Goal: Task Accomplishment & Management: Manage account settings

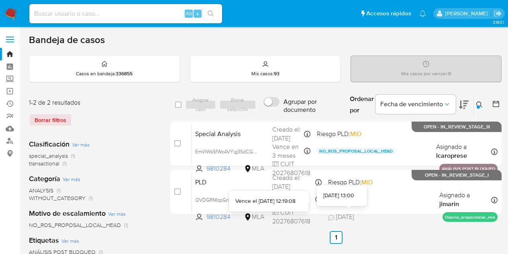
scroll to position [11, 0]
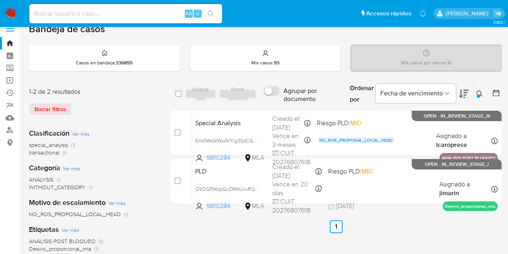
click at [482, 91] on icon at bounding box center [480, 93] width 6 height 6
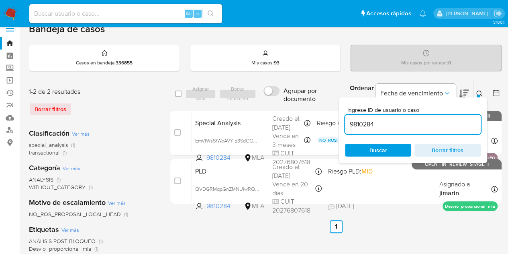
drag, startPoint x: 381, startPoint y: 123, endPoint x: 304, endPoint y: 106, distance: 78.7
click at [305, 106] on div "select-all-cases-checkbox Asignar caso Borrar selección Agrupar por documento O…" at bounding box center [335, 144] width 331 height 126
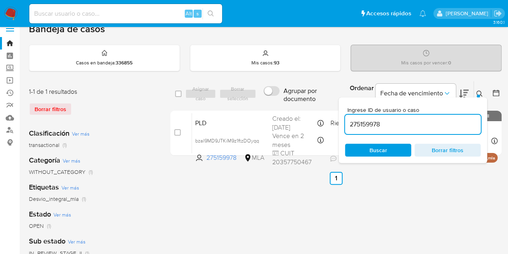
click at [481, 92] on icon at bounding box center [480, 93] width 6 height 6
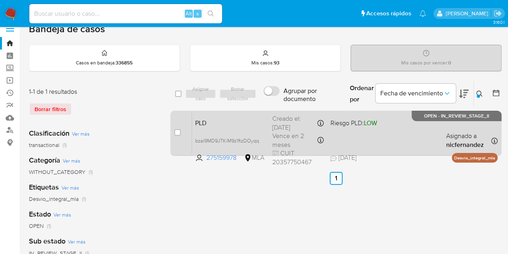
click at [219, 129] on div "PLD bzaI9MD9JTKiM9z1ftzDOyqq 275159978 MLA Riesgo PLD: LOW Creado el: 12/09/202…" at bounding box center [345, 132] width 306 height 41
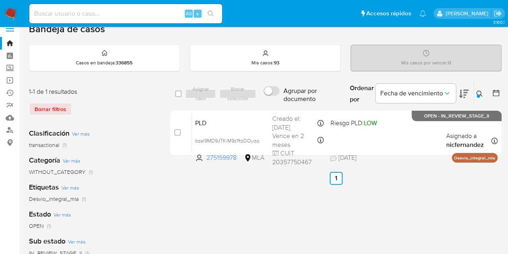
click at [477, 92] on icon at bounding box center [480, 93] width 6 height 6
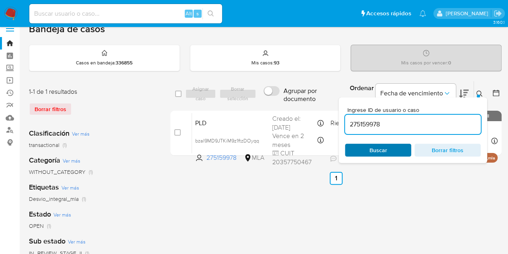
click at [400, 151] on span "Buscar" at bounding box center [378, 149] width 55 height 11
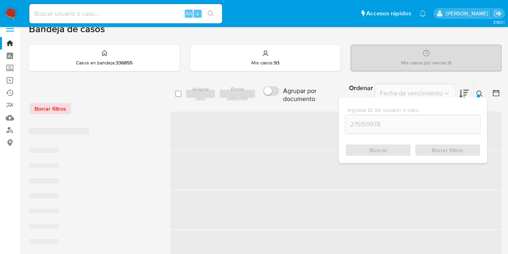
click at [483, 92] on icon at bounding box center [480, 93] width 6 height 6
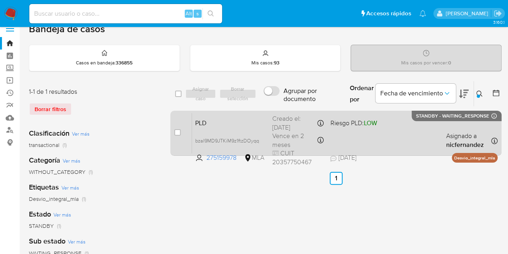
click at [233, 128] on div "PLD bzaI9MD9JTKiM9z1ftzDOyqq 275159978 MLA Riesgo PLD: LOW Creado el: 12/09/202…" at bounding box center [345, 132] width 306 height 41
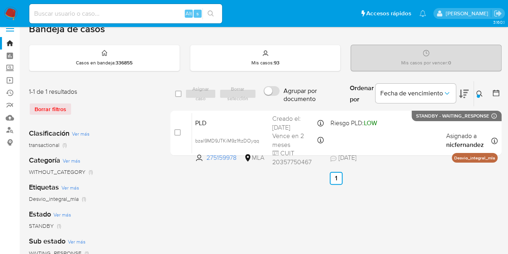
click at [481, 92] on icon at bounding box center [480, 93] width 6 height 6
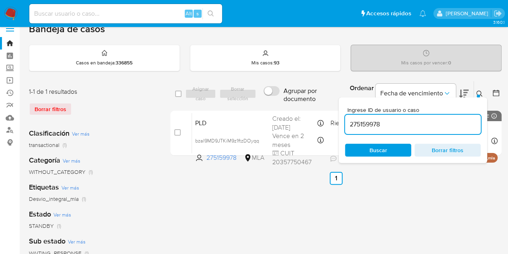
drag, startPoint x: 408, startPoint y: 123, endPoint x: 302, endPoint y: 106, distance: 107.5
click at [303, 106] on div "select-all-cases-checkbox Asignar caso Borrar selección Agrupar por documento O…" at bounding box center [335, 120] width 331 height 78
click at [480, 92] on icon at bounding box center [480, 93] width 6 height 6
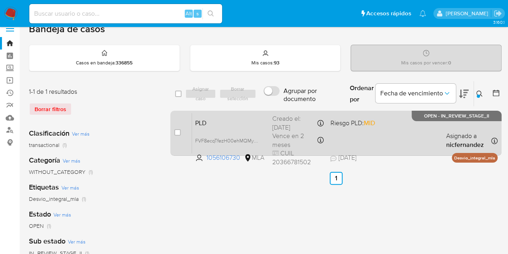
click at [221, 122] on span "PLD" at bounding box center [230, 122] width 71 height 10
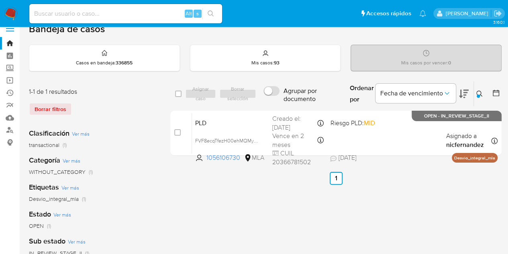
click at [482, 95] on icon at bounding box center [480, 93] width 6 height 6
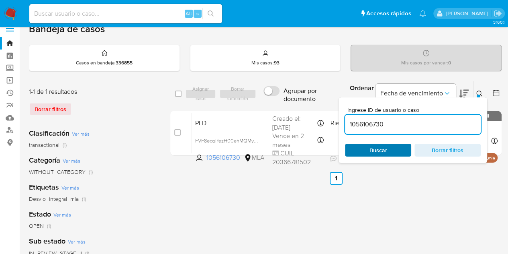
click at [391, 150] on span "Buscar" at bounding box center [378, 149] width 55 height 11
click at [483, 90] on button at bounding box center [480, 94] width 13 height 10
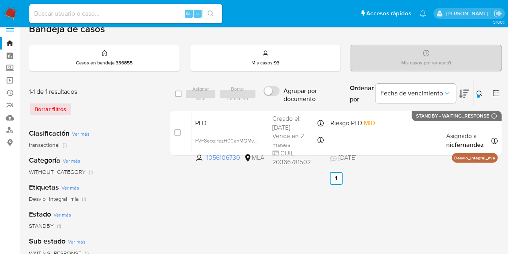
click at [476, 91] on button at bounding box center [480, 94] width 13 height 10
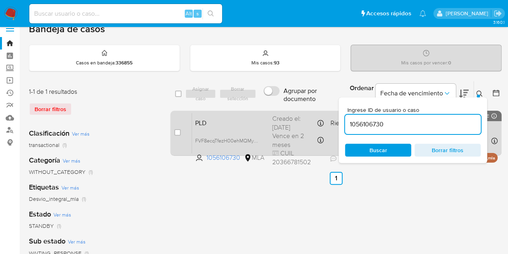
drag, startPoint x: 412, startPoint y: 127, endPoint x: 317, endPoint y: 111, distance: 96.6
click at [304, 110] on div "select-all-cases-checkbox Asignar caso Borrar selección Agrupar por documento O…" at bounding box center [335, 120] width 331 height 78
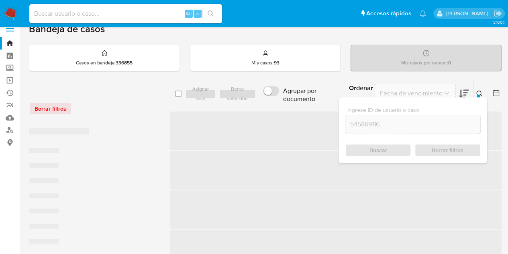
click at [483, 91] on button at bounding box center [480, 94] width 13 height 10
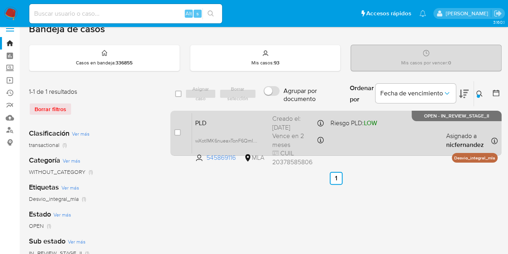
click at [232, 121] on span "PLD" at bounding box center [230, 122] width 71 height 10
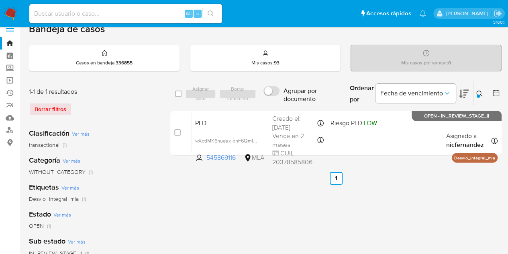
click at [482, 92] on button at bounding box center [480, 94] width 13 height 10
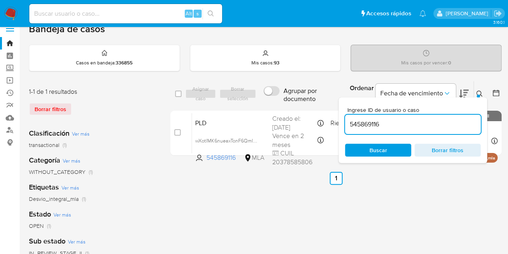
drag, startPoint x: 392, startPoint y: 121, endPoint x: 318, endPoint y: 105, distance: 76.0
click at [318, 105] on div "select-all-cases-checkbox Asignar caso Borrar selección Agrupar por documento O…" at bounding box center [335, 94] width 331 height 26
type input "311328383"
click at [480, 91] on icon at bounding box center [480, 93] width 6 height 6
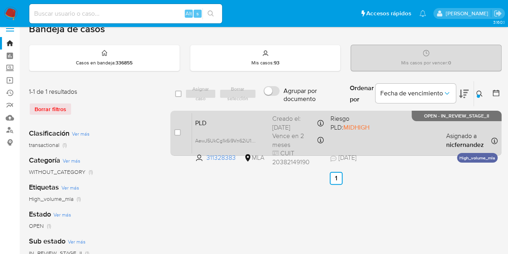
click at [226, 121] on span "PLD" at bounding box center [230, 122] width 71 height 10
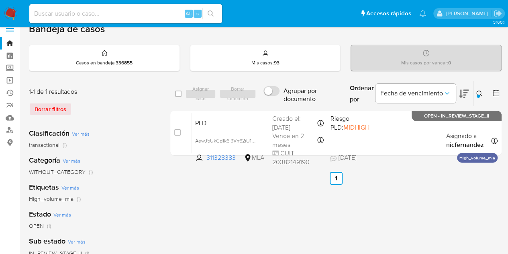
click at [481, 92] on icon at bounding box center [480, 93] width 6 height 6
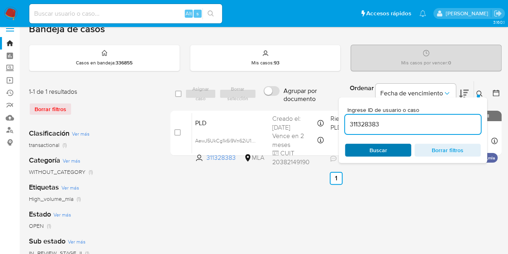
click at [391, 145] on span "Buscar" at bounding box center [378, 149] width 55 height 11
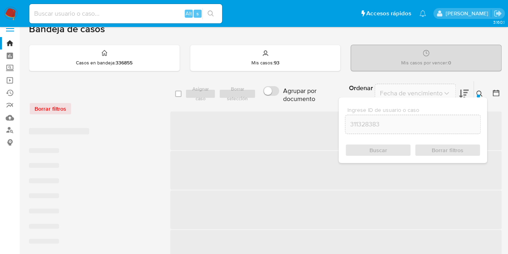
click at [477, 92] on icon at bounding box center [480, 93] width 6 height 6
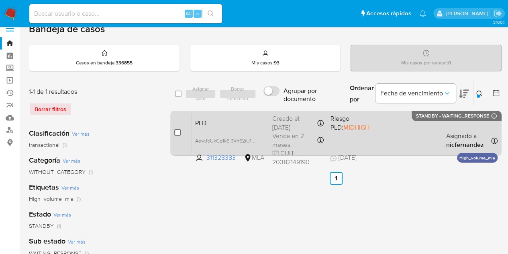
click at [179, 133] on input "checkbox" at bounding box center [177, 132] width 6 height 6
checkbox input "true"
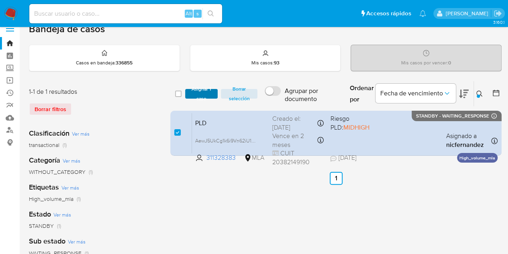
click at [198, 91] on span "Asignar 1 caso" at bounding box center [201, 94] width 25 height 8
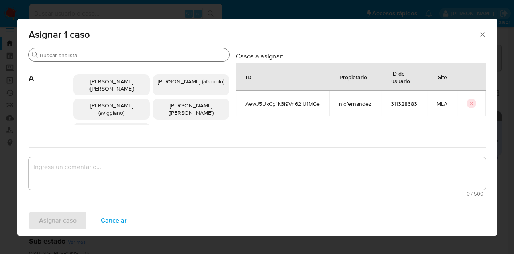
click at [107, 55] on input "Buscar" at bounding box center [133, 54] width 186 height 7
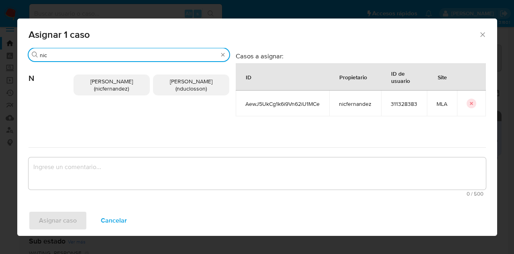
type input "nic"
click at [120, 89] on span "Nicolas Fernandez Allen (nicfernandez)" at bounding box center [111, 84] width 43 height 15
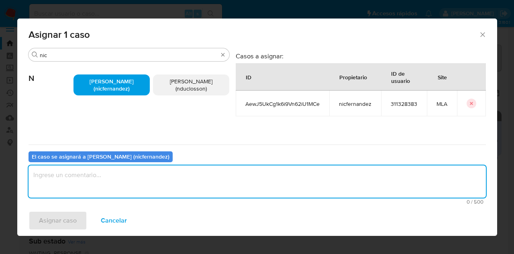
click at [127, 168] on textarea "assign-modal" at bounding box center [258, 181] width 458 height 32
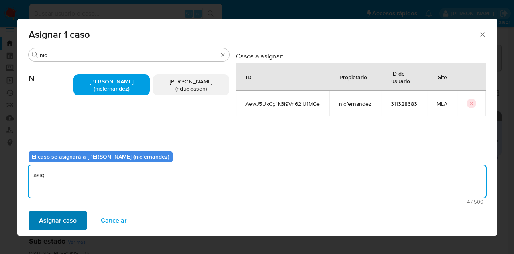
type textarea "asig"
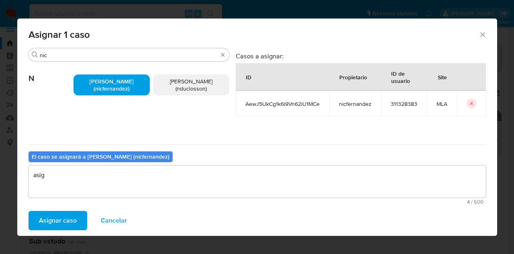
click at [51, 219] on span "Asignar caso" at bounding box center [58, 220] width 38 height 18
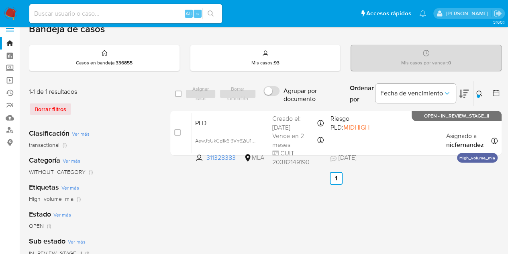
click at [479, 91] on icon at bounding box center [480, 93] width 6 height 6
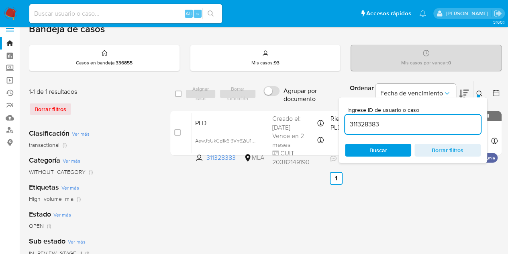
drag, startPoint x: 382, startPoint y: 147, endPoint x: 435, endPoint y: 125, distance: 57.1
click at [382, 147] on span "Buscar" at bounding box center [379, 149] width 18 height 13
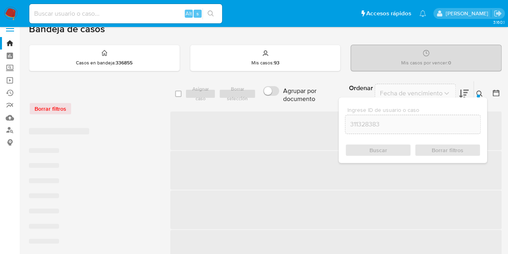
click at [479, 90] on icon at bounding box center [480, 93] width 6 height 6
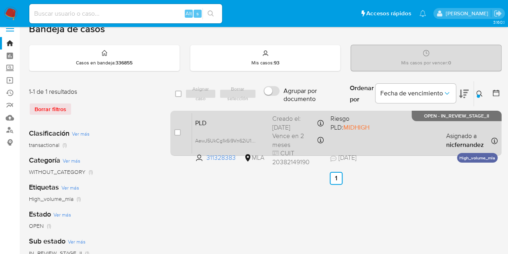
click at [221, 127] on div "PLD AewJ5UkCg1k6i9Vn62iU1MCe 311328383 MLA Riesgo PLD: MIDHIGH Creado el: 12/09…" at bounding box center [345, 132] width 306 height 41
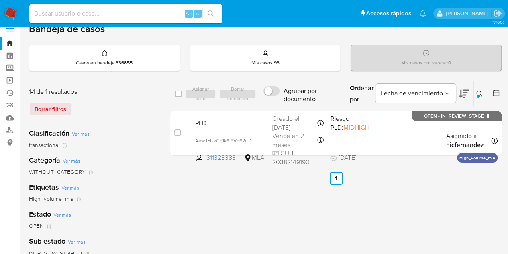
click at [485, 95] on button at bounding box center [480, 94] width 13 height 10
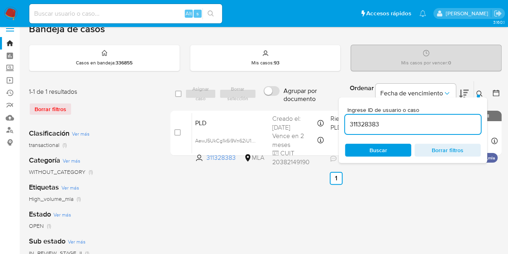
drag, startPoint x: 408, startPoint y: 127, endPoint x: 309, endPoint y: 108, distance: 100.6
click at [309, 108] on div "select-all-cases-checkbox Asignar caso Borrar selección Agrupar por documento O…" at bounding box center [335, 120] width 331 height 78
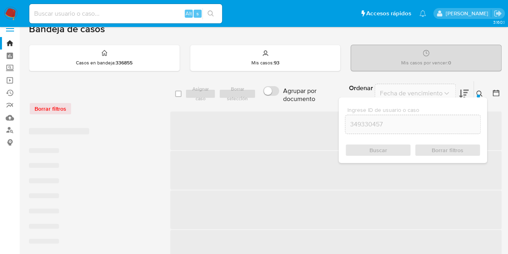
click at [479, 94] on div at bounding box center [478, 95] width 3 height 3
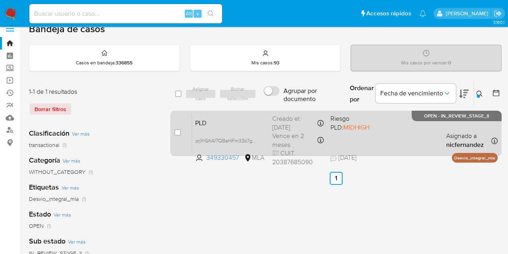
click at [247, 124] on span "PLD" at bounding box center [230, 122] width 71 height 10
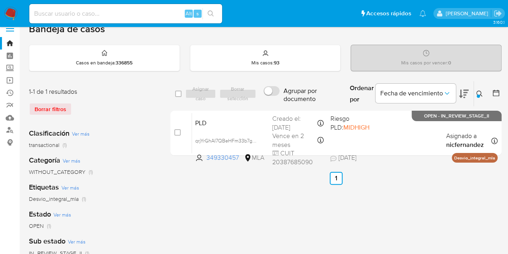
click at [474, 92] on div "Ingrese ID de usuario o caso 349330457 Buscar Borrar filtros" at bounding box center [481, 93] width 14 height 25
click at [481, 90] on icon at bounding box center [480, 93] width 6 height 6
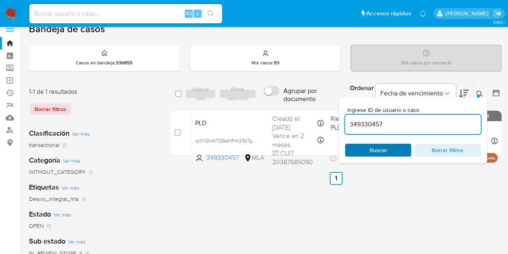
click at [391, 149] on span "Buscar" at bounding box center [378, 149] width 55 height 11
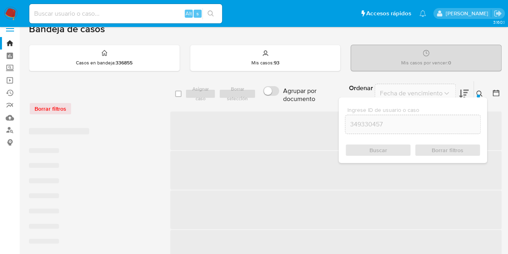
click at [481, 91] on icon at bounding box center [480, 93] width 6 height 6
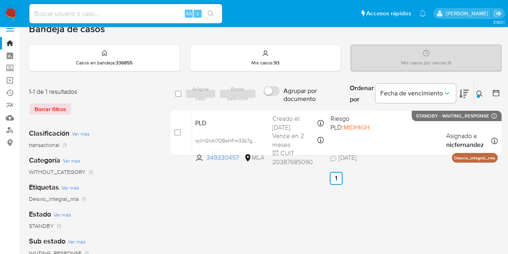
click at [481, 93] on icon at bounding box center [480, 93] width 6 height 6
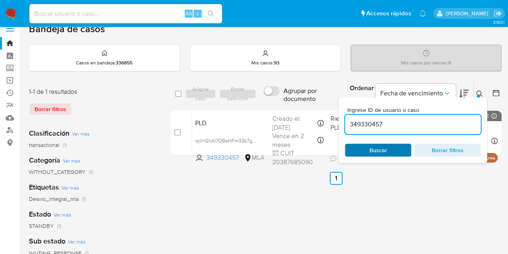
click at [401, 149] on span "Buscar" at bounding box center [378, 149] width 55 height 11
click at [479, 92] on icon at bounding box center [480, 93] width 6 height 6
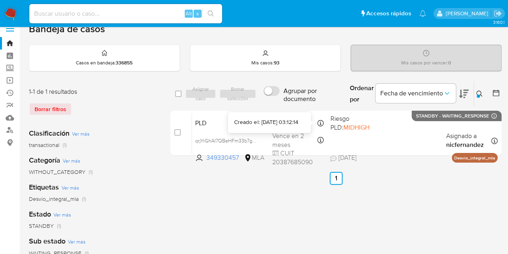
click at [254, 124] on div "Creado el: 12/09/2025 03:12:14" at bounding box center [266, 122] width 64 height 8
drag, startPoint x: 479, startPoint y: 93, endPoint x: 432, endPoint y: 125, distance: 56.9
click at [479, 94] on button at bounding box center [480, 94] width 13 height 10
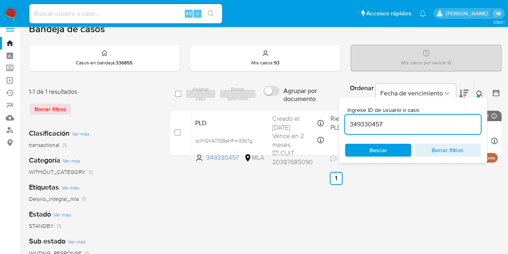
drag, startPoint x: 412, startPoint y: 122, endPoint x: 272, endPoint y: 104, distance: 140.9
click at [272, 104] on div "select-all-cases-checkbox Asignar caso Borrar selección Agrupar por documento O…" at bounding box center [335, 94] width 331 height 26
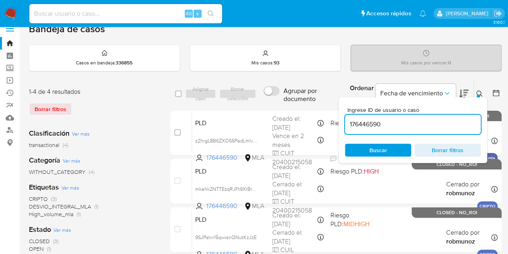
click at [478, 90] on icon at bounding box center [480, 93] width 6 height 6
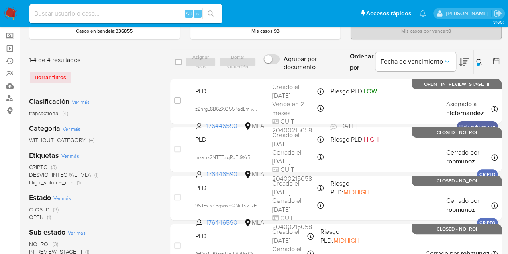
scroll to position [47, 0]
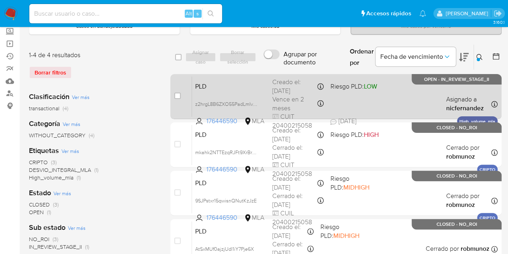
click at [230, 87] on span "PLD" at bounding box center [230, 85] width 71 height 10
click at [254, 102] on span "z2hrgL8B6ZXO55PadLmIveFf" at bounding box center [227, 103] width 65 height 9
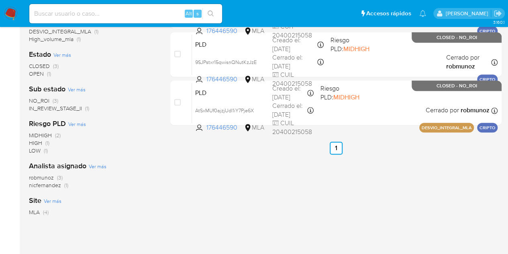
scroll to position [0, 0]
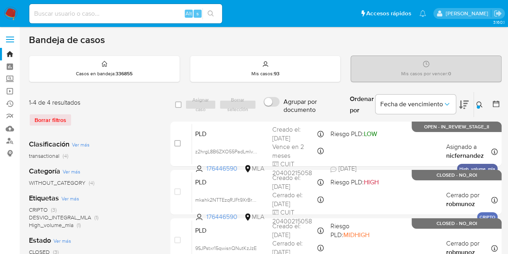
click at [482, 102] on icon at bounding box center [480, 104] width 6 height 6
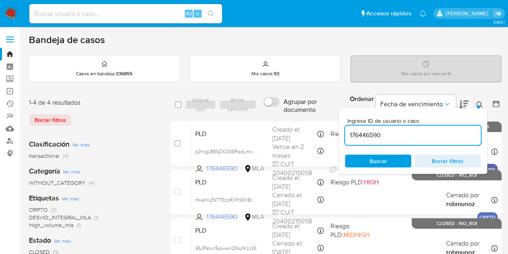
drag, startPoint x: 380, startPoint y: 127, endPoint x: 303, endPoint y: 112, distance: 78.2
click at [303, 112] on div "select-all-cases-checkbox Asignar caso Borrar selección Agrupar por documento O…" at bounding box center [335, 105] width 331 height 26
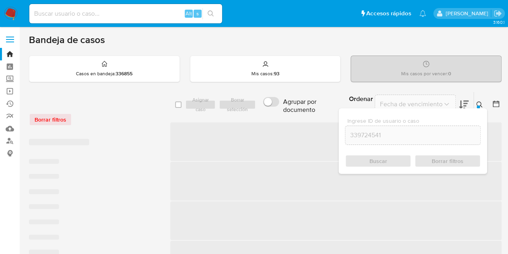
click at [480, 105] on icon at bounding box center [480, 104] width 6 height 6
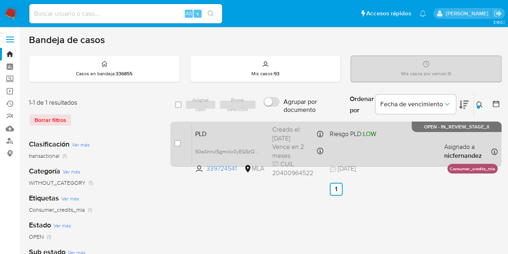
click at [254, 135] on span "PLD" at bounding box center [230, 133] width 71 height 10
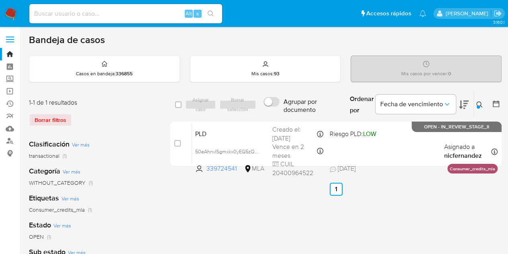
click at [479, 105] on div at bounding box center [478, 106] width 3 height 3
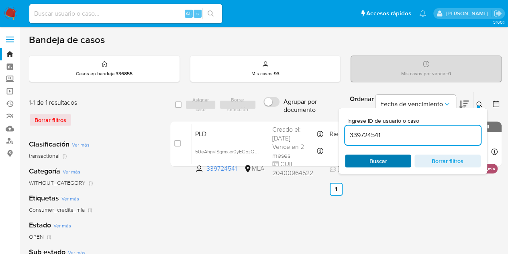
click at [386, 158] on span "Buscar" at bounding box center [379, 160] width 18 height 13
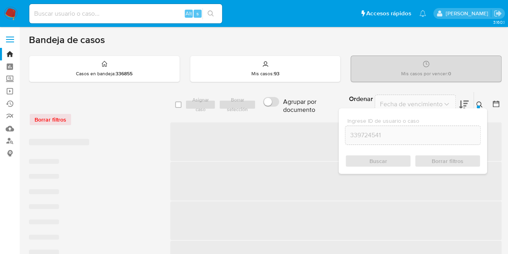
click at [482, 104] on icon at bounding box center [480, 104] width 6 height 6
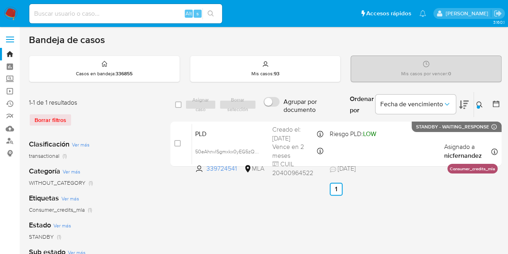
click at [479, 102] on icon at bounding box center [480, 104] width 6 height 6
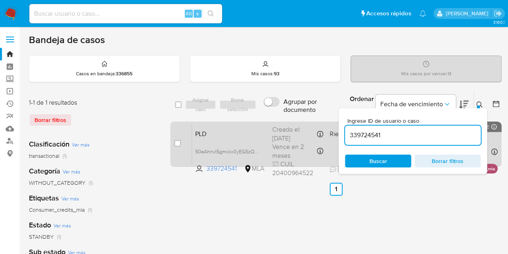
drag, startPoint x: 382, startPoint y: 133, endPoint x: 305, endPoint y: 125, distance: 76.7
click at [305, 125] on div "select-all-cases-checkbox Asignar caso Borrar selección Agrupar por documento O…" at bounding box center [335, 131] width 331 height 78
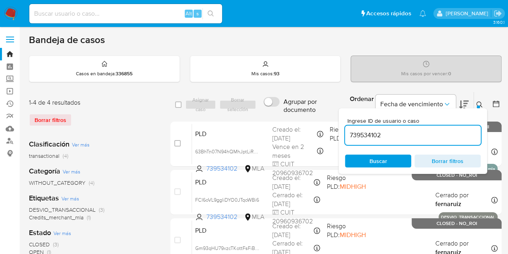
click at [477, 103] on icon at bounding box center [480, 104] width 6 height 6
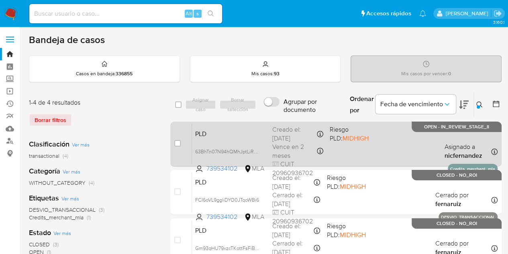
click at [254, 133] on span "PLD" at bounding box center [230, 133] width 71 height 10
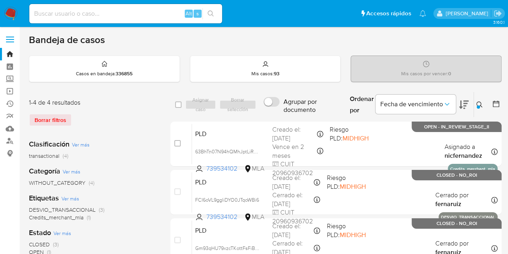
click at [478, 102] on icon at bounding box center [480, 104] width 6 height 6
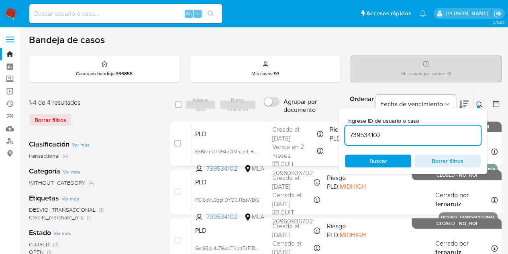
drag, startPoint x: 400, startPoint y: 131, endPoint x: 300, endPoint y: 113, distance: 101.3
click at [298, 112] on div "select-all-cases-checkbox Asignar caso Borrar selección Agrupar por documento O…" at bounding box center [335, 105] width 331 height 26
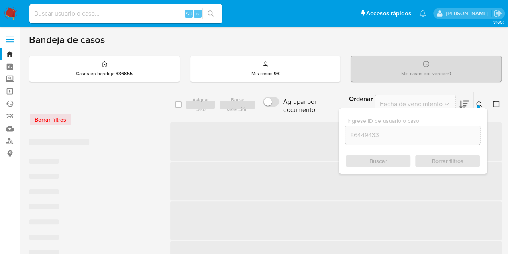
click at [478, 104] on icon at bounding box center [480, 104] width 6 height 6
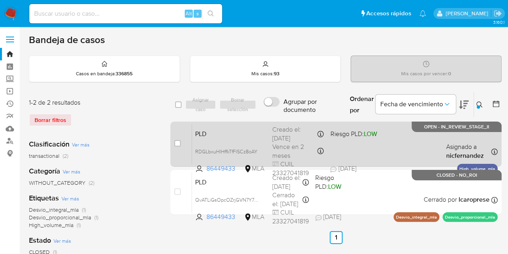
click at [244, 135] on span "PLD" at bounding box center [230, 133] width 71 height 10
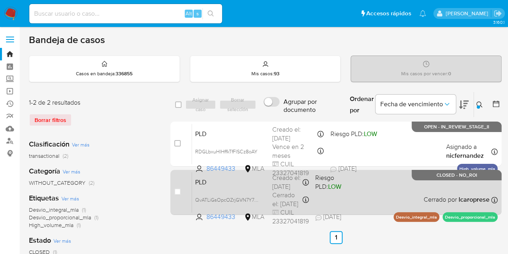
click at [251, 182] on span "PLD" at bounding box center [230, 181] width 71 height 10
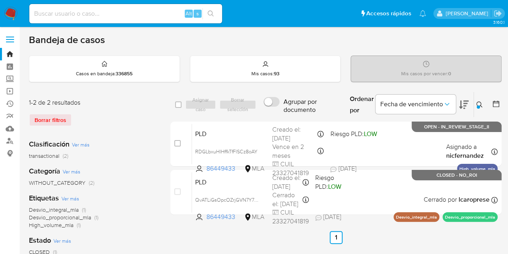
click at [482, 101] on icon at bounding box center [480, 104] width 6 height 6
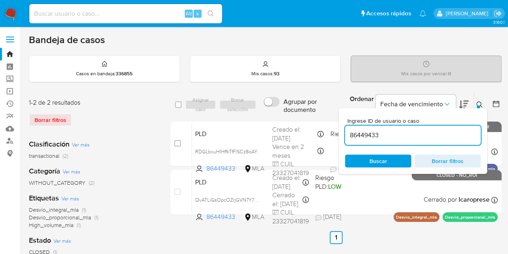
drag, startPoint x: 408, startPoint y: 134, endPoint x: 279, endPoint y: 117, distance: 130.1
click at [280, 117] on div "select-all-cases-checkbox Asignar caso Borrar selección Agrupar por documento O…" at bounding box center [335, 155] width 331 height 126
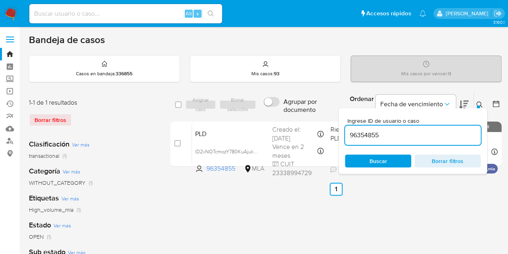
click at [479, 102] on icon at bounding box center [480, 104] width 6 height 6
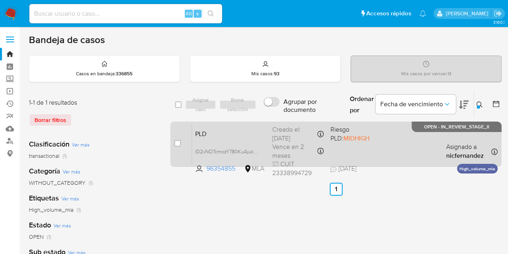
click at [241, 140] on div "PLD ID2vNOTcmozY780KuAjukbTV 96354855 MLA Riesgo PLD: MIDHIGH Creado el: 12/09/…" at bounding box center [345, 143] width 306 height 41
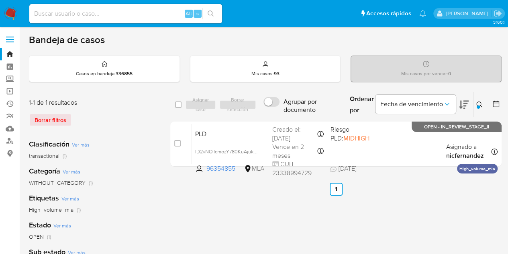
click at [481, 106] on icon at bounding box center [480, 104] width 6 height 6
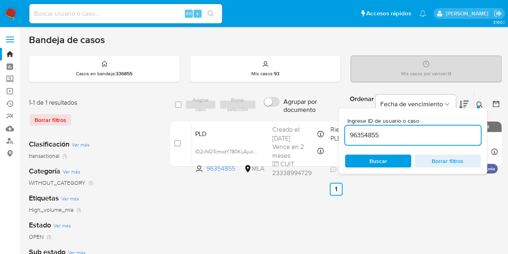
drag, startPoint x: 358, startPoint y: 124, endPoint x: 285, endPoint y: 114, distance: 73.1
click at [286, 114] on div "select-all-cases-checkbox Asignar caso Borrar selección Agrupar por documento O…" at bounding box center [335, 105] width 331 height 26
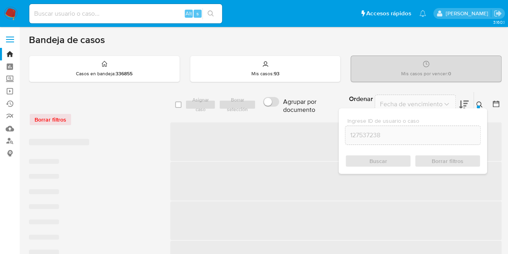
click at [478, 101] on icon at bounding box center [480, 104] width 6 height 6
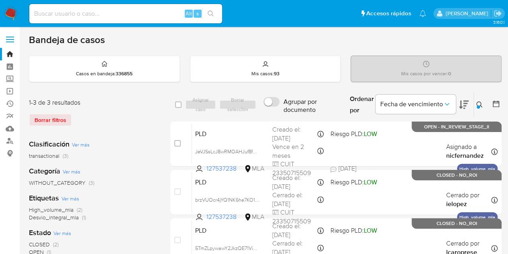
click at [483, 103] on button at bounding box center [480, 105] width 13 height 10
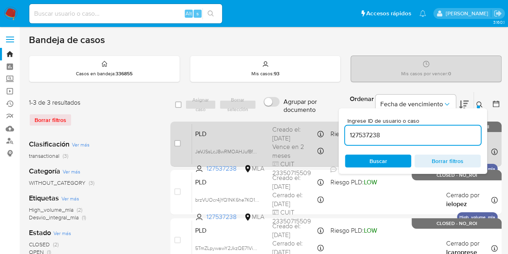
drag, startPoint x: 405, startPoint y: 133, endPoint x: 299, endPoint y: 124, distance: 106.9
click at [301, 123] on div "select-all-cases-checkbox Asignar caso Borrar selección Agrupar por documento O…" at bounding box center [335, 179] width 331 height 174
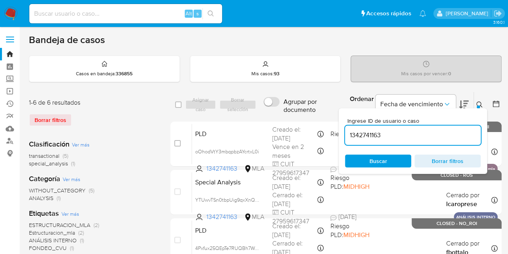
click at [478, 100] on button at bounding box center [480, 105] width 13 height 10
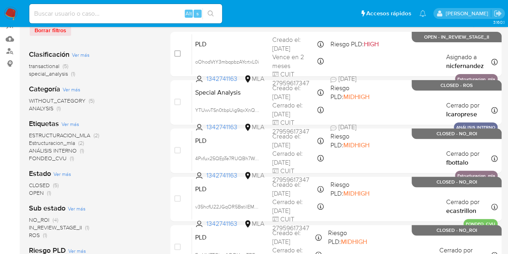
scroll to position [93, 0]
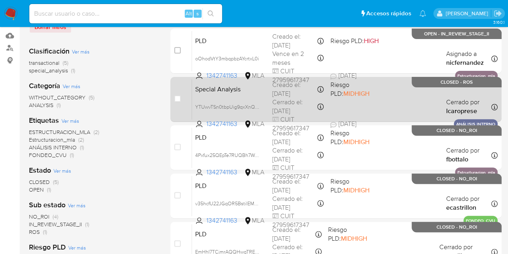
click at [252, 88] on span "Special Analysis" at bounding box center [230, 88] width 71 height 10
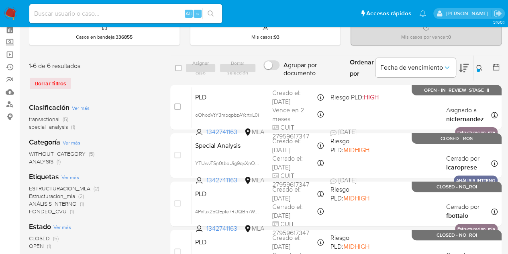
scroll to position [27, 0]
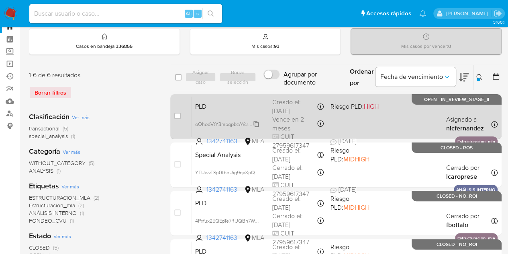
click at [258, 123] on span "oOhodVtY3mbqpbzAYcrtxL0i" at bounding box center [227, 123] width 64 height 9
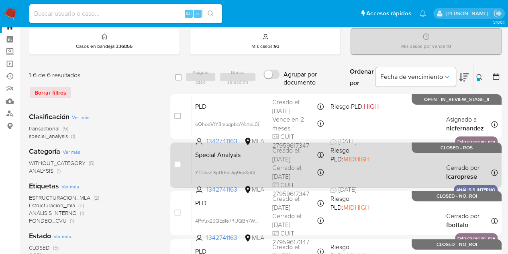
click at [241, 156] on span "Special Analysis" at bounding box center [230, 154] width 71 height 10
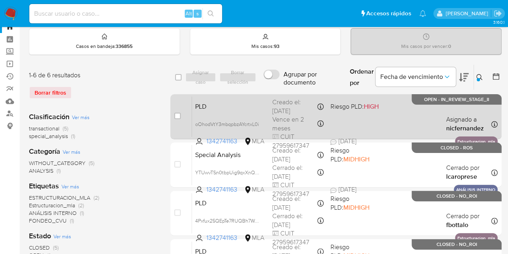
click at [237, 105] on span "PLD" at bounding box center [230, 105] width 71 height 10
click at [236, 109] on span "PLD" at bounding box center [230, 105] width 71 height 10
click at [231, 111] on div "PLD oOhodVtY3mbqpbzAYcrtxL0i 1342741163 MLA Riesgo PLD: HIGH Creado el: 12/09/2…" at bounding box center [345, 116] width 306 height 41
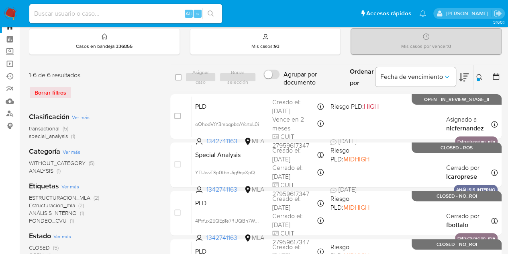
click at [481, 78] on icon at bounding box center [480, 77] width 6 height 6
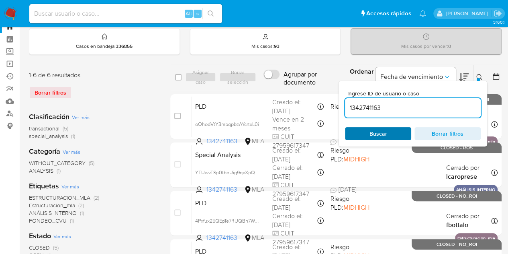
click at [396, 127] on button "Buscar" at bounding box center [378, 133] width 66 height 13
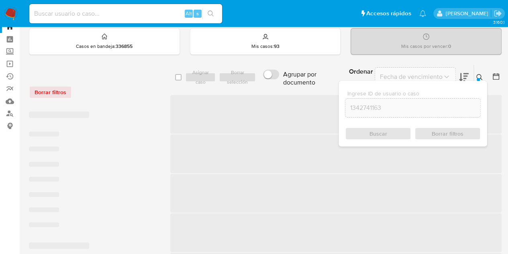
click at [478, 76] on icon at bounding box center [480, 77] width 6 height 6
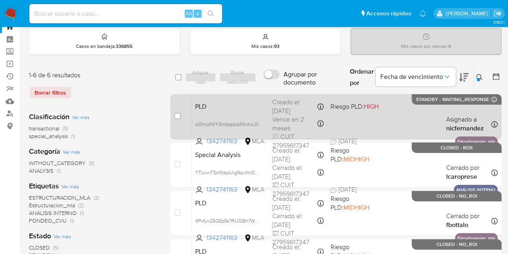
click at [245, 97] on div "PLD oOhodVtY3mbqpbzAYcrtxL0i 1342741163 MLA Riesgo PLD: HIGH Creado el: 12/09/2…" at bounding box center [345, 116] width 306 height 41
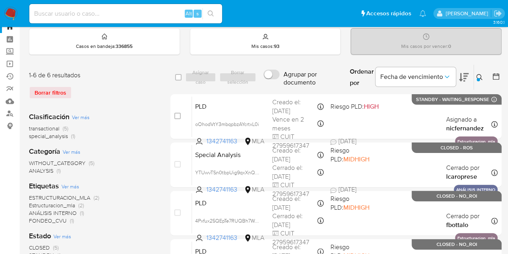
click at [482, 76] on icon at bounding box center [480, 77] width 6 height 6
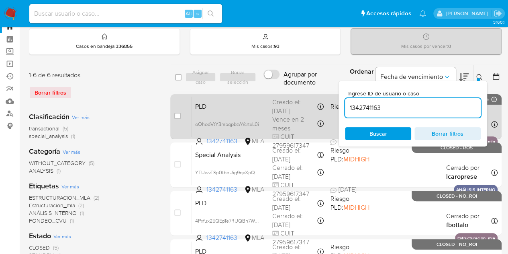
drag, startPoint x: 396, startPoint y: 107, endPoint x: 320, endPoint y: 97, distance: 77.1
click at [318, 96] on div "select-all-cases-checkbox Asignar caso Borrar selección Agrupar por documento O…" at bounding box center [335, 223] width 331 height 319
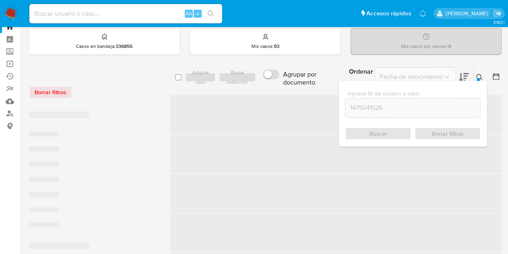
click at [479, 72] on button at bounding box center [480, 77] width 13 height 10
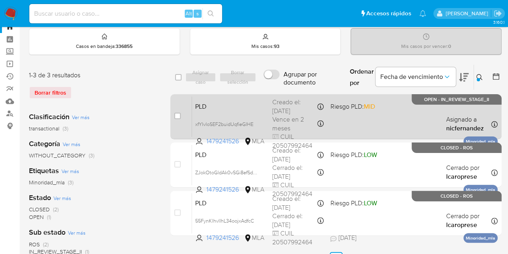
click at [239, 114] on div "PLD xfYIvIoSEF2buidUqfieGIHE 1479241526 MLA Riesgo PLD: MID Creado el: 12/09/20…" at bounding box center [345, 116] width 306 height 41
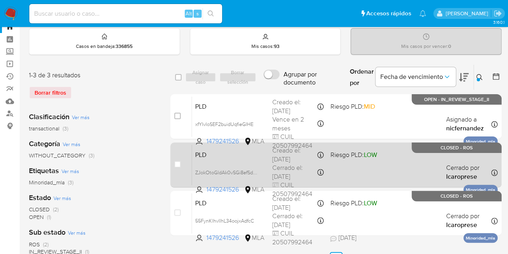
click at [281, 160] on div "Creado el: 12/08/2025 Creado el: 12/08/2025 12:20:58" at bounding box center [297, 154] width 51 height 17
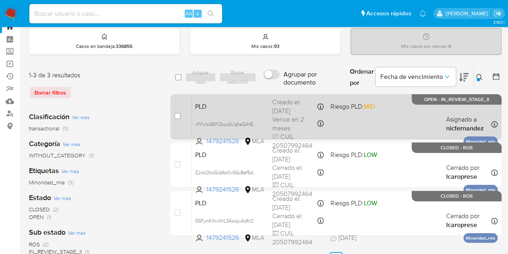
click at [229, 110] on span "PLD" at bounding box center [230, 105] width 71 height 10
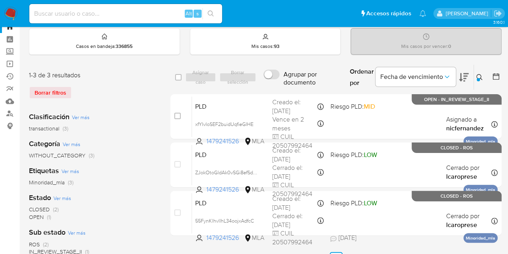
click at [479, 74] on icon at bounding box center [480, 77] width 6 height 6
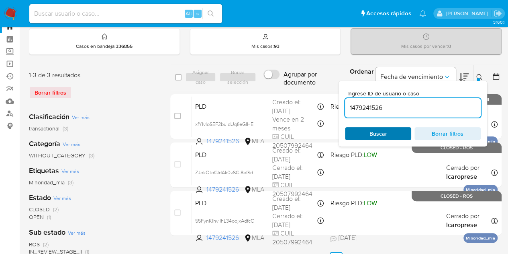
click at [392, 133] on span "Buscar" at bounding box center [378, 133] width 55 height 11
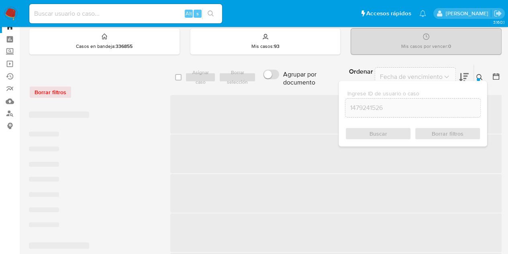
click at [481, 75] on icon at bounding box center [480, 77] width 6 height 6
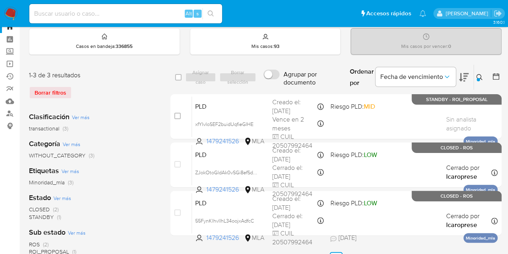
click at [477, 72] on button at bounding box center [480, 77] width 13 height 10
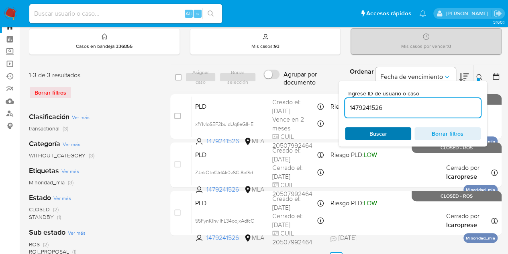
click at [390, 132] on span "Buscar" at bounding box center [378, 133] width 55 height 11
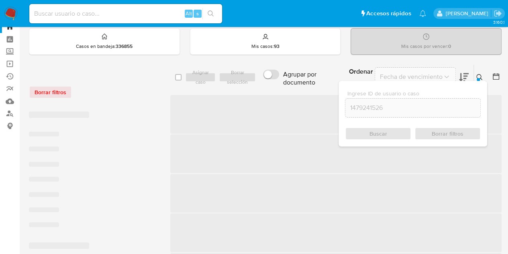
click at [481, 76] on icon at bounding box center [480, 77] width 6 height 6
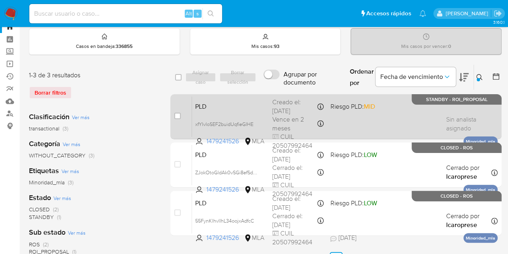
click at [250, 104] on span "PLD" at bounding box center [230, 105] width 71 height 10
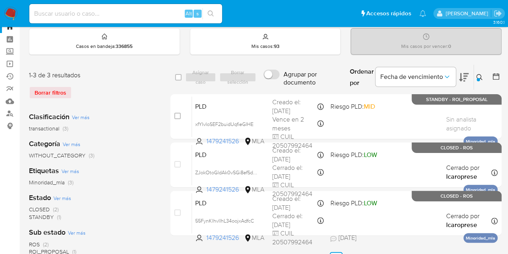
click at [477, 76] on icon at bounding box center [480, 77] width 6 height 6
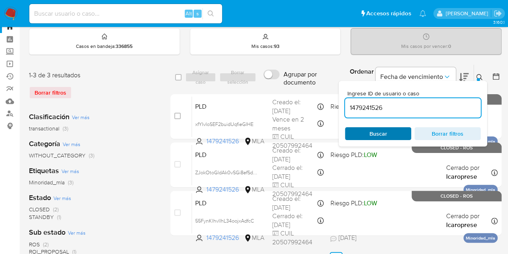
click at [378, 135] on span "Buscar" at bounding box center [379, 133] width 18 height 13
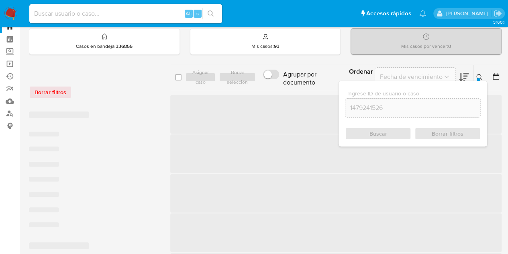
click at [481, 74] on icon at bounding box center [480, 77] width 6 height 6
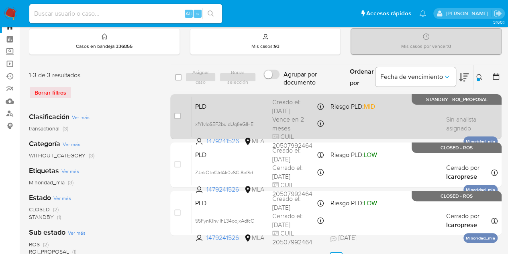
click at [262, 112] on div "PLD xfYIvIoSEF2buidUqfieGIHE 1479241526 MLA Riesgo PLD: MID Creado el: 12/09/20…" at bounding box center [345, 116] width 306 height 41
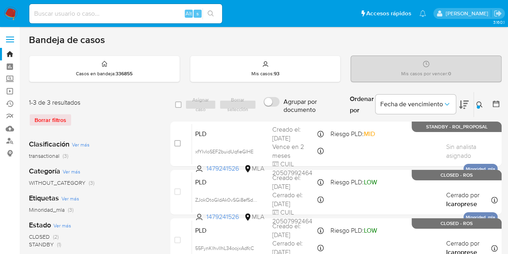
click at [483, 100] on button at bounding box center [480, 105] width 13 height 10
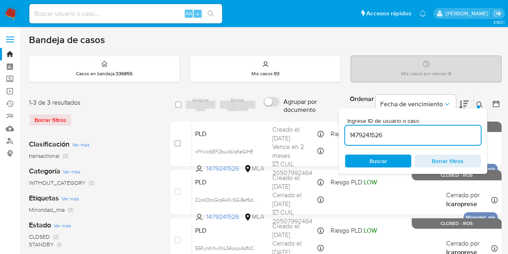
drag, startPoint x: 397, startPoint y: 132, endPoint x: 301, endPoint y: 111, distance: 97.9
click at [290, 110] on div "select-all-cases-checkbox Asignar caso Borrar selección Agrupar por documento O…" at bounding box center [335, 105] width 331 height 26
type input "501361009"
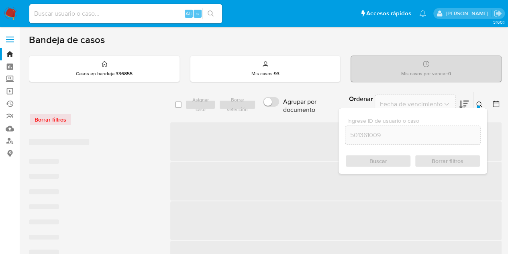
click at [481, 102] on icon at bounding box center [480, 104] width 6 height 6
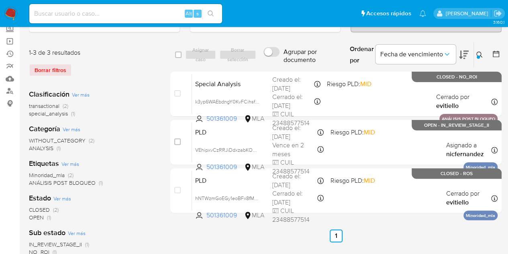
scroll to position [51, 0]
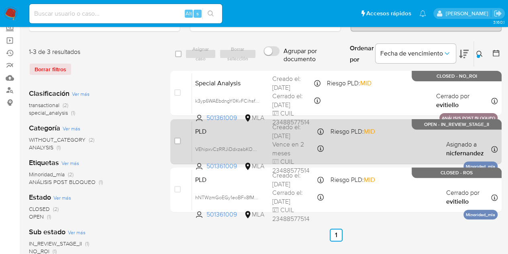
click at [247, 137] on div "PLD VEhipxvCzRRJiDdxzabKOOzE 501361009 MLA Riesgo PLD: MID Creado el: 12/09/202…" at bounding box center [345, 141] width 306 height 41
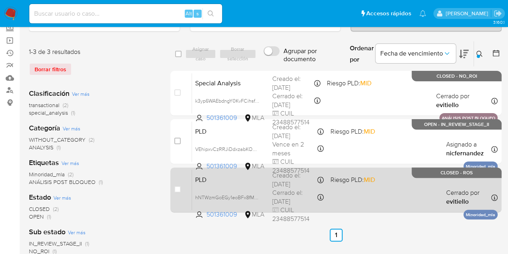
click at [231, 185] on div "PLD hNTWzmGoEGy1eoBFx8fMWmJ1 501361009 MLA Riesgo PLD: MID Creado el: 12/08/202…" at bounding box center [345, 189] width 306 height 41
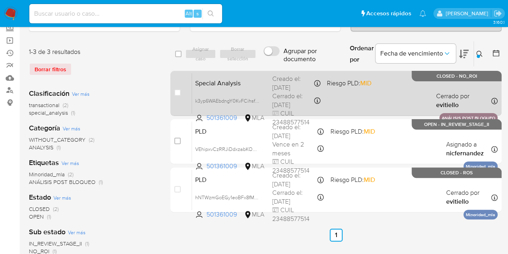
click at [225, 83] on span "Special Analysis" at bounding box center [230, 82] width 71 height 10
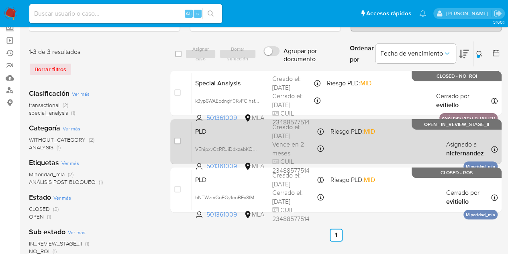
click at [255, 136] on div "PLD VEhipxvCzRRJiDdxzabKOOzE 501361009 MLA Riesgo PLD: MID Creado el: 12/09/202…" at bounding box center [345, 141] width 306 height 41
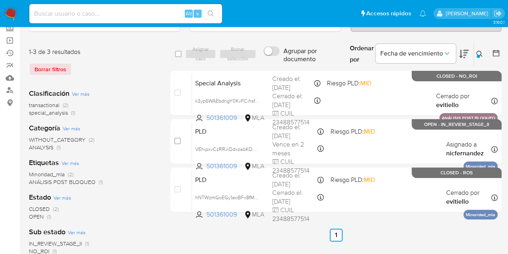
click at [481, 51] on icon at bounding box center [480, 54] width 6 height 6
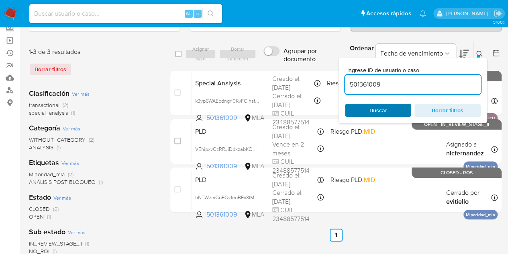
click at [375, 108] on span "Buscar" at bounding box center [379, 110] width 18 height 13
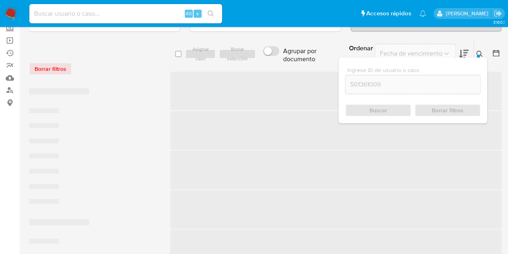
click at [480, 51] on icon at bounding box center [480, 54] width 6 height 6
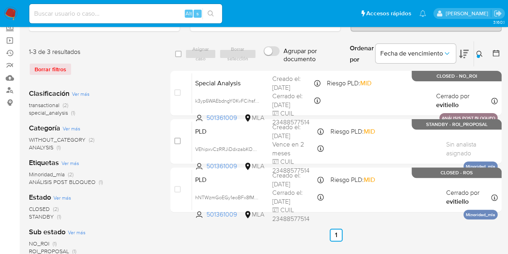
click at [480, 51] on icon at bounding box center [480, 54] width 6 height 6
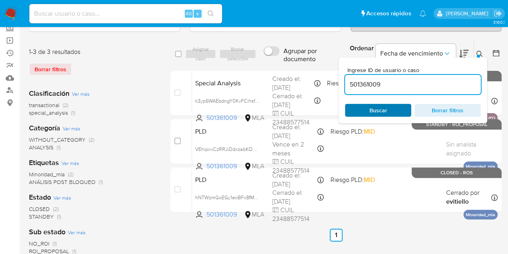
click at [399, 109] on span "Buscar" at bounding box center [378, 109] width 55 height 11
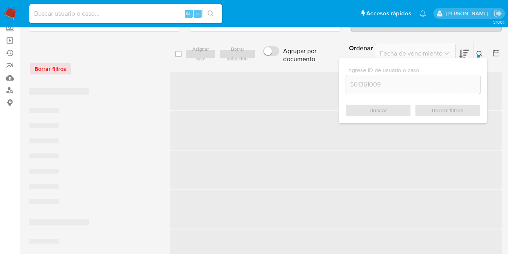
click at [480, 49] on button at bounding box center [480, 54] width 13 height 10
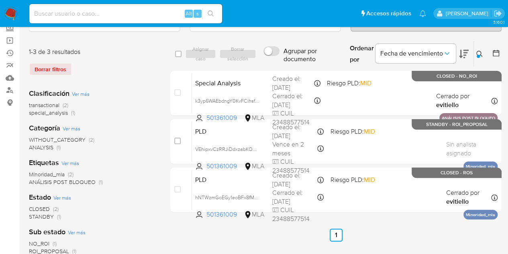
click at [483, 52] on button at bounding box center [480, 54] width 13 height 10
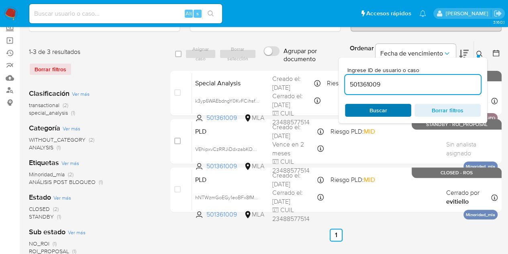
click at [375, 108] on span "Buscar" at bounding box center [379, 110] width 18 height 13
click at [478, 52] on icon at bounding box center [480, 54] width 6 height 6
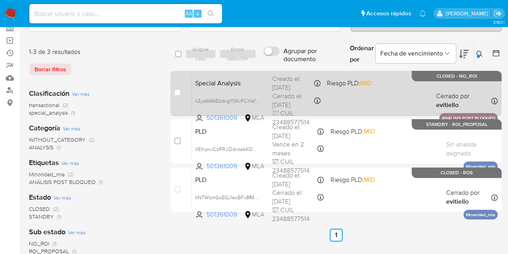
click at [260, 79] on span "Special Analysis" at bounding box center [230, 82] width 71 height 10
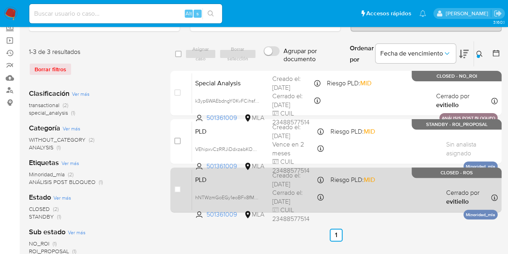
click at [265, 179] on span "PLD" at bounding box center [230, 179] width 71 height 10
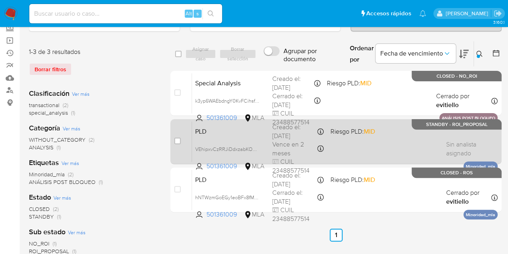
click at [227, 133] on span "PLD" at bounding box center [230, 130] width 71 height 10
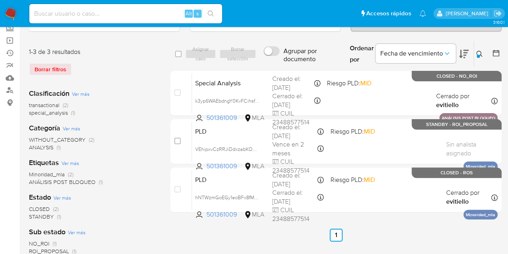
click at [481, 49] on button at bounding box center [480, 54] width 13 height 10
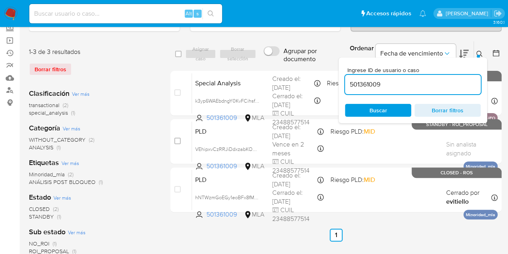
drag, startPoint x: 389, startPoint y: 111, endPoint x: 473, endPoint y: 75, distance: 91.8
click at [389, 111] on span "Buscar" at bounding box center [378, 109] width 55 height 11
click at [482, 49] on button at bounding box center [480, 54] width 13 height 10
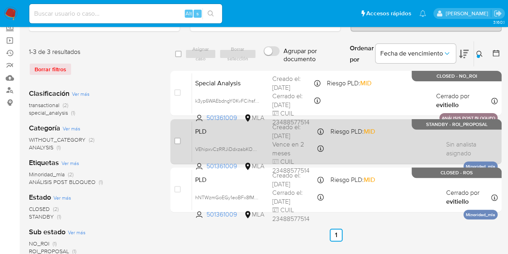
click at [251, 135] on span "PLD" at bounding box center [230, 130] width 71 height 10
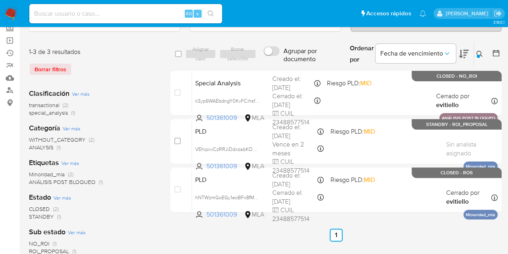
click at [477, 52] on icon at bounding box center [480, 54] width 6 height 6
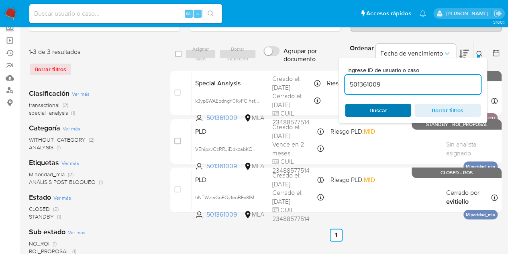
click at [367, 104] on span "Buscar" at bounding box center [378, 109] width 55 height 11
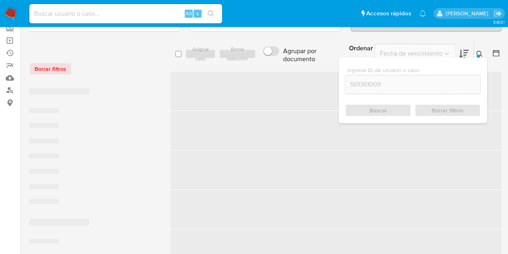
click at [479, 55] on div at bounding box center [478, 56] width 3 height 3
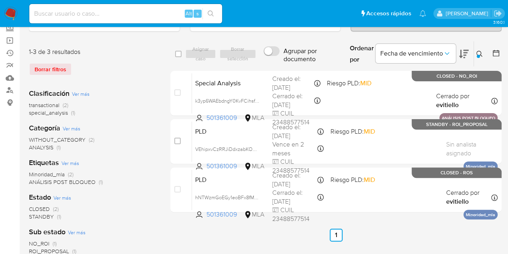
scroll to position [15, 0]
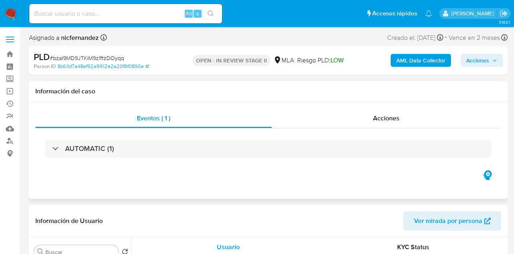
select select "10"
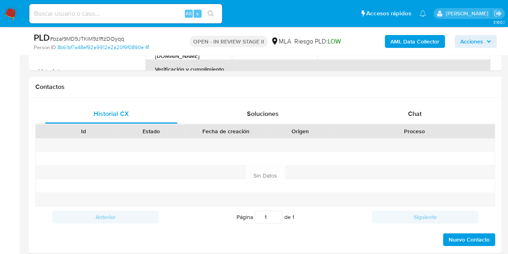
scroll to position [350, 0]
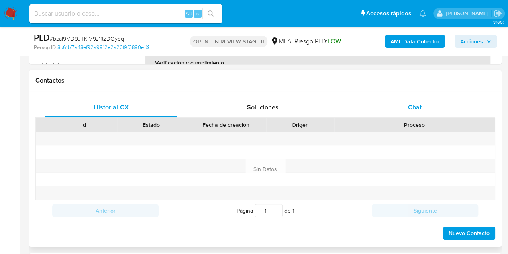
click at [423, 109] on div "Chat" at bounding box center [415, 107] width 133 height 19
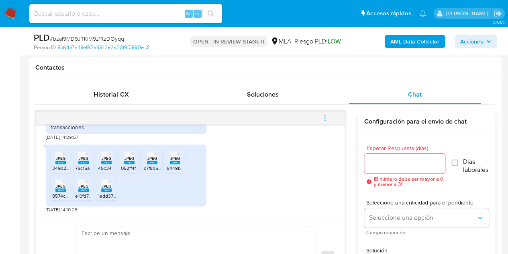
scroll to position [400, 0]
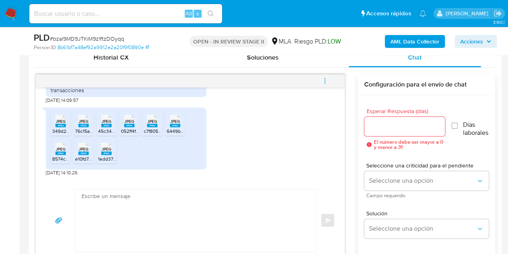
click at [165, 176] on div "17/09/2025 14:32:08 Utilizo mercado pago para realizar ahorro y transacciones 1…" at bounding box center [190, 133] width 309 height 93
click at [59, 124] on rect at bounding box center [60, 125] width 10 height 4
click at [80, 125] on rect at bounding box center [83, 125] width 10 height 4
click at [106, 122] on span "JPEG" at bounding box center [107, 121] width 10 height 5
click at [133, 122] on span "JPEG" at bounding box center [130, 121] width 10 height 5
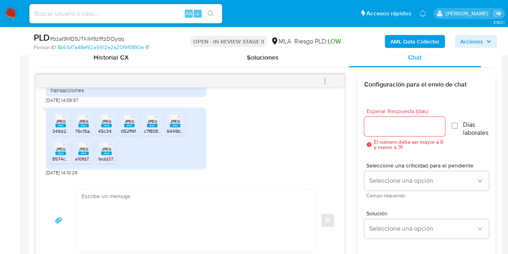
click at [147, 127] on span "c7f8051f-a192-4e9c-bcf2-13e716af0f68.jpeg" at bounding box center [190, 130] width 92 height 7
click at [181, 127] on div "JPEG JPEG" at bounding box center [175, 120] width 17 height 16
click at [62, 155] on span "8574cdc4-5106-4b8d-a11d-3823d3b28368.jpeg" at bounding box center [103, 158] width 102 height 7
click at [85, 150] on span "JPEG" at bounding box center [84, 148] width 10 height 5
click at [108, 156] on span "1edd37b5-bd3a-4889-be4f-7c9ce51583e9.jpeg" at bounding box center [148, 158] width 101 height 7
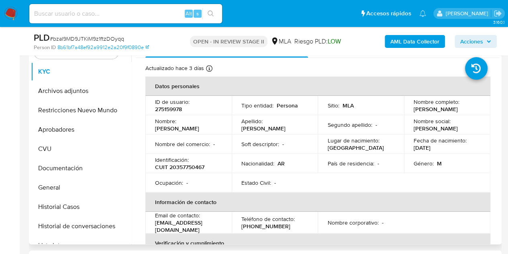
scroll to position [165, 0]
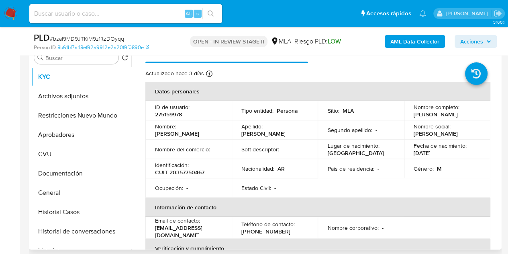
click at [181, 125] on td "Nombre : Tomas" at bounding box center [188, 129] width 86 height 19
click at [187, 131] on p "Tomas" at bounding box center [177, 133] width 44 height 7
copy p "Tomas"
click at [177, 238] on th "Verificación y cumplimiento" at bounding box center [317, 247] width 345 height 19
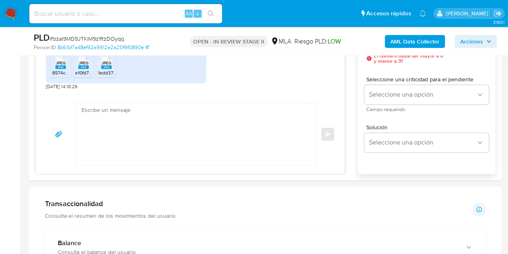
scroll to position [454, 0]
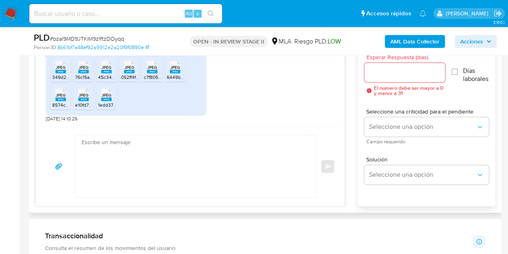
click at [174, 160] on textarea at bounding box center [194, 166] width 225 height 62
paste textarea "Hola Tomas, Muchas gracias por tu respuesta y por la documentación enviada. En …"
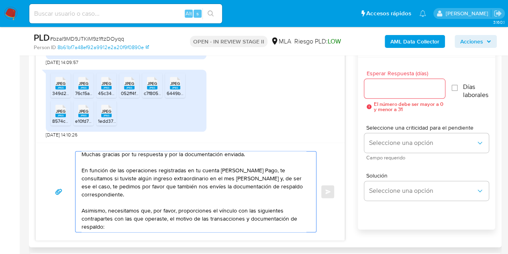
scroll to position [0, 0]
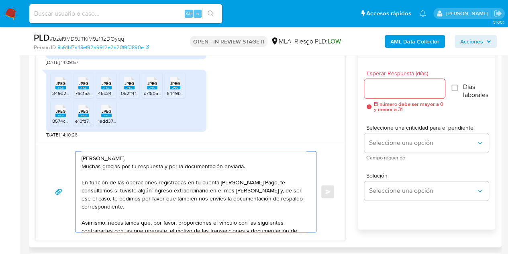
type textarea "Hola Tomas, Muchas gracias por tu respuesta y por la documentación enviada. En …"
click at [389, 88] on input "Esperar Respuesta (días)" at bounding box center [404, 88] width 81 height 10
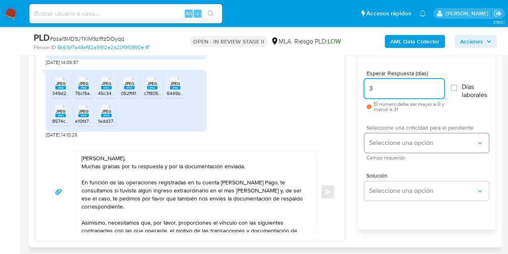
type input "3"
click at [379, 143] on span "Seleccione una opción" at bounding box center [422, 143] width 107 height 8
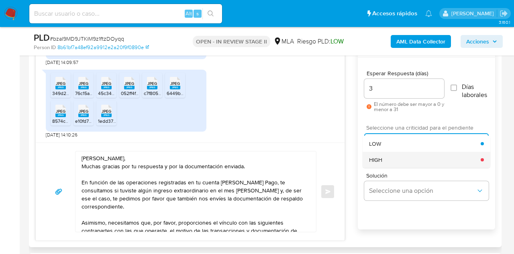
click at [391, 161] on div "HIGH" at bounding box center [425, 159] width 112 height 16
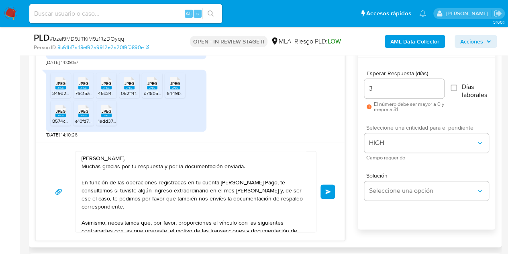
click at [337, 160] on div "Hola Tomas, Muchas gracias por tu respuesta y por la documentación enviada. En …" at bounding box center [190, 191] width 309 height 98
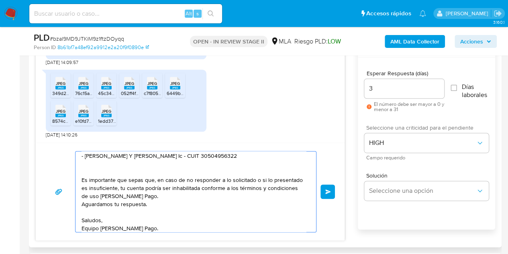
scroll to position [118, 0]
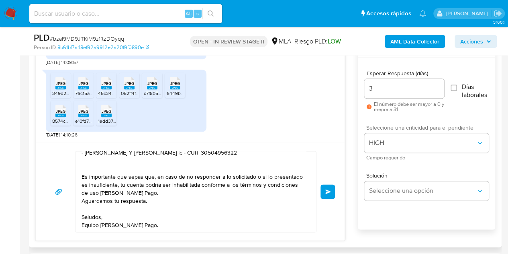
click at [329, 189] on span "Enviar" at bounding box center [328, 191] width 6 height 5
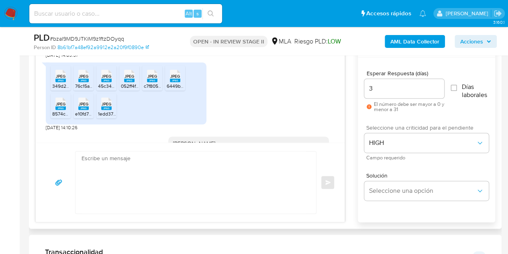
scroll to position [687, 0]
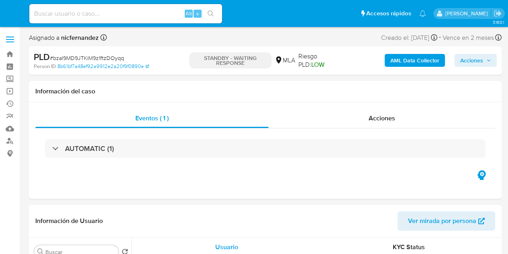
select select "10"
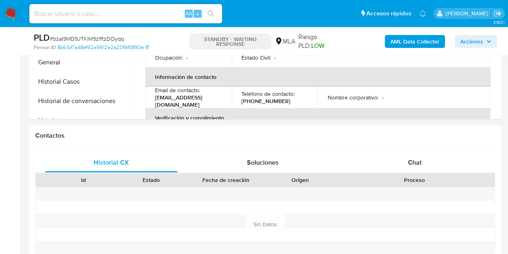
scroll to position [374, 0]
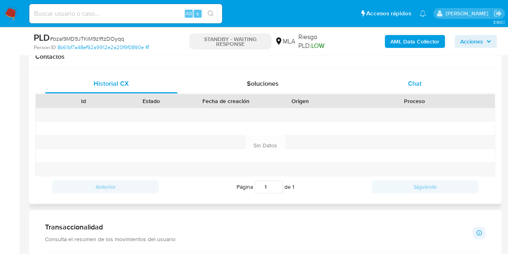
click at [417, 86] on span "Chat" at bounding box center [415, 83] width 14 height 9
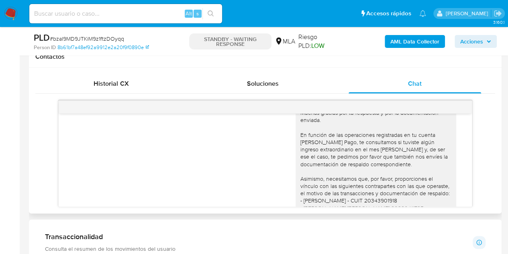
scroll to position [687, 0]
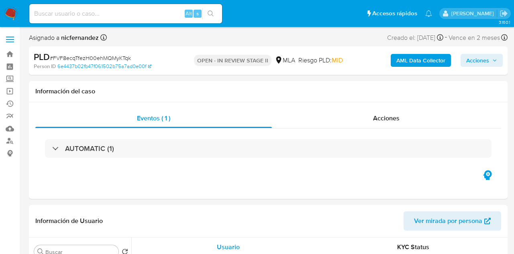
select select "10"
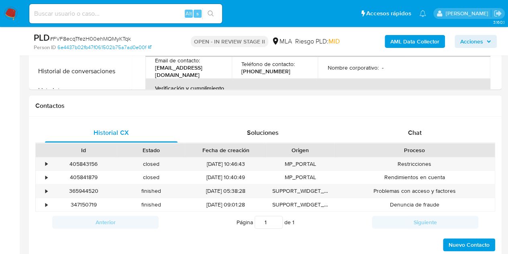
scroll to position [330, 0]
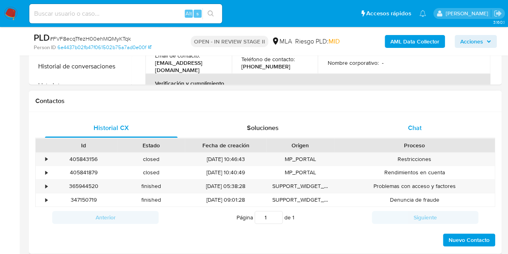
click at [429, 131] on div "Chat" at bounding box center [415, 127] width 133 height 19
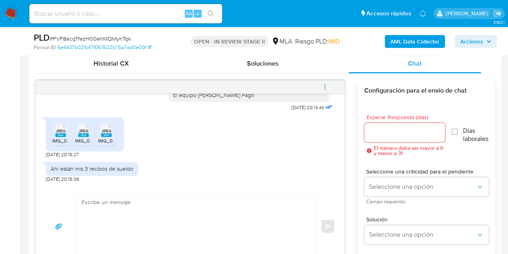
scroll to position [403, 0]
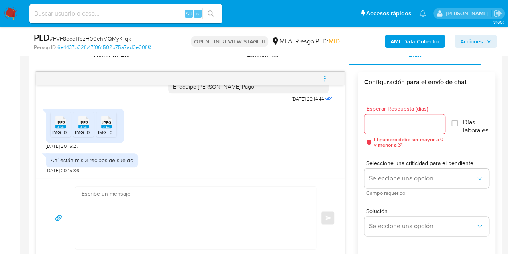
click at [59, 116] on icon at bounding box center [60, 122] width 10 height 12
click at [87, 125] on rect at bounding box center [83, 127] width 10 height 4
click at [109, 124] on span "JPEG" at bounding box center [107, 122] width 10 height 5
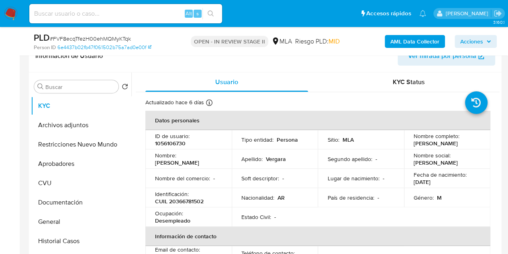
scroll to position [138, 0]
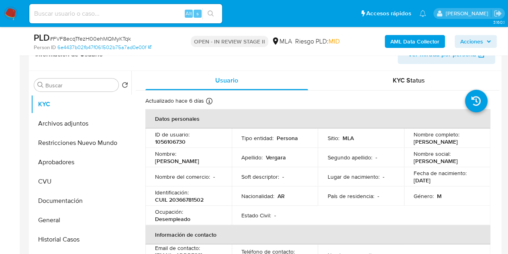
drag, startPoint x: 153, startPoint y: 165, endPoint x: 200, endPoint y: 164, distance: 46.2
click at [200, 164] on td "Nombre : Federico Nicolas" at bounding box center [188, 156] width 86 height 19
copy p "[PERSON_NAME]"
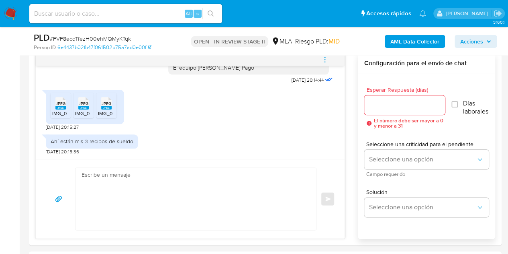
scroll to position [425, 0]
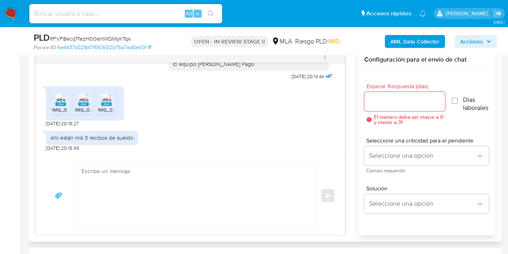
click at [236, 198] on textarea at bounding box center [194, 195] width 225 height 62
paste textarea "Hola Federico Nicolas, Muchas gracias por la respuesta. Verificamos que la docu…"
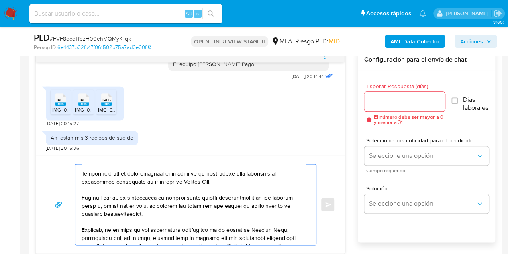
scroll to position [0, 0]
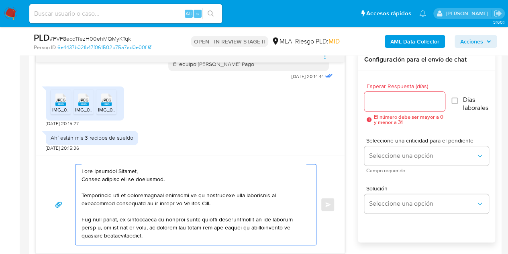
click at [243, 173] on textarea at bounding box center [194, 204] width 225 height 80
type textarea "Hola Federico Nicolas, Muchas gracias por la respuesta. Verificamos que la docu…"
click at [391, 100] on input "Esperar Respuesta (días)" at bounding box center [404, 101] width 81 height 10
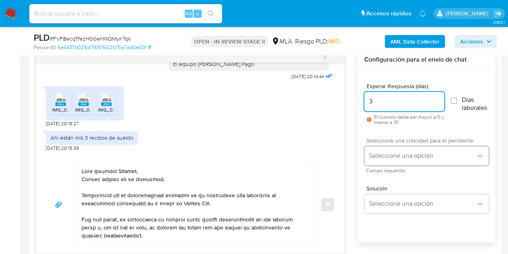
type input "3"
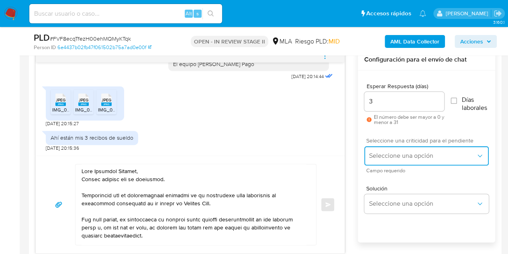
click at [382, 160] on button "Seleccione una opción" at bounding box center [426, 155] width 125 height 19
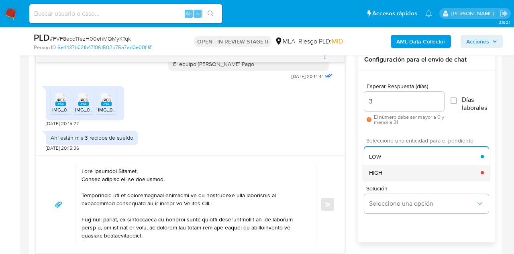
click at [384, 172] on div "HIGH" at bounding box center [425, 172] width 112 height 16
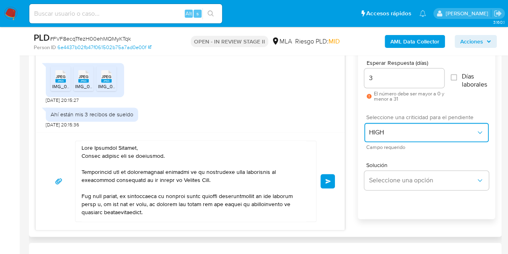
scroll to position [450, 0]
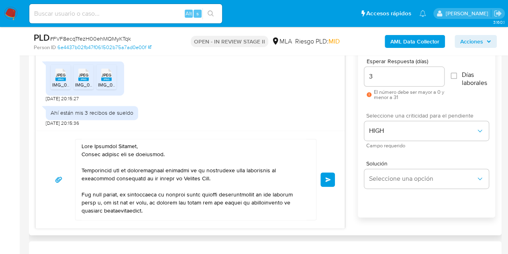
click at [347, 149] on div "17/09/2025 14:32:38 Hola, Esperamos que te encuentres muy bien. Te consultamos …" at bounding box center [265, 126] width 460 height 204
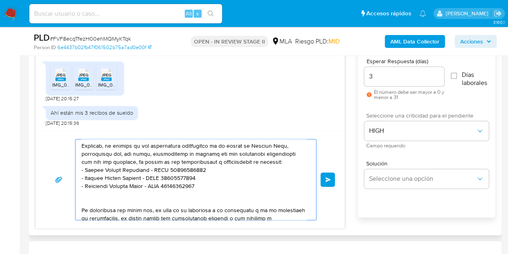
scroll to position [70, 0]
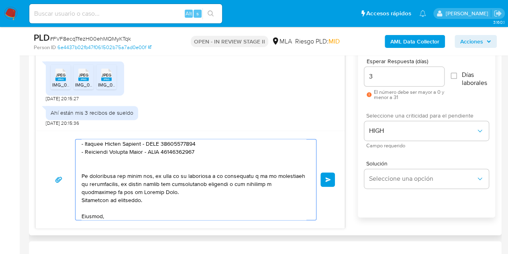
scroll to position [126, 0]
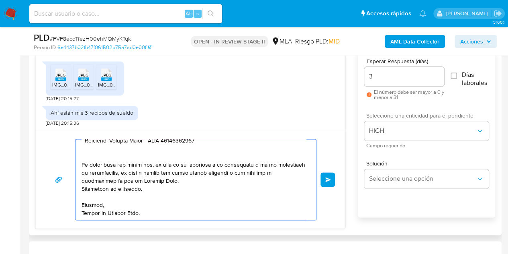
click at [329, 177] on span "Enviar" at bounding box center [328, 179] width 6 height 5
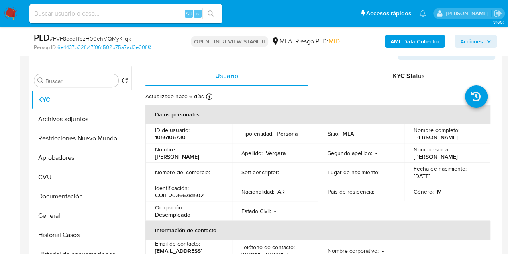
scroll to position [141, 0]
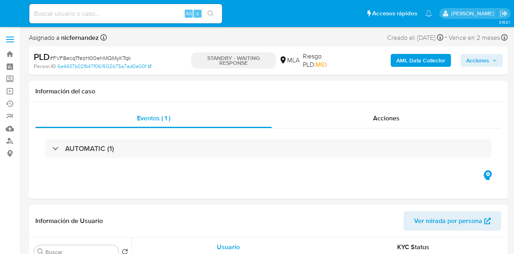
select select "10"
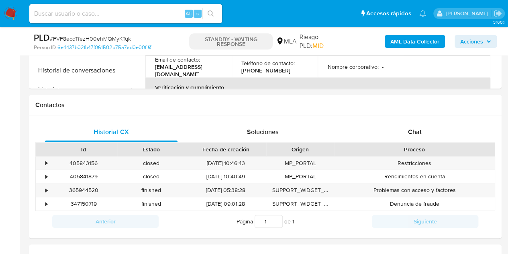
scroll to position [358, 0]
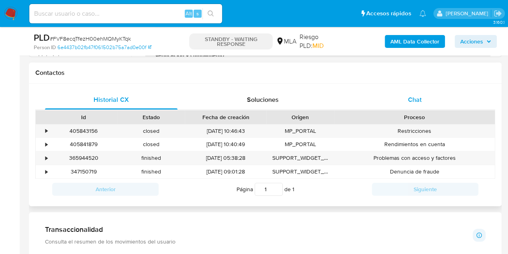
click at [431, 107] on div "Chat" at bounding box center [415, 99] width 133 height 19
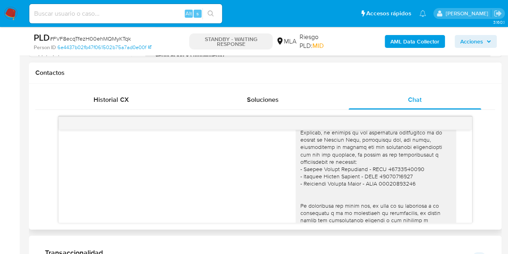
scroll to position [740, 0]
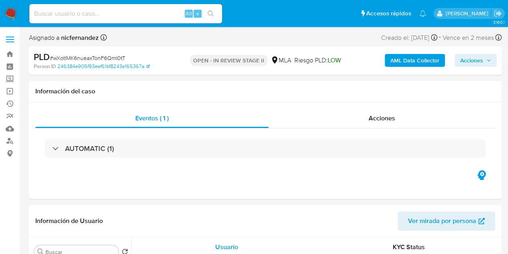
select select "10"
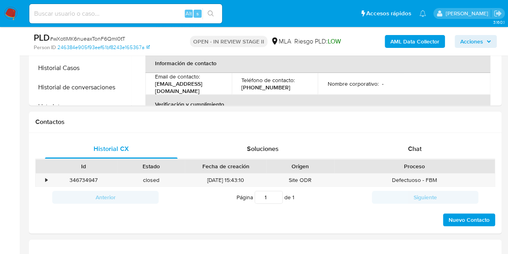
scroll to position [360, 0]
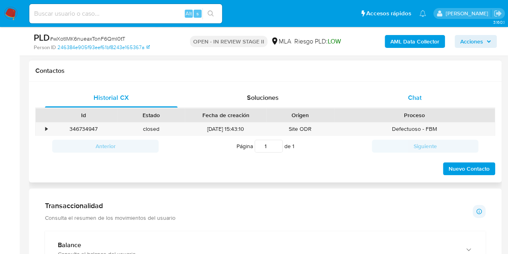
click at [446, 99] on div "Chat" at bounding box center [415, 97] width 133 height 19
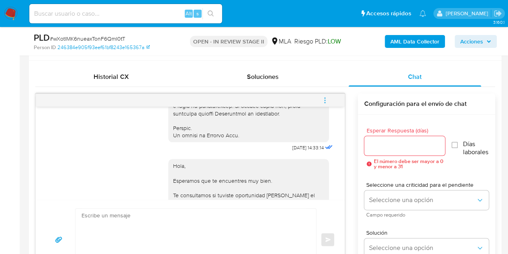
scroll to position [539, 0]
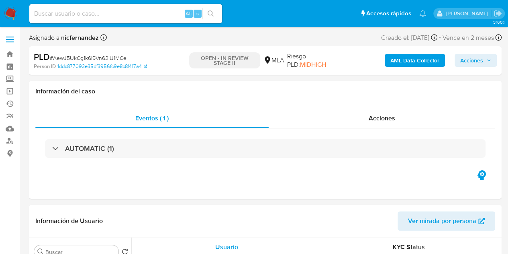
select select "10"
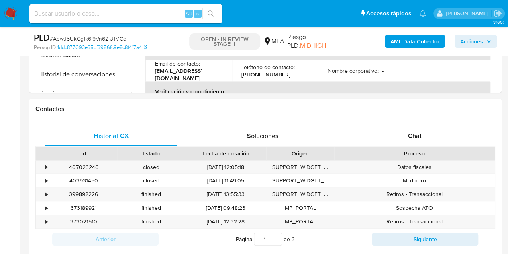
scroll to position [374, 0]
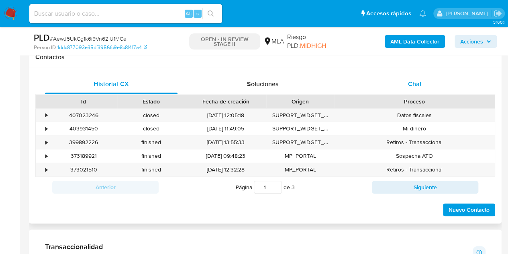
click at [422, 88] on div "Chat" at bounding box center [415, 83] width 133 height 19
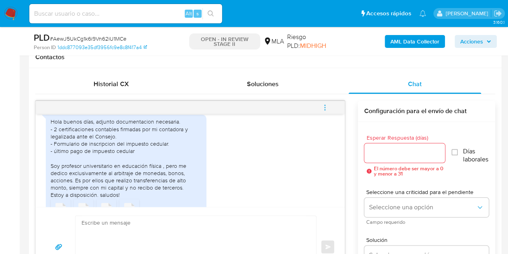
scroll to position [451, 0]
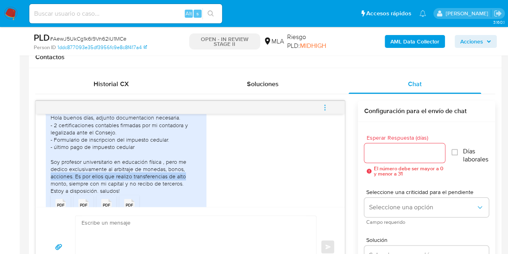
drag, startPoint x: 345, startPoint y: 182, endPoint x: 342, endPoint y: 192, distance: 9.7
click at [342, 192] on div "[DATE] 14:28:52 Hola buenos días, adjunto documentacion necesaria. - 2 certific…" at bounding box center [265, 193] width 460 height 186
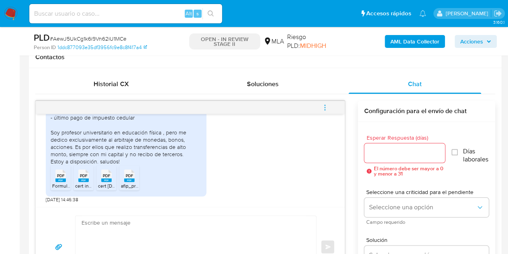
click at [264, 189] on div "Hola buenos días, adjunto documentacion necesaria. - 2 certificaciones contable…" at bounding box center [190, 139] width 289 height 125
click at [67, 182] on span "Formulario de Impresión de Constancia de Inscripción.pdf" at bounding box center [114, 185] width 125 height 7
click at [80, 182] on span "cert ingresos [DATE].pdf" at bounding box center [101, 185] width 52 height 7
drag, startPoint x: 112, startPoint y: 184, endPoint x: 120, endPoint y: 181, distance: 8.4
click at [112, 184] on span "cert [DATE].pdf" at bounding box center [114, 185] width 32 height 7
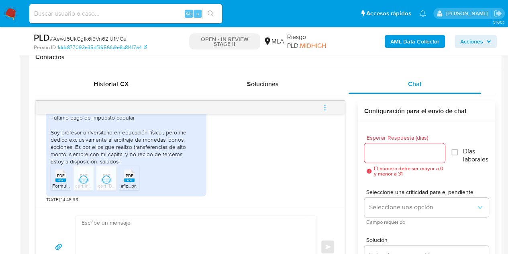
click at [129, 179] on rect at bounding box center [129, 180] width 10 height 4
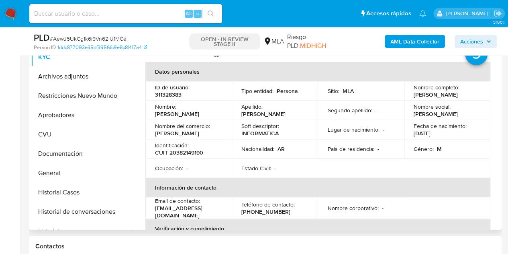
scroll to position [181, 0]
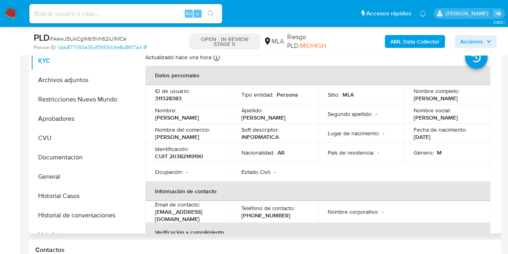
drag, startPoint x: 153, startPoint y: 120, endPoint x: 207, endPoint y: 122, distance: 53.1
click at [207, 122] on td "Nombre : Facundo Emmanuel" at bounding box center [188, 113] width 86 height 19
copy p "[PERSON_NAME]"
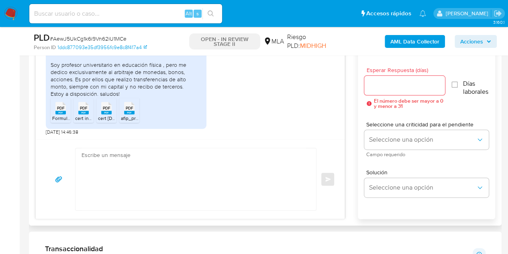
scroll to position [446, 0]
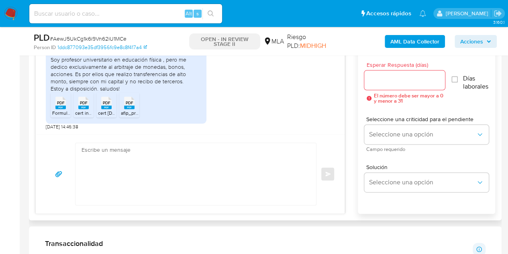
click at [256, 153] on textarea at bounding box center [194, 174] width 225 height 62
paste textarea "[PERSON_NAME], [PERSON_NAME] gracias por la respuesta. Analizamos tu caso y not…"
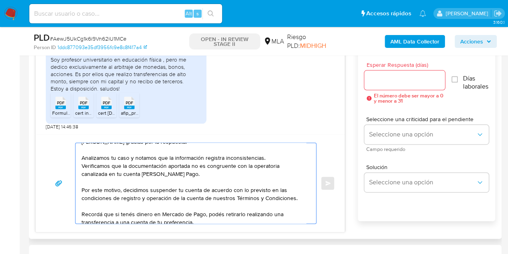
scroll to position [38, 0]
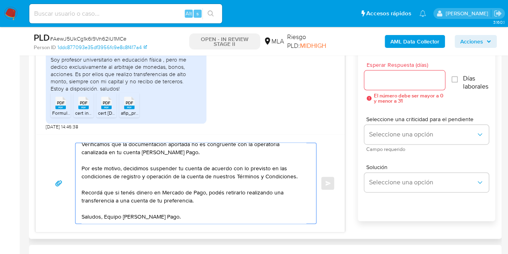
type textarea "[PERSON_NAME], [PERSON_NAME] gracias por la respuesta. Analizamos tu caso y not…"
click at [391, 76] on input "Esperar Respuesta (días)" at bounding box center [404, 80] width 81 height 10
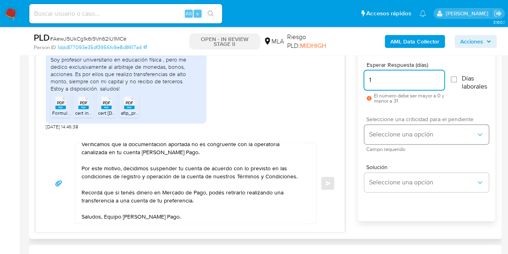
type input "1"
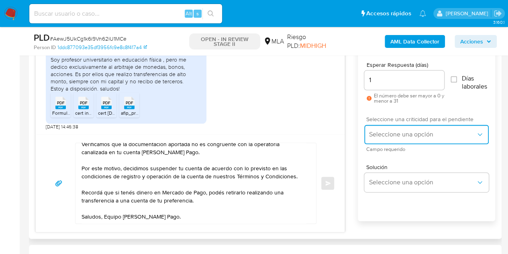
click at [388, 131] on span "Seleccione una opción" at bounding box center [422, 134] width 107 height 8
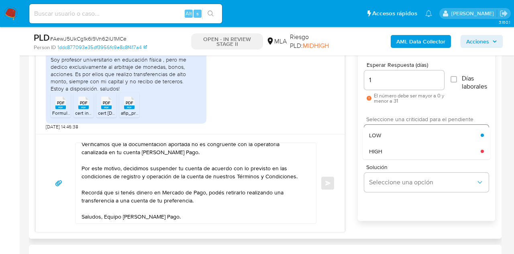
click at [391, 153] on div "HIGH" at bounding box center [425, 151] width 112 height 16
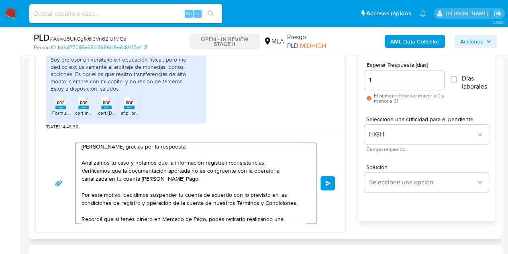
scroll to position [0, 0]
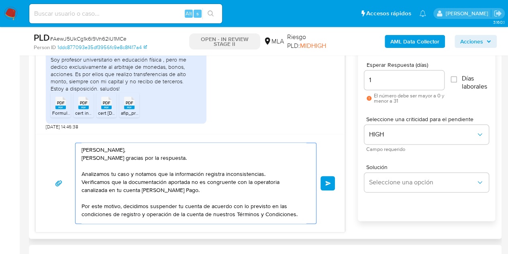
drag, startPoint x: 331, startPoint y: 148, endPoint x: 326, endPoint y: 151, distance: 5.4
click at [331, 148] on div "Hola Facundo Emmanuel, Muchas gracias por la respuesta. Analizamos tu caso y no…" at bounding box center [190, 182] width 290 height 81
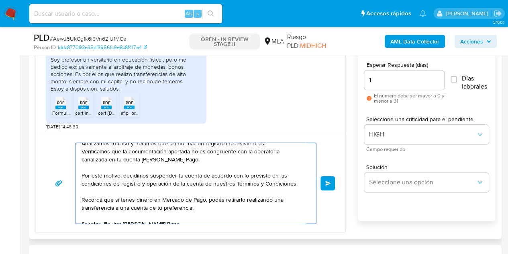
scroll to position [38, 0]
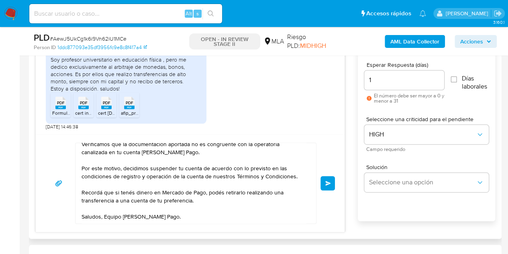
click at [330, 181] on span "Enviar" at bounding box center [328, 182] width 6 height 5
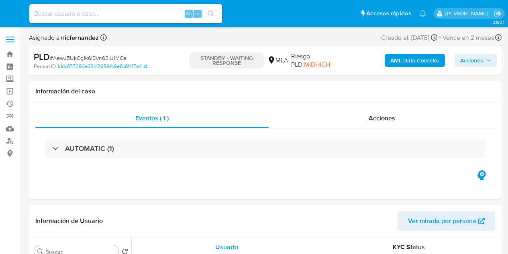
select select "10"
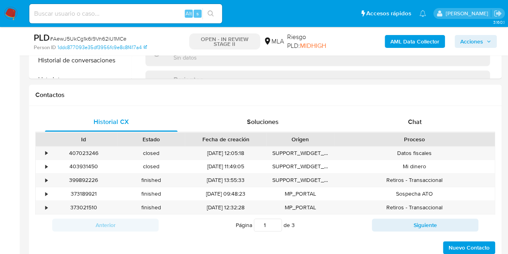
select select "10"
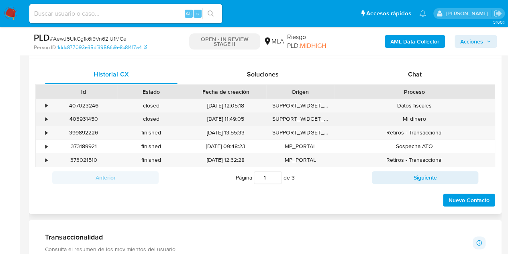
scroll to position [388, 0]
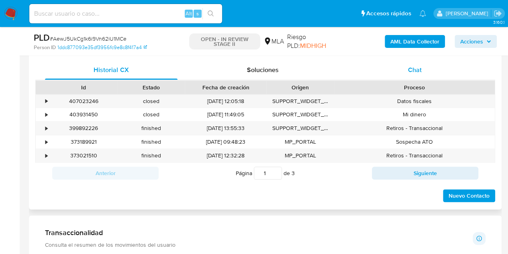
click at [414, 71] on span "Chat" at bounding box center [415, 69] width 14 height 9
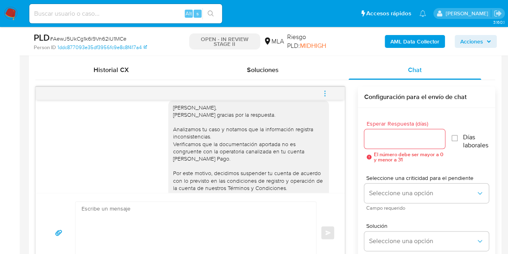
scroll to position [650, 0]
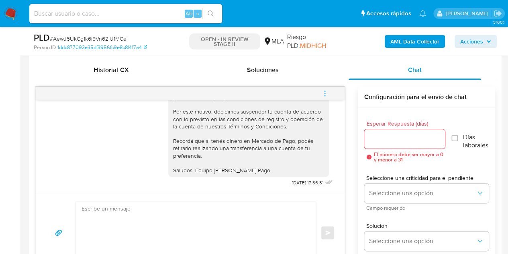
click at [325, 91] on icon "menu-action" at bounding box center [324, 93] width 7 height 7
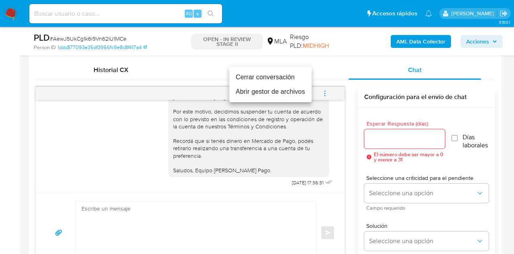
click at [297, 77] on li "Cerrar conversación" at bounding box center [270, 77] width 82 height 14
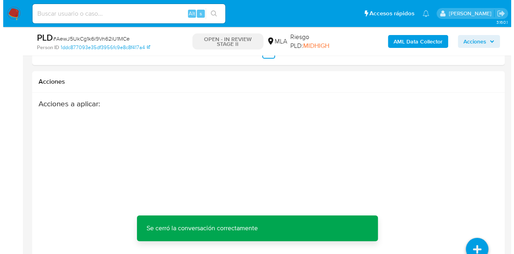
scroll to position [1273, 0]
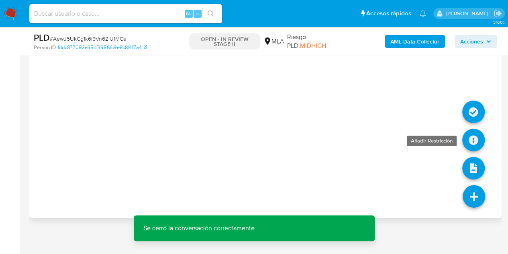
click at [476, 140] on icon at bounding box center [473, 140] width 22 height 22
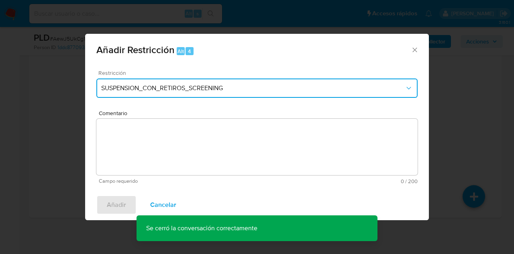
click at [267, 94] on button "SUSPENSION_CON_RETIROS_SCREENING" at bounding box center [256, 87] width 321 height 19
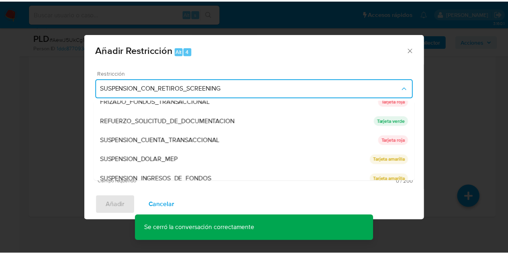
scroll to position [170, 0]
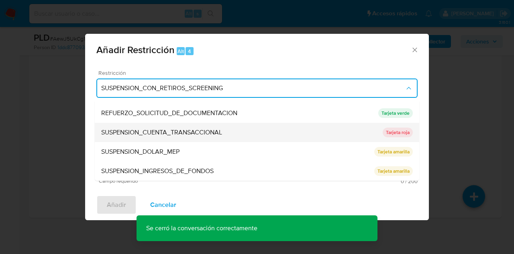
click at [222, 131] on span "SUSPENSION_CUENTA_TRANSACCIONAL" at bounding box center [161, 132] width 121 height 8
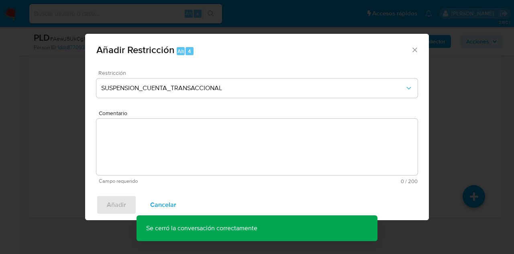
click at [219, 137] on textarea "Comentario" at bounding box center [256, 147] width 321 height 56
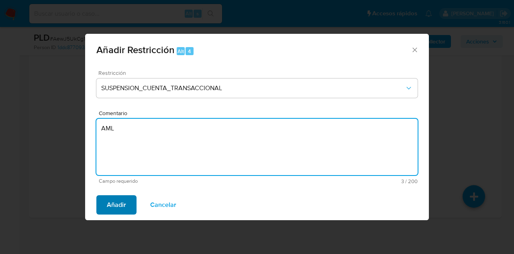
type textarea "AML"
click at [118, 200] on span "Añadir" at bounding box center [116, 205] width 19 height 18
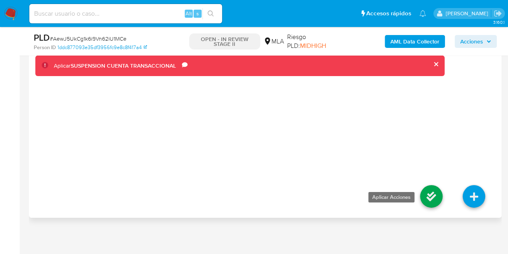
click at [431, 194] on icon at bounding box center [431, 196] width 22 height 22
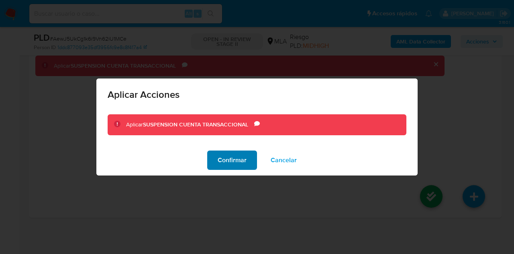
click at [233, 163] on span "Confirmar" at bounding box center [232, 160] width 29 height 18
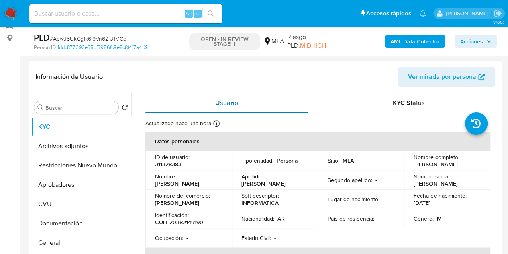
scroll to position [112, 0]
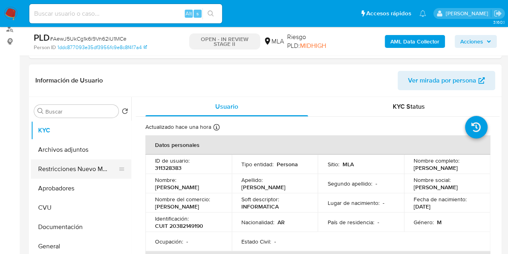
click at [69, 166] on button "Restricciones Nuevo Mundo" at bounding box center [78, 168] width 94 height 19
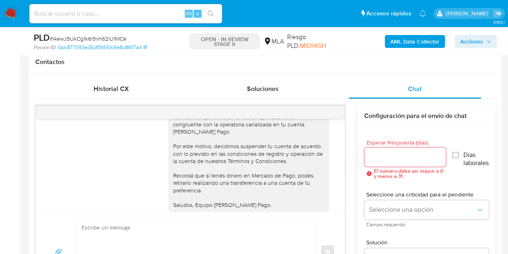
scroll to position [650, 0]
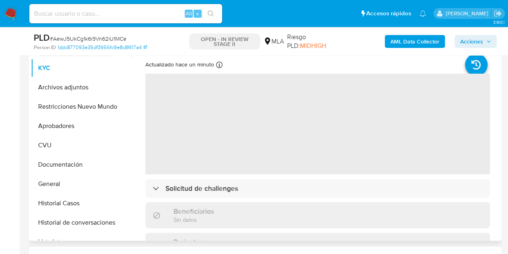
select select "10"
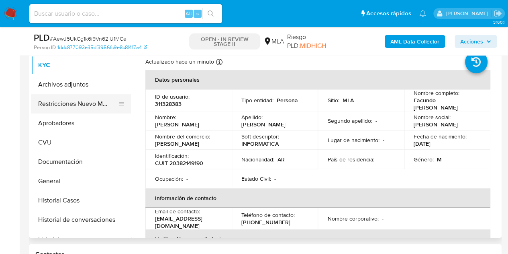
click at [75, 105] on button "Restricciones Nuevo Mundo" at bounding box center [78, 103] width 94 height 19
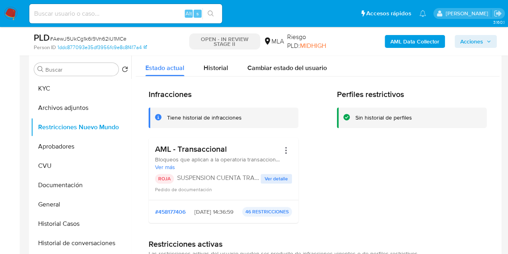
scroll to position [163, 0]
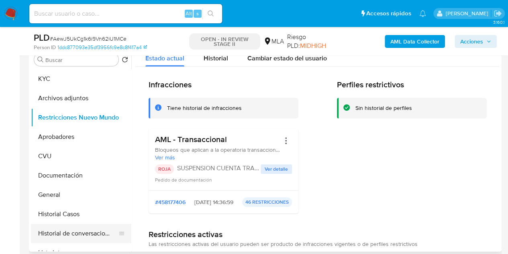
click at [64, 231] on button "Historial de conversaciones" at bounding box center [78, 232] width 94 height 19
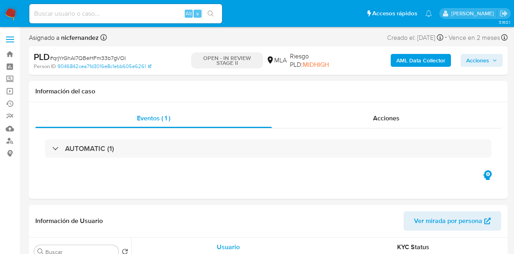
select select "10"
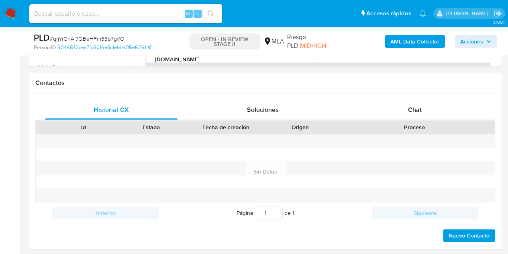
scroll to position [356, 0]
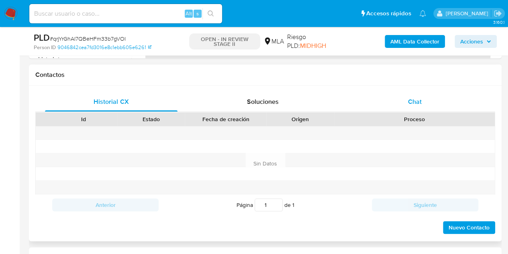
click at [421, 98] on span "Chat" at bounding box center [415, 101] width 14 height 9
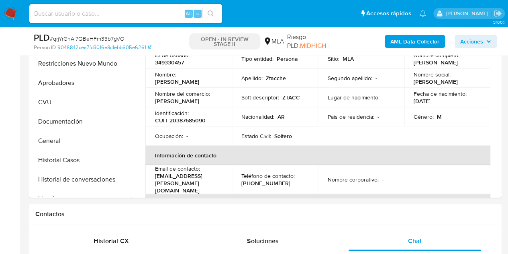
scroll to position [182, 0]
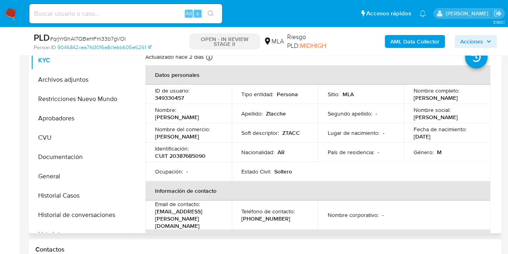
click at [169, 90] on p "ID de usuario :" at bounding box center [172, 90] width 35 height 7
drag, startPoint x: 181, startPoint y: 112, endPoint x: 208, endPoint y: 120, distance: 28.0
click at [218, 115] on div "Nombre : Eliezer Ivan" at bounding box center [188, 113] width 67 height 14
click at [180, 113] on p "Eliezer Ivan" at bounding box center [177, 116] width 44 height 7
drag, startPoint x: 180, startPoint y: 113, endPoint x: 227, endPoint y: 124, distance: 48.2
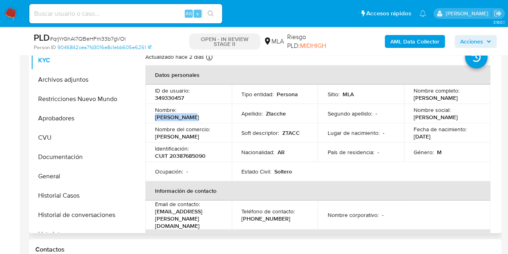
click at [213, 113] on div "Nombre : Eliezer Ivan" at bounding box center [188, 113] width 67 height 14
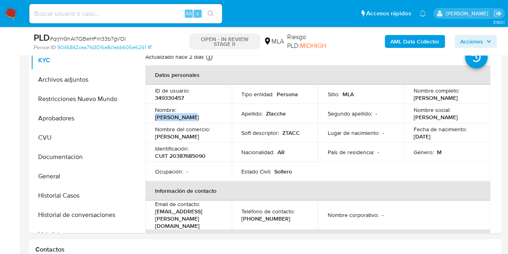
copy p "Eliezer Ivan"
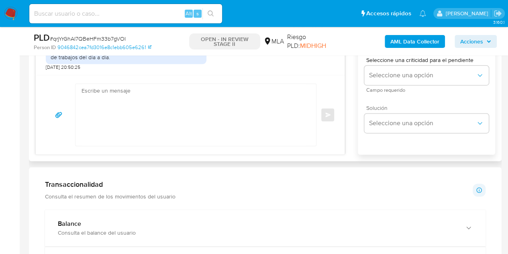
scroll to position [502, 0]
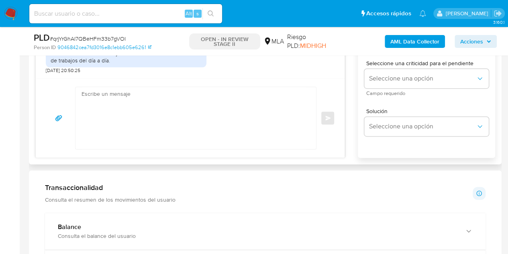
click at [226, 106] on textarea at bounding box center [194, 118] width 225 height 62
paste textarea "Hola Eliezer Ivan, Esperamos que te encuentres muy bien. Gracias por tu respues…"
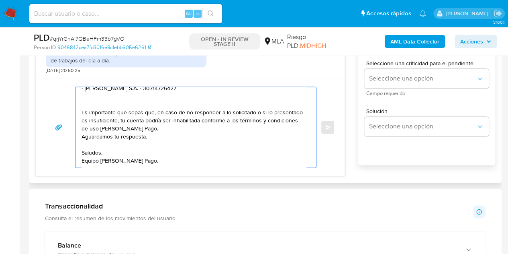
scroll to position [0, 0]
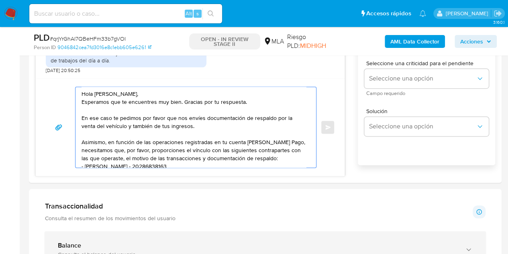
type textarea "Hola Eliezer Ivan, Esperamos que te encuentres muy bien. Gracias por tu respues…"
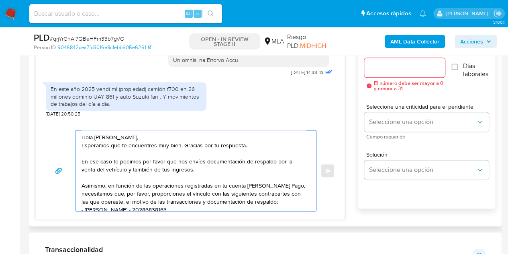
scroll to position [464, 0]
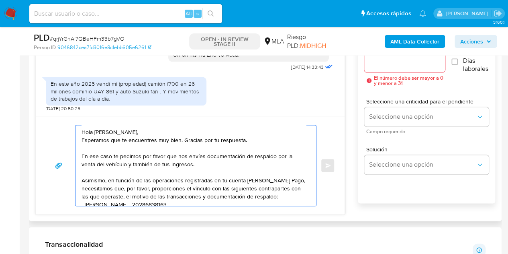
click at [395, 65] on input "Esperar Respuesta (días)" at bounding box center [404, 62] width 81 height 10
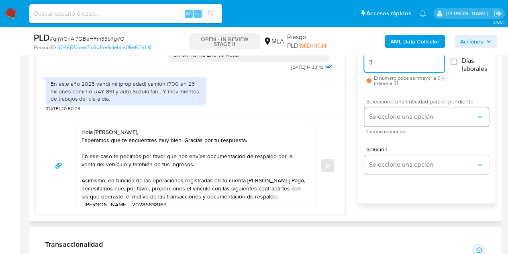
type input "3"
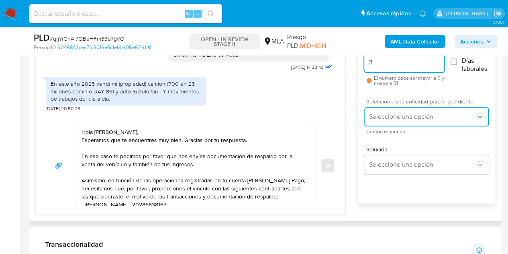
click at [391, 114] on span "Seleccione una opción" at bounding box center [422, 116] width 107 height 8
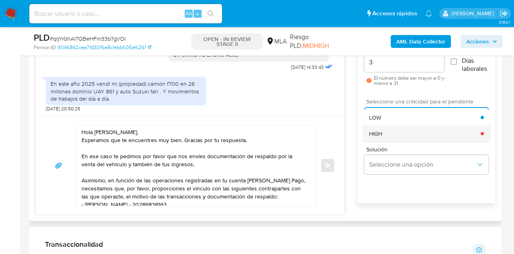
click at [393, 135] on div "HIGH" at bounding box center [425, 133] width 112 height 16
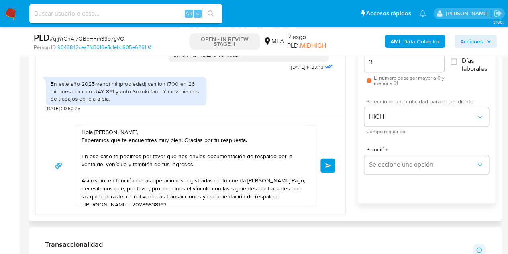
click at [322, 128] on div "Hola Eliezer Ivan, Esperamos que te encuentres muy bien. Gracias por tu respues…" at bounding box center [190, 165] width 290 height 81
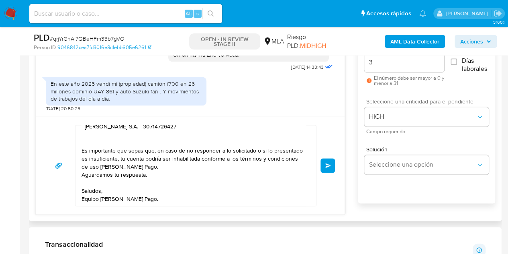
click at [329, 161] on button "Enviar" at bounding box center [328, 165] width 14 height 14
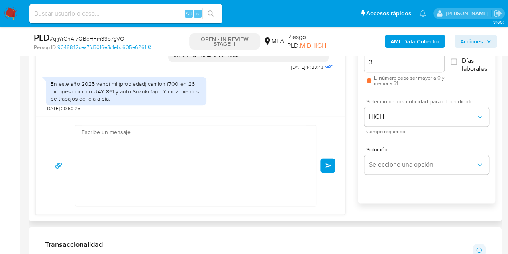
scroll to position [622, 0]
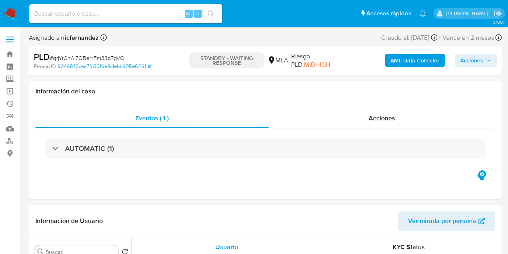
select select "10"
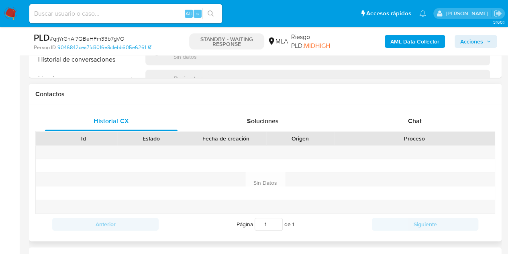
select select "10"
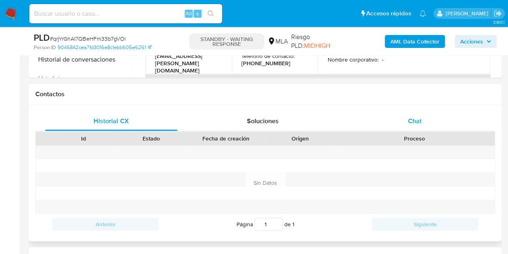
click at [421, 125] on div "Chat" at bounding box center [415, 120] width 133 height 19
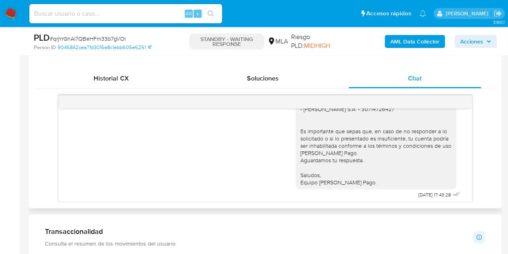
scroll to position [622, 0]
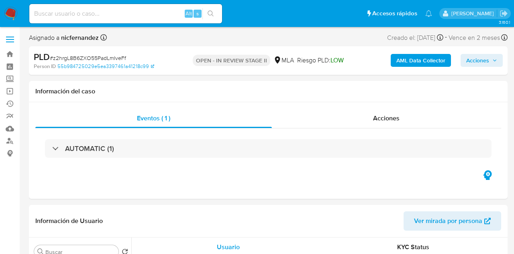
select select "10"
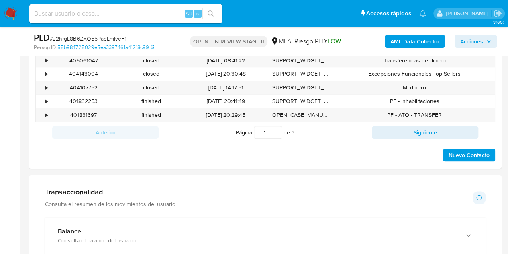
scroll to position [388, 0]
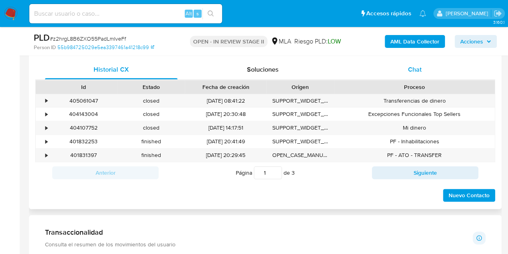
click at [414, 71] on span "Chat" at bounding box center [415, 69] width 14 height 9
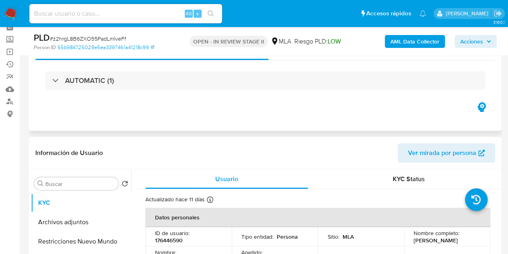
scroll to position [36, 0]
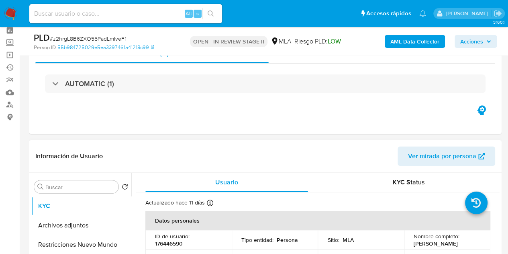
click at [438, 153] on span "Ver mirada por persona" at bounding box center [442, 155] width 68 height 19
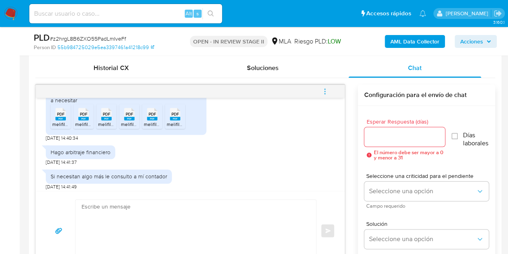
scroll to position [453, 0]
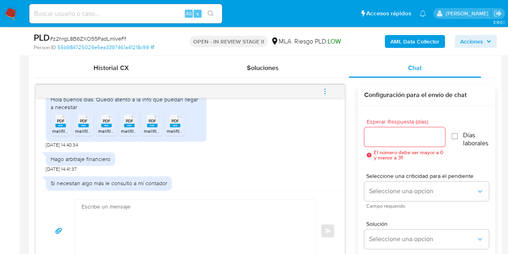
click at [60, 128] on icon "PDF" at bounding box center [60, 121] width 10 height 14
click at [89, 128] on div "PDF PDF" at bounding box center [83, 120] width 17 height 16
click at [105, 123] on span "PDF" at bounding box center [107, 120] width 8 height 5
drag, startPoint x: 137, startPoint y: 141, endPoint x: 143, endPoint y: 141, distance: 6.4
click at [137, 128] on div "PDF PDF" at bounding box center [129, 120] width 17 height 16
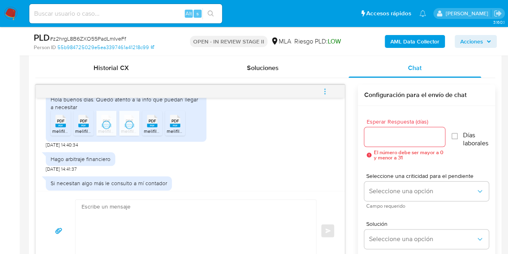
click at [149, 127] on rect at bounding box center [152, 125] width 10 height 4
click at [174, 123] on span "PDF" at bounding box center [176, 120] width 8 height 5
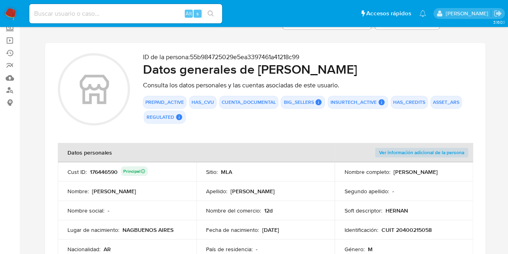
scroll to position [124, 0]
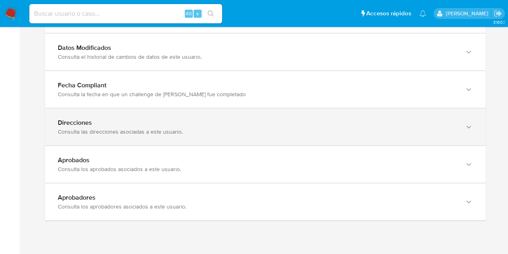
click at [427, 119] on div "Direcciones" at bounding box center [257, 123] width 399 height 8
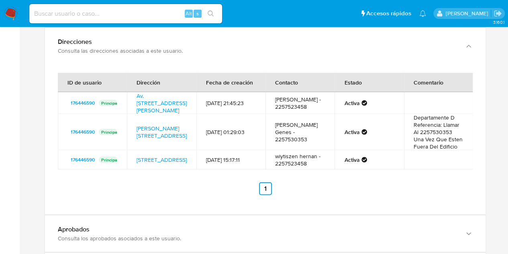
scroll to position [958, 0]
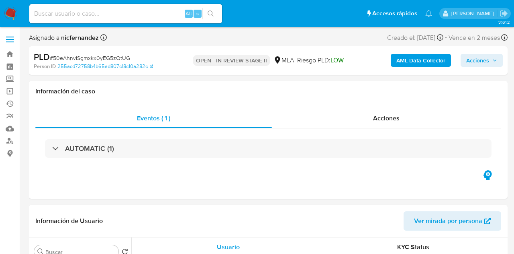
select select "10"
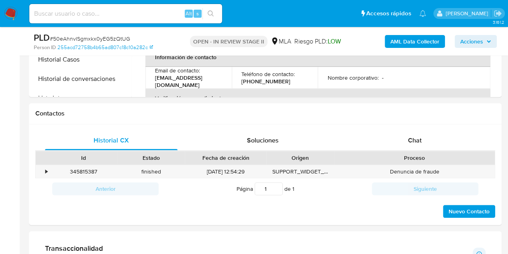
scroll to position [329, 0]
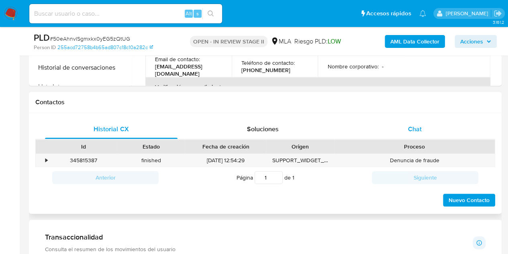
click at [395, 133] on div "Chat" at bounding box center [415, 128] width 133 height 19
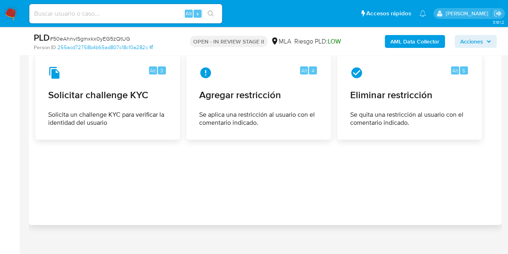
scroll to position [1266, 0]
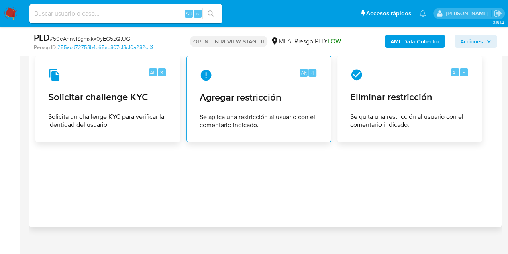
click at [242, 99] on span "Agregar restricción" at bounding box center [259, 97] width 118 height 12
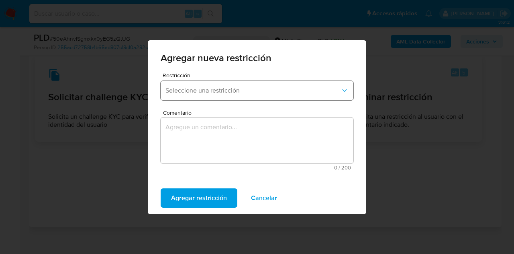
click at [245, 94] on button "Seleccione una restricción" at bounding box center [257, 90] width 193 height 19
click at [347, 54] on span "Agregar nueva restricción" at bounding box center [257, 58] width 193 height 10
click at [272, 197] on span "Cancelar" at bounding box center [264, 198] width 26 height 18
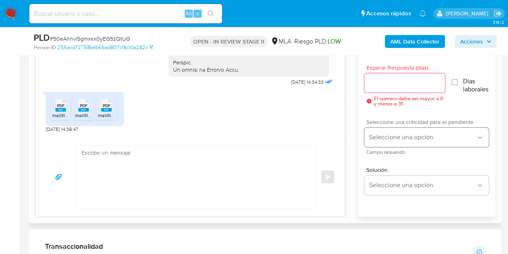
scroll to position [445, 0]
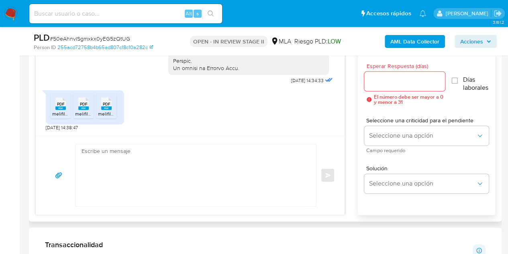
click at [58, 109] on icon "PDF" at bounding box center [60, 103] width 10 height 14
click at [78, 107] on rect at bounding box center [83, 108] width 10 height 4
click at [98, 108] on div "PDF PDF" at bounding box center [106, 103] width 17 height 16
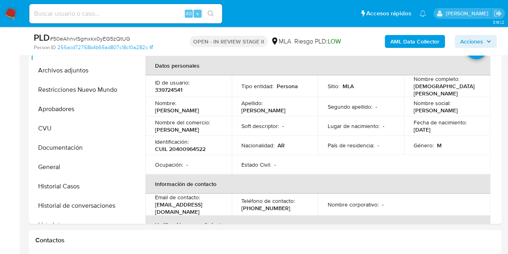
scroll to position [177, 0]
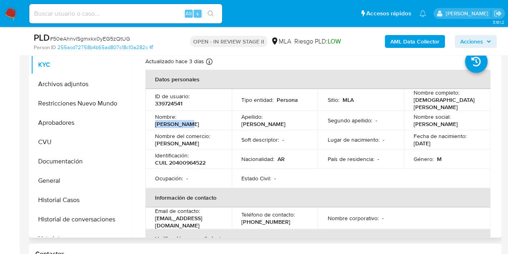
drag, startPoint x: 179, startPoint y: 117, endPoint x: 223, endPoint y: 117, distance: 43.4
click at [223, 117] on td "Nombre : German Jose" at bounding box center [188, 119] width 86 height 19
copy p "German Jose"
drag, startPoint x: 348, startPoint y: 136, endPoint x: 427, endPoint y: 110, distance: 82.8
click at [348, 136] on p "Lugar de nacimiento :" at bounding box center [353, 139] width 52 height 7
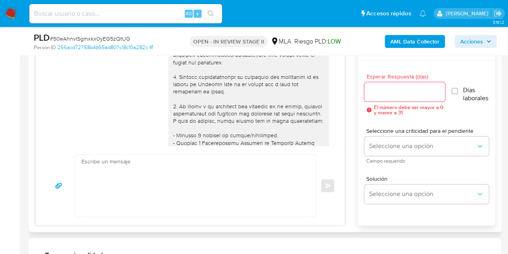
scroll to position [415, 0]
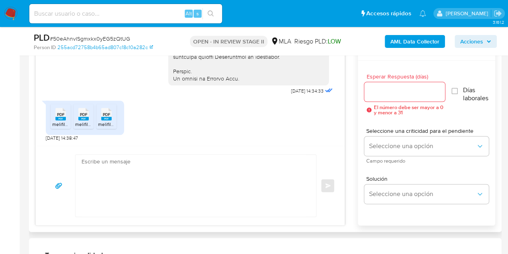
click at [145, 180] on textarea at bounding box center [194, 185] width 225 height 62
paste textarea "Hola German José, Muchas gracias por tu respuesta y por la documentación enviad…"
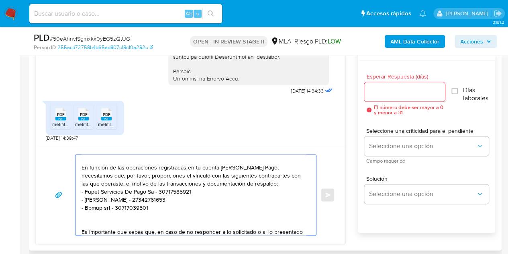
scroll to position [0, 0]
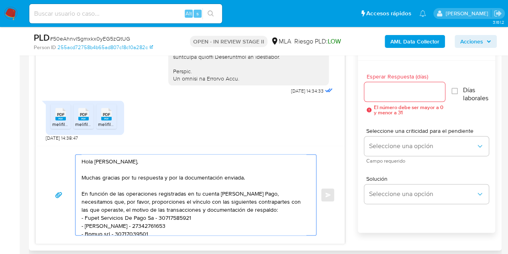
type textarea "Hola German José, Muchas gracias por tu respuesta y por la documentación enviad…"
click at [380, 89] on input "Esperar Respuesta (días)" at bounding box center [404, 91] width 81 height 10
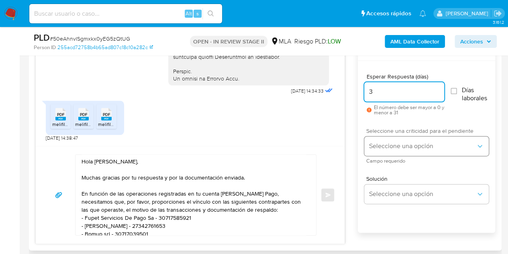
type input "3"
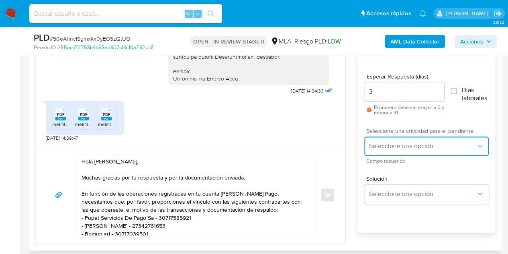
click at [400, 139] on button "Seleccione una opción" at bounding box center [426, 145] width 125 height 19
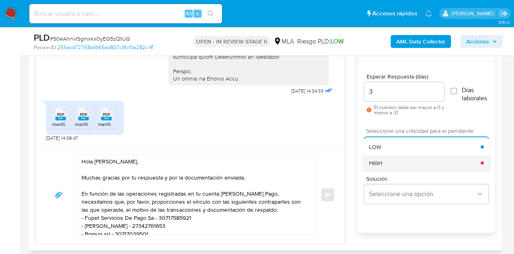
click at [395, 155] on div "HIGH" at bounding box center [425, 163] width 112 height 16
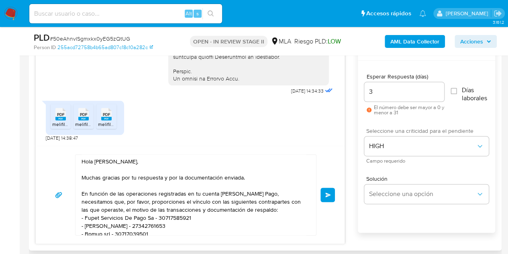
click at [350, 155] on div "17/09/2025 14:34:33 PDF PDF melifile7119795014465557333.pdf PDF PDF melifile598…" at bounding box center [265, 141] width 460 height 204
click at [417, 169] on div "Solución Seleccione una opción" at bounding box center [426, 191] width 125 height 44
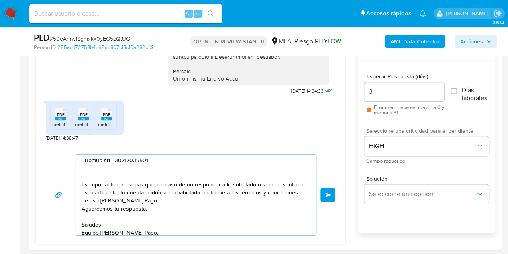
scroll to position [78, 0]
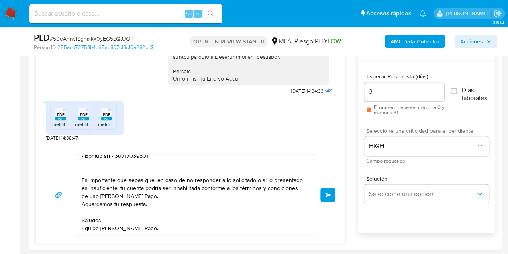
click at [329, 192] on span "Enviar" at bounding box center [328, 194] width 6 height 5
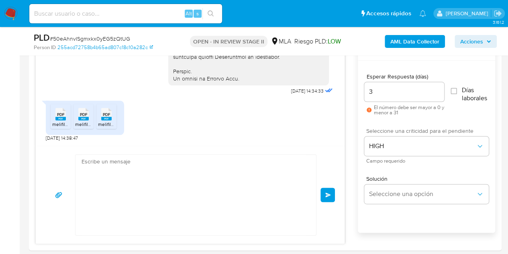
scroll to position [599, 0]
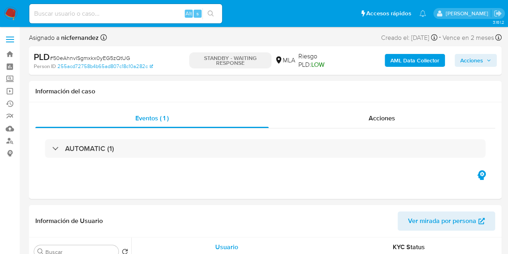
select select "10"
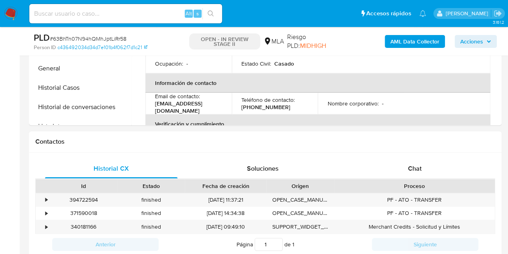
scroll to position [378, 0]
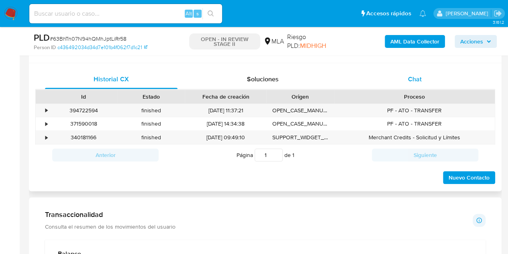
click at [419, 83] on div "Chat" at bounding box center [415, 79] width 133 height 19
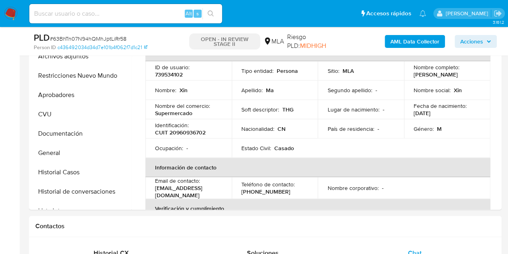
scroll to position [179, 0]
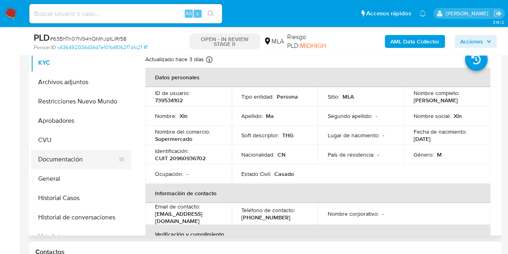
click at [79, 159] on button "Documentación" at bounding box center [78, 158] width 94 height 19
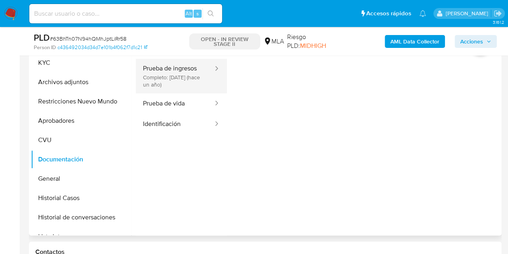
click at [188, 80] on button "Prueba de ingresos Completo: [DATE] (hace un año)" at bounding box center [175, 76] width 78 height 35
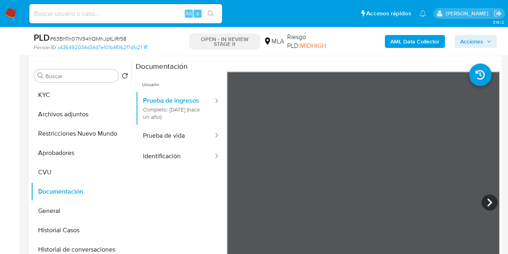
scroll to position [142, 0]
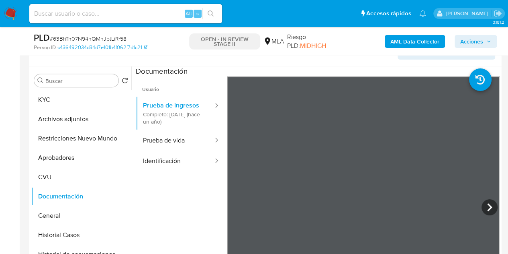
drag, startPoint x: 500, startPoint y: 104, endPoint x: 514, endPoint y: 57, distance: 49.5
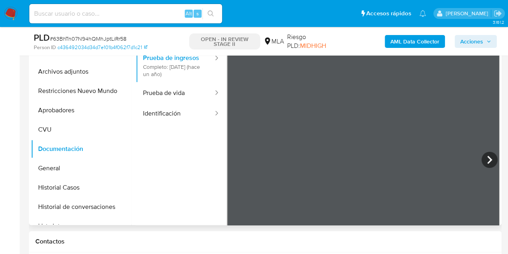
scroll to position [427, 0]
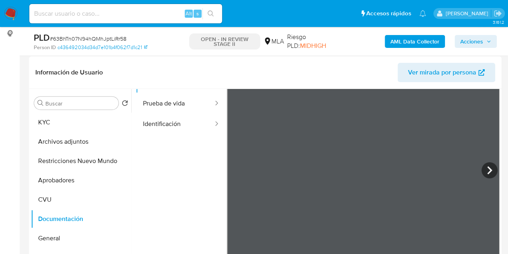
scroll to position [115, 0]
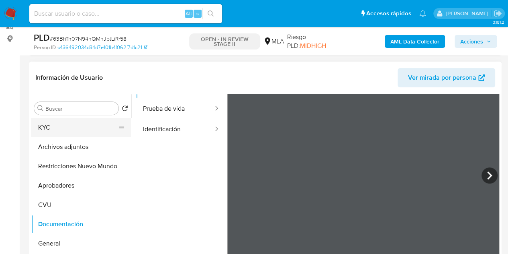
click at [67, 132] on button "KYC" at bounding box center [78, 127] width 94 height 19
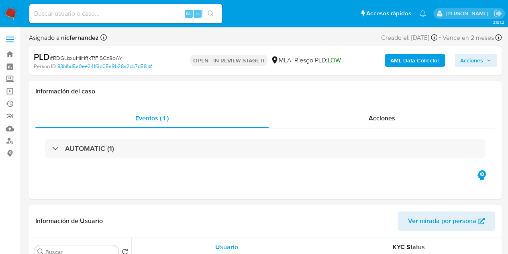
select select "10"
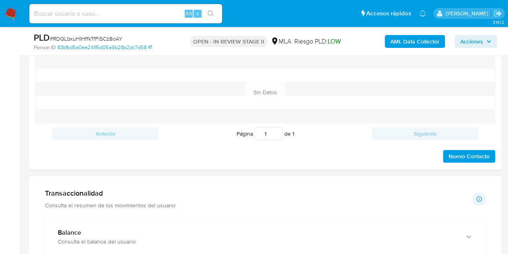
scroll to position [358, 0]
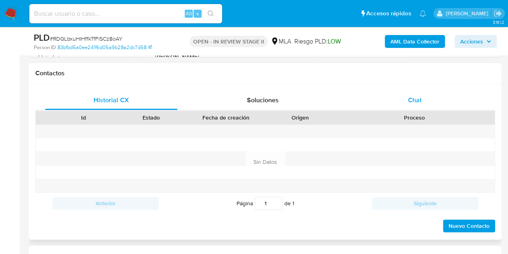
click at [423, 90] on div "Chat" at bounding box center [415, 99] width 133 height 19
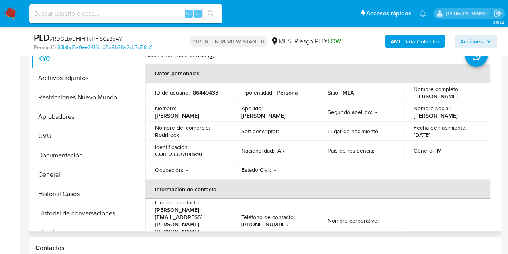
scroll to position [182, 0]
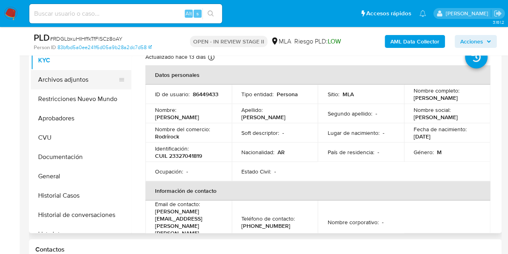
click at [76, 82] on button "Archivos adjuntos" at bounding box center [78, 79] width 94 height 19
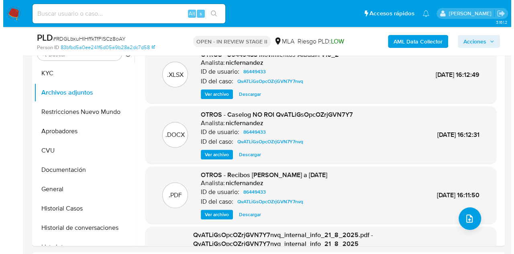
scroll to position [162, 0]
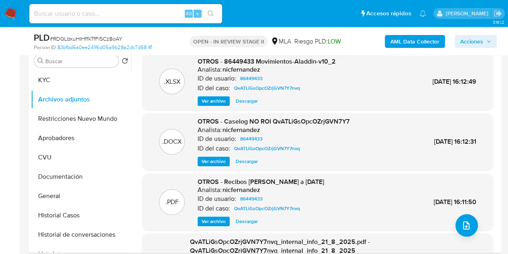
click at [213, 161] on span "Ver archivo" at bounding box center [214, 161] width 24 height 8
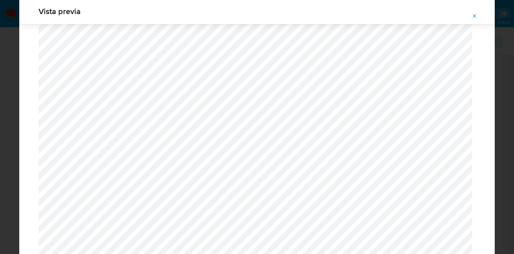
scroll to position [575, 0]
click at [475, 16] on icon "Attachment preview" at bounding box center [475, 16] width 6 height 6
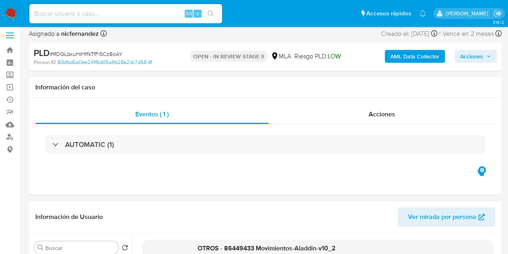
scroll to position [0, 0]
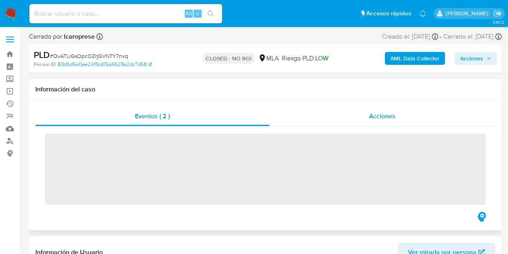
click at [390, 118] on span "Acciones" at bounding box center [382, 115] width 27 height 9
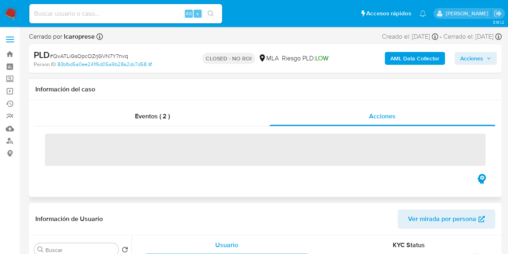
select select "10"
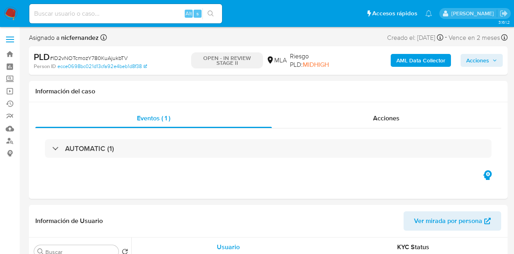
select select "10"
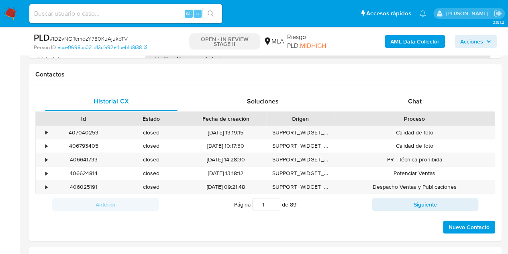
scroll to position [370, 0]
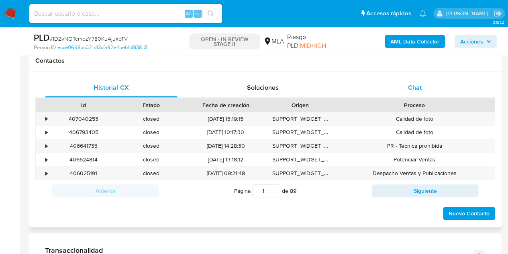
click at [416, 88] on span "Chat" at bounding box center [415, 87] width 14 height 9
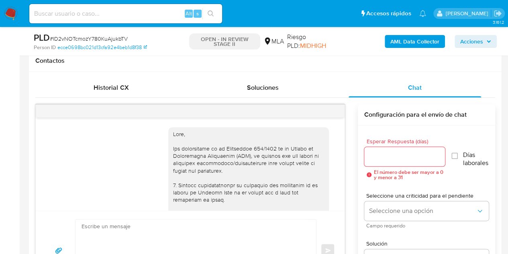
scroll to position [429, 0]
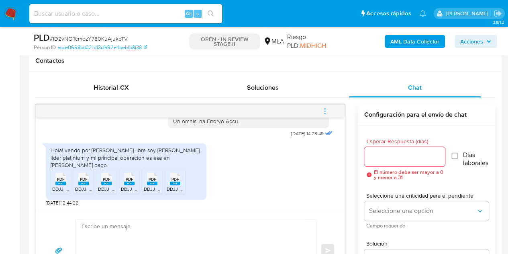
click at [63, 185] on icon "PDF" at bounding box center [60, 179] width 10 height 14
click at [77, 186] on span "DDJJ_Mensual_396073426 (2).pdf" at bounding box center [112, 188] width 75 height 7
click at [110, 186] on span "DDJJ_Mensual_393290232.pdf" at bounding box center [132, 188] width 69 height 7
click at [133, 182] on rect at bounding box center [129, 183] width 10 height 4
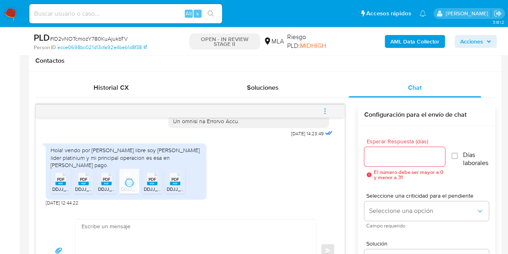
click at [153, 184] on rect at bounding box center [152, 183] width 10 height 4
click at [176, 180] on span "PDF" at bounding box center [176, 178] width 8 height 5
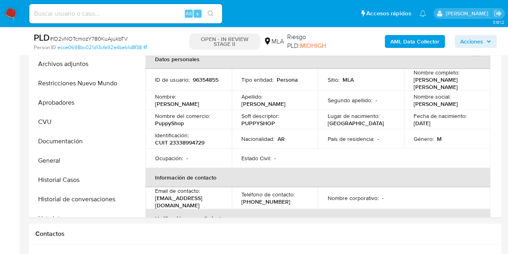
scroll to position [163, 0]
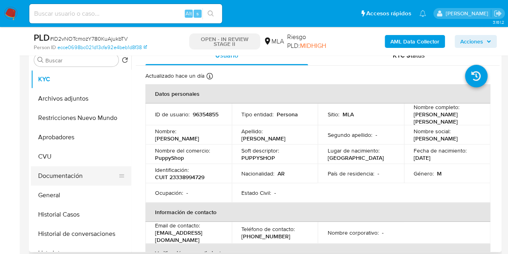
click at [64, 171] on button "Documentación" at bounding box center [78, 175] width 94 height 19
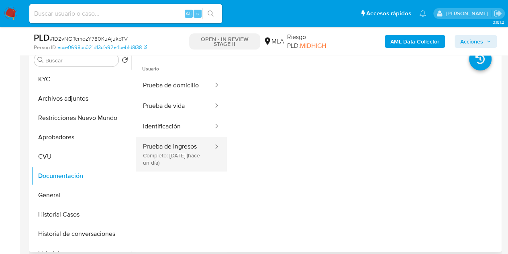
click at [176, 150] on button "Prueba de ingresos Completo: 23/09/2025 (hace un día)" at bounding box center [175, 154] width 78 height 35
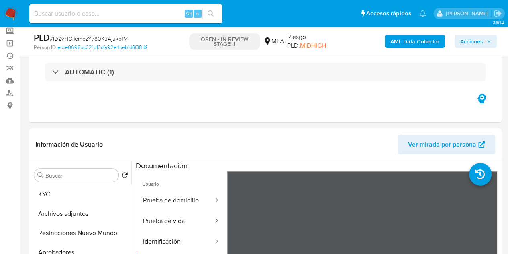
scroll to position [0, 0]
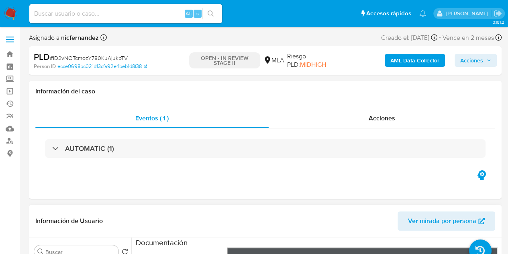
click at [423, 220] on span "Ver mirada por persona" at bounding box center [442, 220] width 68 height 19
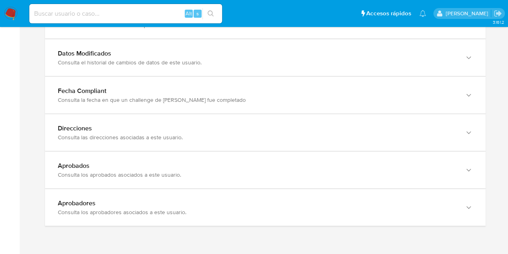
scroll to position [902, 0]
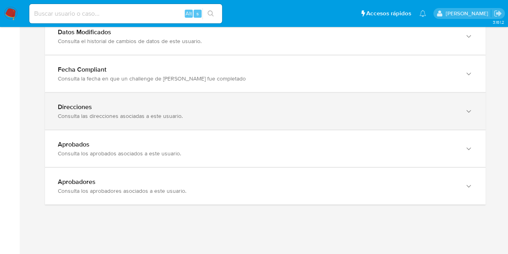
click at [420, 123] on div "Direcciones Consulta las direcciones asociadas a este usuario." at bounding box center [265, 111] width 441 height 37
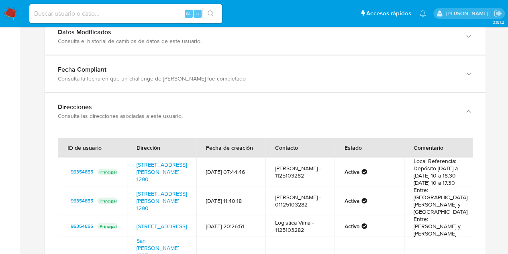
drag, startPoint x: 507, startPoint y: 173, endPoint x: 512, endPoint y: 178, distance: 7.1
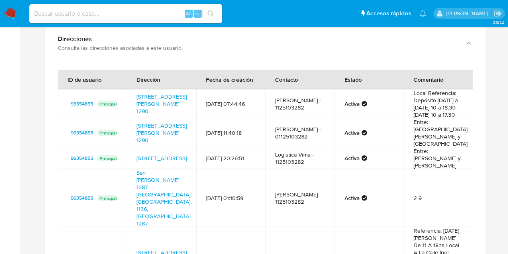
scroll to position [976, 0]
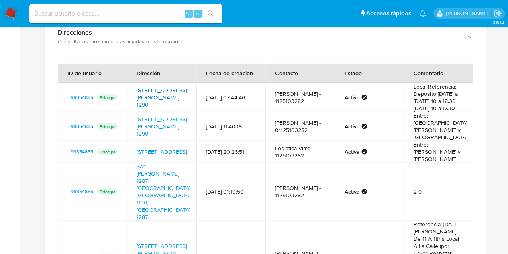
click at [159, 86] on link "Calle San Jose 1290, Constitución, Capital Federal, 1136, Argentina 1290" at bounding box center [162, 97] width 50 height 22
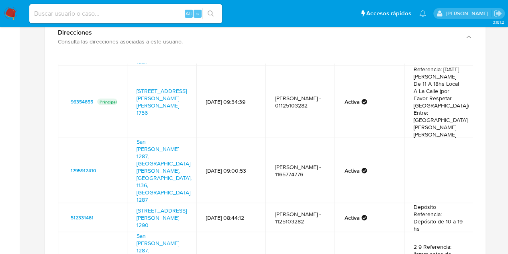
scroll to position [144, 0]
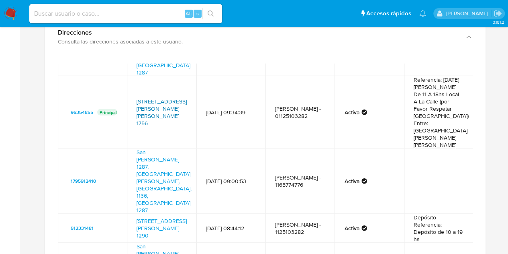
click at [156, 104] on link "Avenida San Juan 1756, San Cristóbal, Capital Federal, 1148, Argentina 1756" at bounding box center [162, 112] width 50 height 30
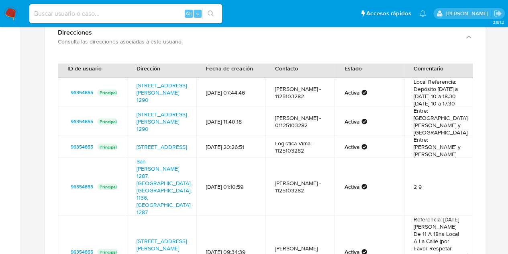
scroll to position [0, 0]
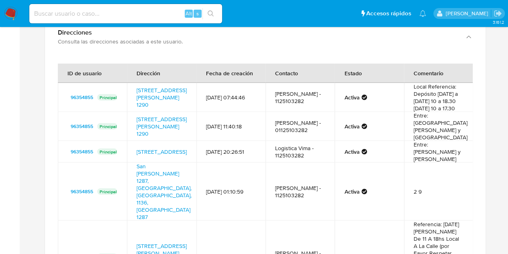
drag, startPoint x: 132, startPoint y: 81, endPoint x: 189, endPoint y: 108, distance: 63.1
click at [174, 97] on td "Calle San Jose 1290, Constitución, Capital Federal, 1136, Argentina 1290" at bounding box center [161, 97] width 69 height 29
drag, startPoint x: 274, startPoint y: 212, endPoint x: 284, endPoint y: 209, distance: 11.1
click at [274, 212] on td "Pedro Ferraro - 1125103282" at bounding box center [300, 191] width 69 height 58
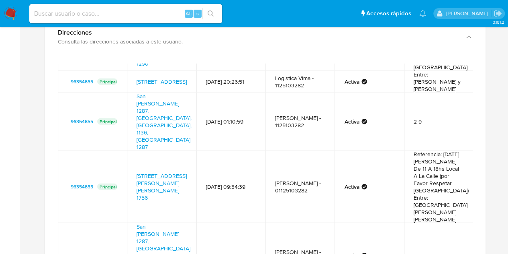
scroll to position [71, 0]
drag, startPoint x: 133, startPoint y: 165, endPoint x: 173, endPoint y: 184, distance: 43.5
click at [173, 184] on td "Avenida San Juan 1756, San Cristóbal, Capital Federal, 1148, Argentina 1756" at bounding box center [161, 185] width 69 height 72
click at [153, 85] on link "Murguiondo 3645, Villa Lugano, Capital Federal, 1439, Argentina 3645" at bounding box center [162, 81] width 50 height 8
click at [459, 167] on td "Referencia: Lunes A Sabados De 11 A 18hs Local A La Calle (por Favor Respetar L…" at bounding box center [438, 185] width 69 height 72
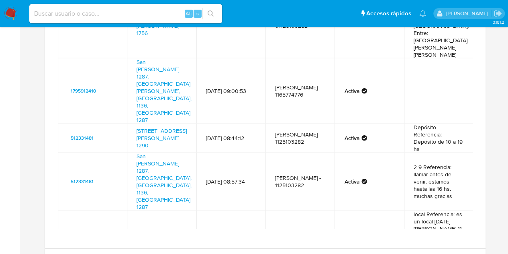
scroll to position [1057, 0]
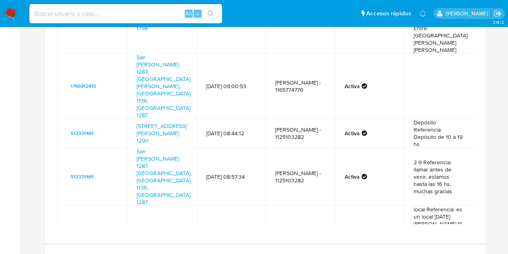
click at [152, 223] on link "San Juan 1756, San Cristóbal, Capital Federal, 1148, Argentina 1756" at bounding box center [162, 238] width 50 height 30
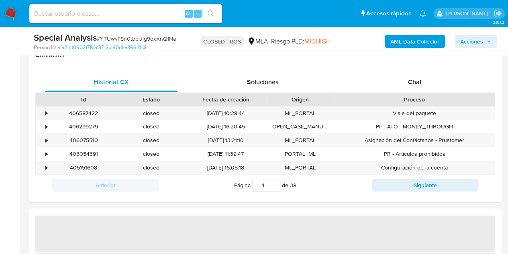
select select "10"
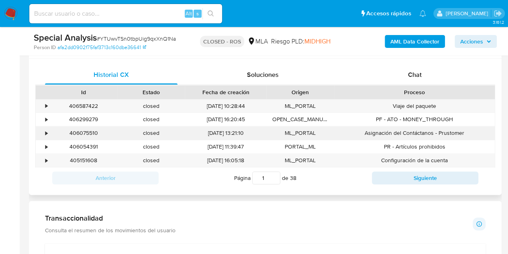
scroll to position [380, 0]
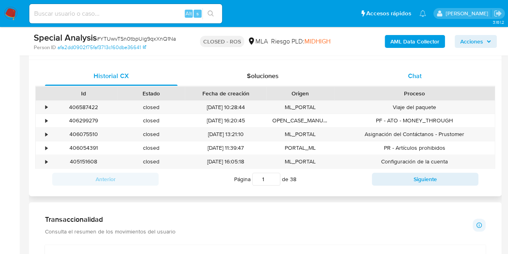
click at [422, 78] on div "Chat" at bounding box center [415, 75] width 133 height 19
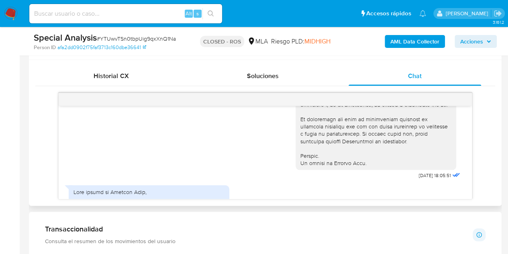
scroll to position [403, 0]
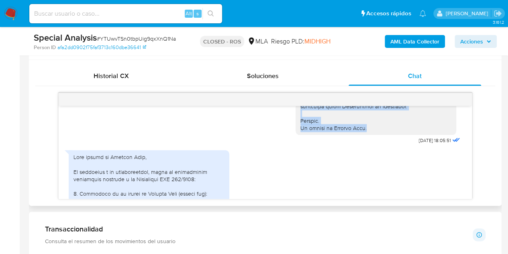
drag, startPoint x: 295, startPoint y: 119, endPoint x: 381, endPoint y: 145, distance: 89.7
copy div "Lore Ipsu Dolor, Sit ametconsect ad el Seddoeiusm 143/4428 te in Utlabo et Dolo…"
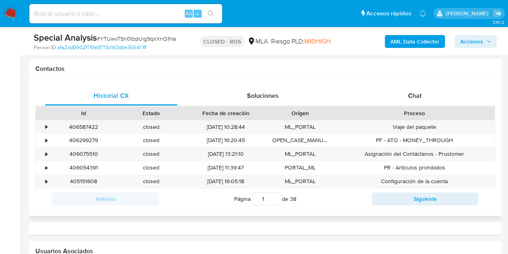
select select "10"
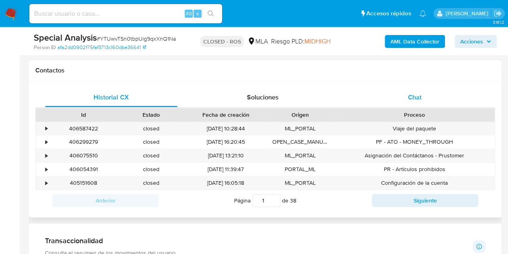
click at [416, 101] on span "Chat" at bounding box center [415, 96] width 14 height 9
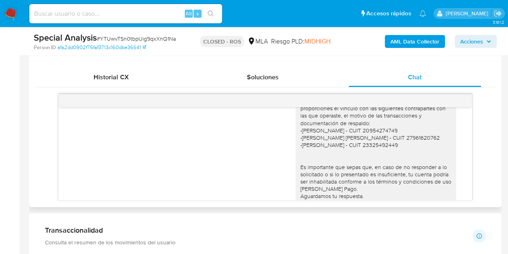
scroll to position [884, 0]
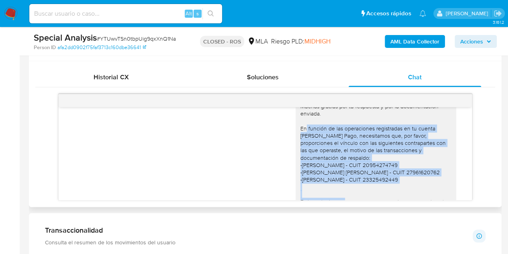
drag, startPoint x: 399, startPoint y: 165, endPoint x: 293, endPoint y: 122, distance: 113.9
click at [296, 122] on div "Hola Lulu Zheng, Muchas gracias por tu respuesta y por la documentación enviada…" at bounding box center [376, 172] width 161 height 174
copy div "En función de las operaciones registradas en tu cuenta de Mercado Pago, necesit…"
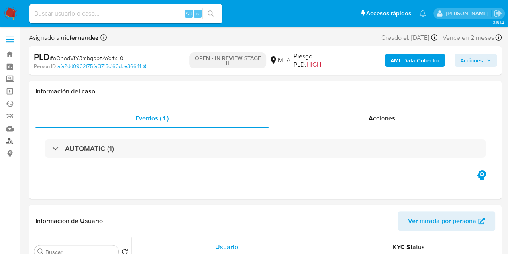
click at [11, 139] on link "Buscador de personas" at bounding box center [48, 141] width 96 height 12
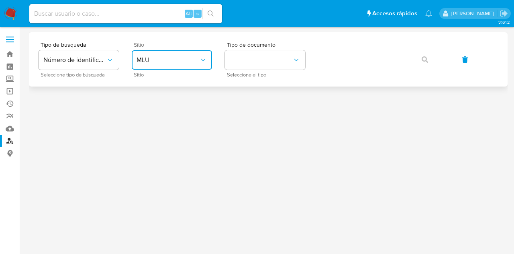
click at [165, 61] on span "MLU" at bounding box center [168, 60] width 63 height 8
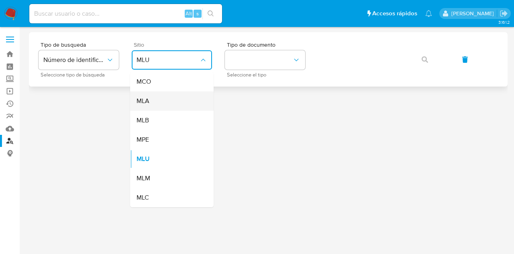
click at [171, 104] on div "MLA" at bounding box center [170, 100] width 66 height 19
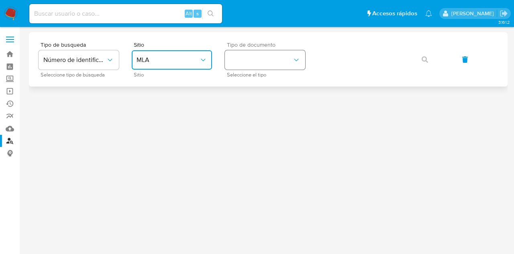
click at [243, 61] on button "identificationType" at bounding box center [265, 59] width 80 height 19
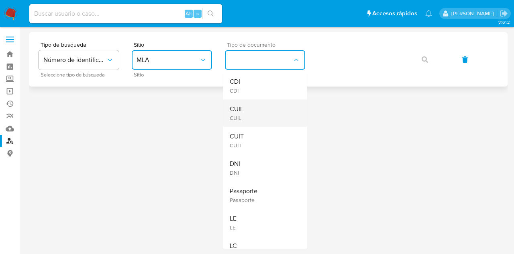
click at [258, 104] on div "CUIL CUIL" at bounding box center [263, 112] width 66 height 27
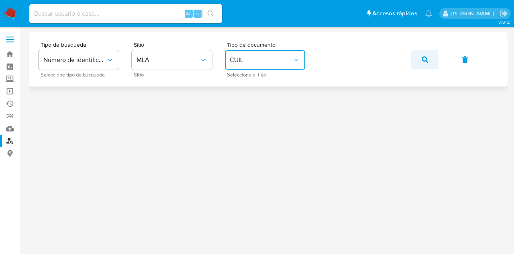
click at [418, 53] on button "button" at bounding box center [424, 59] width 27 height 19
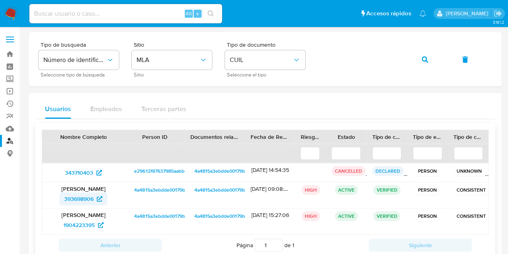
click at [80, 196] on span "393698906" at bounding box center [78, 198] width 29 height 13
click at [433, 62] on button "button" at bounding box center [424, 59] width 27 height 19
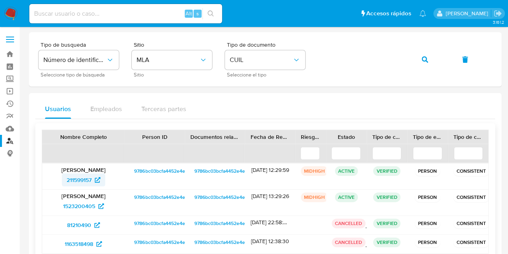
click at [86, 176] on span "211599157" at bounding box center [79, 179] width 25 height 13
click at [421, 60] on button "button" at bounding box center [424, 59] width 27 height 19
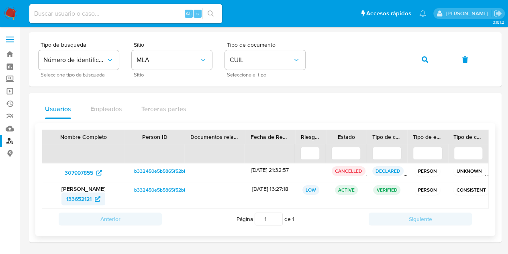
click at [84, 193] on span "133652121" at bounding box center [78, 198] width 25 height 13
click at [427, 59] on icon "button" at bounding box center [425, 59] width 6 height 6
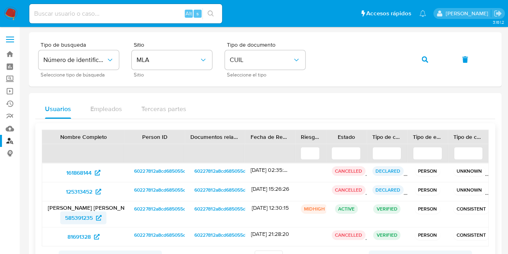
click at [88, 211] on span "585391235" at bounding box center [79, 217] width 28 height 13
click at [411, 60] on button "button" at bounding box center [424, 59] width 27 height 19
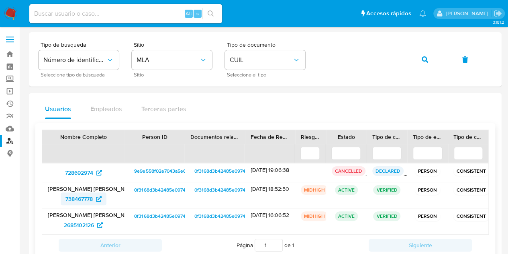
click at [81, 200] on span "738467778" at bounding box center [78, 198] width 27 height 13
click at [411, 59] on div "Tipo de busqueda Número de identificación Seleccione tipo de búsqueda Sitio MLA…" at bounding box center [266, 59] width 454 height 35
click at [419, 59] on button "button" at bounding box center [424, 59] width 27 height 19
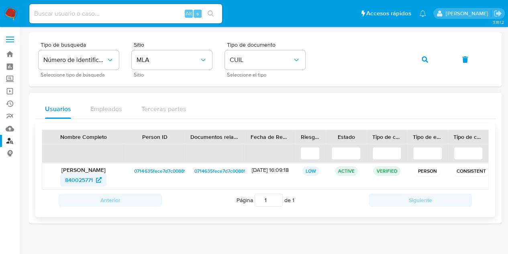
click at [81, 177] on span "840025771" at bounding box center [79, 179] width 28 height 13
click at [423, 59] on icon "button" at bounding box center [425, 59] width 6 height 6
click at [79, 178] on span "242448692" at bounding box center [79, 179] width 29 height 13
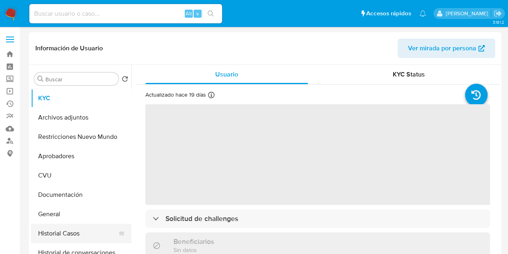
select select "10"
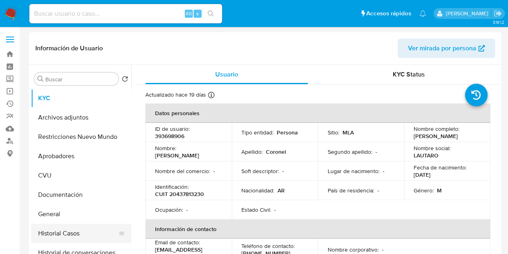
click at [70, 233] on button "Historial Casos" at bounding box center [78, 232] width 94 height 19
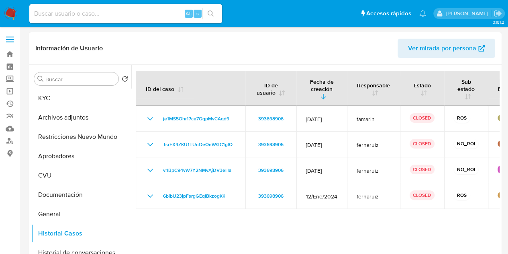
click at [424, 51] on span "Ver mirada por persona" at bounding box center [442, 48] width 68 height 19
click at [59, 92] on button "KYC" at bounding box center [78, 97] width 94 height 19
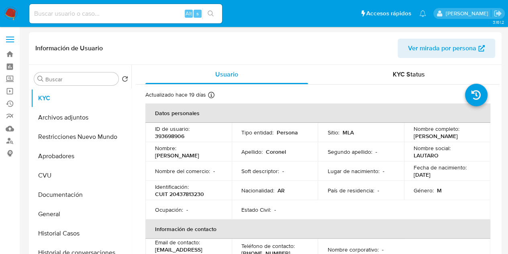
drag, startPoint x: 156, startPoint y: 159, endPoint x: 204, endPoint y: 158, distance: 47.8
click at [204, 158] on td "Nombre : Lautaro Ezequiel" at bounding box center [188, 151] width 86 height 19
copy p "Lautaro Ezequiel"
click at [183, 202] on td "Ocupación : -" at bounding box center [188, 209] width 86 height 19
click at [184, 197] on p "CUIT 20437813230" at bounding box center [179, 193] width 49 height 7
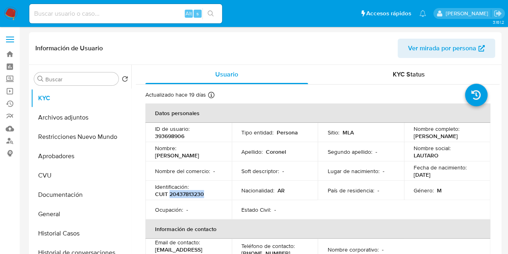
click at [184, 197] on p "CUIT 20437813230" at bounding box center [179, 193] width 49 height 7
copy p "20437813230"
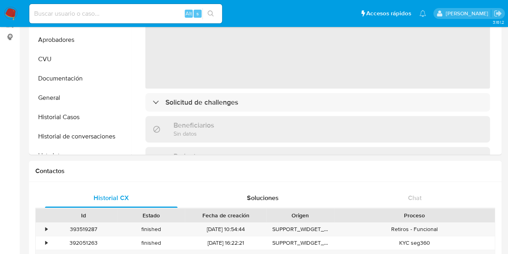
select select "10"
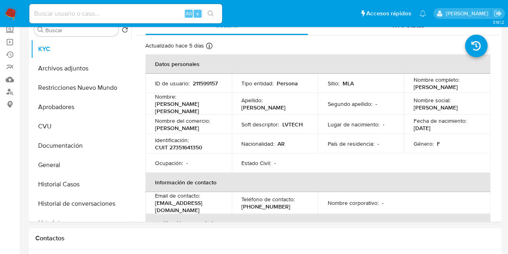
scroll to position [9, 0]
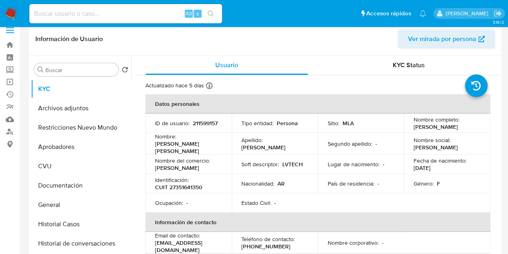
click at [416, 42] on span "Ver mirada por persona" at bounding box center [442, 38] width 68 height 19
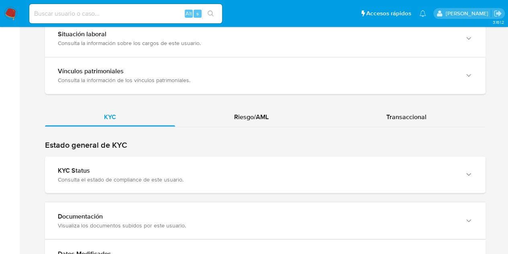
scroll to position [668, 0]
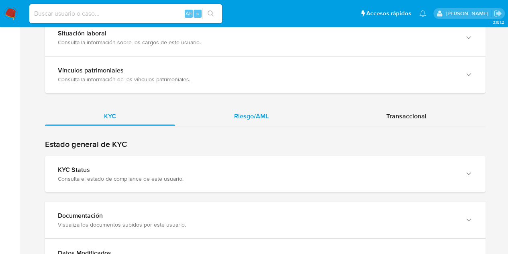
click at [261, 111] on span "Riesgo/AML" at bounding box center [251, 115] width 35 height 9
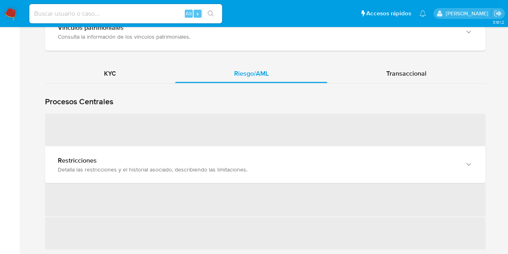
scroll to position [732, 0]
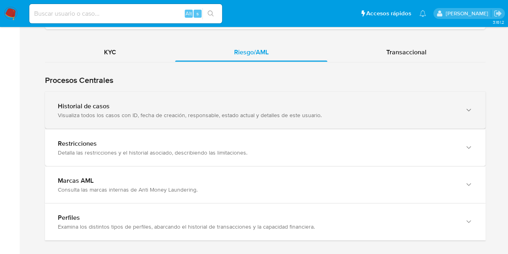
click at [106, 115] on div "Visualiza todos los casos con ID, fecha de creación, responsable, estado actual…" at bounding box center [257, 114] width 399 height 7
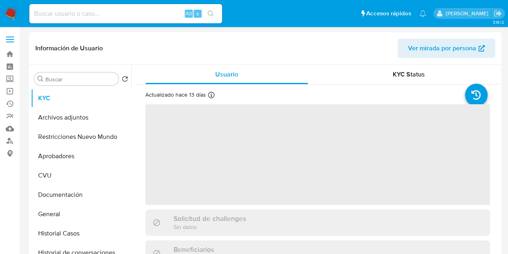
click at [426, 53] on span "Ver mirada por persona" at bounding box center [442, 48] width 68 height 19
select select "10"
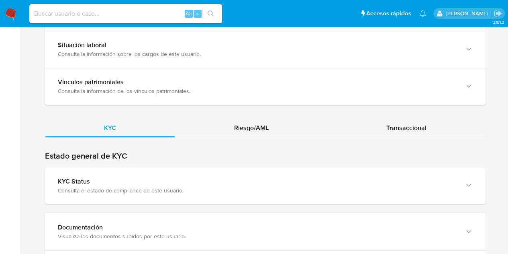
scroll to position [676, 0]
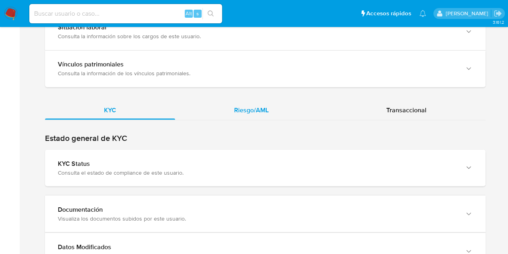
click at [237, 100] on div "Riesgo/AML" at bounding box center [251, 109] width 153 height 19
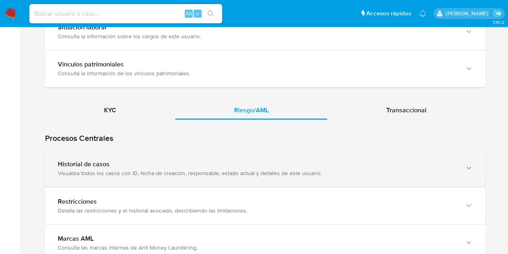
click at [71, 160] on div "Historial de casos" at bounding box center [257, 164] width 399 height 8
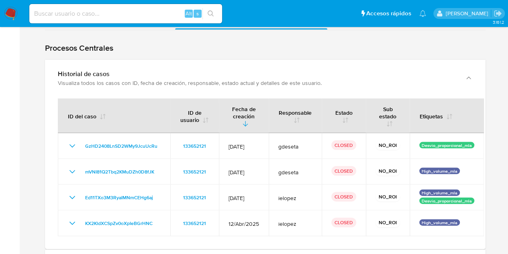
scroll to position [792, 0]
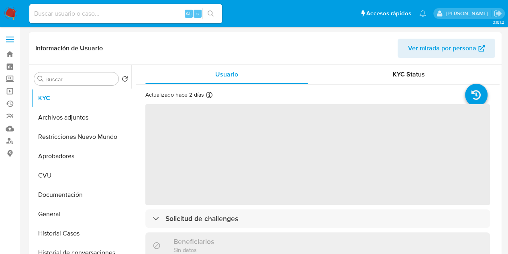
click at [417, 53] on span "Ver mirada por persona" at bounding box center [442, 48] width 68 height 19
select select "10"
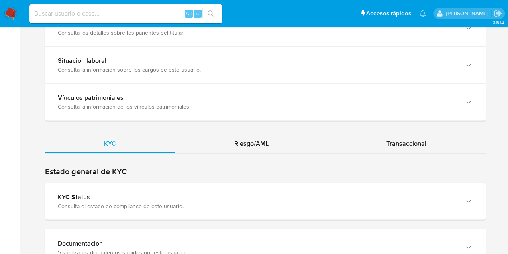
scroll to position [681, 0]
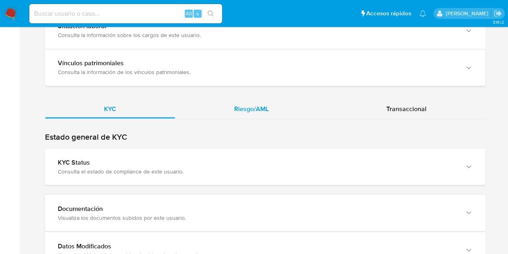
click at [272, 99] on div "Riesgo/AML" at bounding box center [251, 108] width 153 height 19
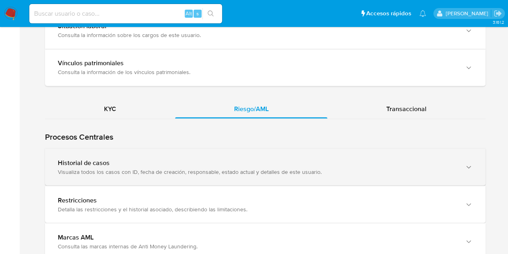
click at [220, 172] on div "Historial de casos Visualiza todos los casos con ID, fecha de creación, respons…" at bounding box center [265, 166] width 441 height 37
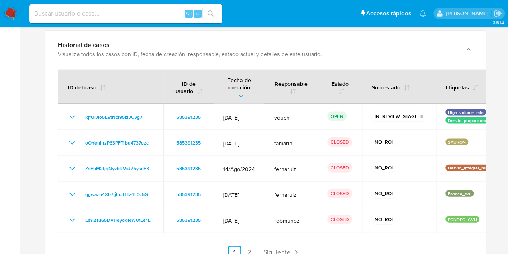
scroll to position [793, 0]
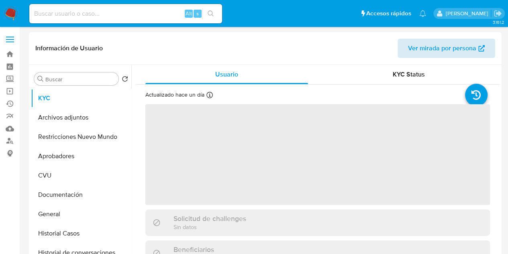
select select "10"
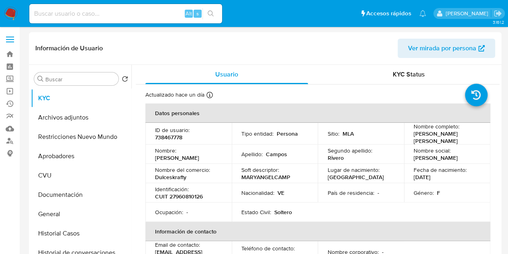
click at [417, 53] on span "Ver mirada por persona" at bounding box center [442, 48] width 68 height 19
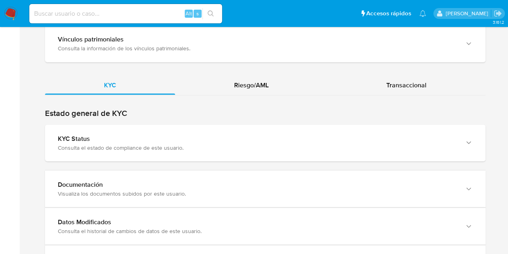
scroll to position [708, 0]
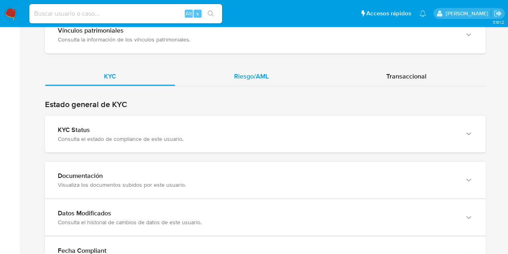
click at [246, 76] on span "Riesgo/AML" at bounding box center [251, 75] width 35 height 9
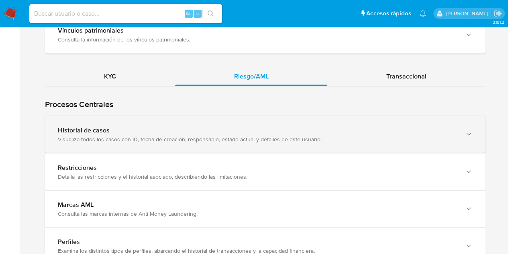
click at [148, 128] on div "Historial de casos" at bounding box center [257, 130] width 399 height 8
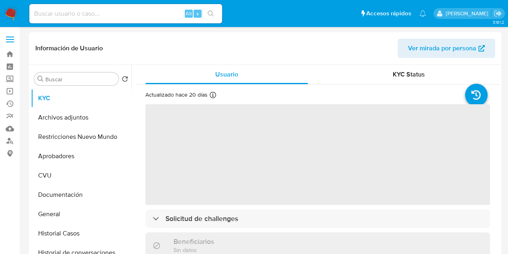
drag, startPoint x: 419, startPoint y: 45, endPoint x: 385, endPoint y: 34, distance: 36.0
click at [419, 45] on span "Ver mirada por persona" at bounding box center [442, 48] width 68 height 19
select select "10"
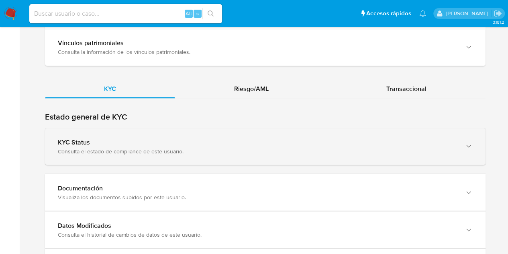
scroll to position [696, 0]
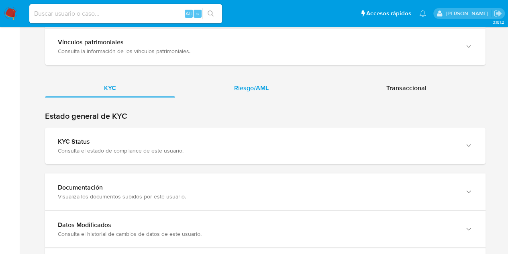
click at [273, 88] on div "Riesgo/AML" at bounding box center [251, 87] width 153 height 19
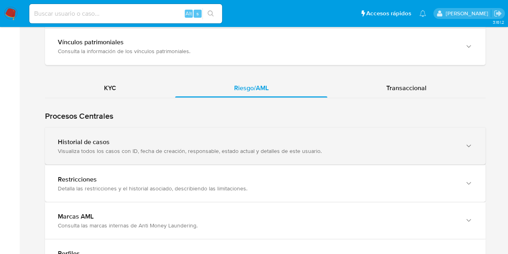
click at [163, 141] on div "Historial de casos" at bounding box center [257, 141] width 399 height 8
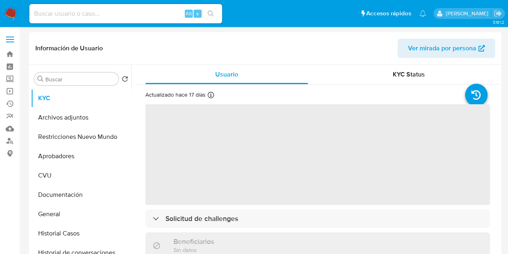
click at [405, 53] on button "Ver mirada por persona" at bounding box center [447, 48] width 98 height 19
select select "10"
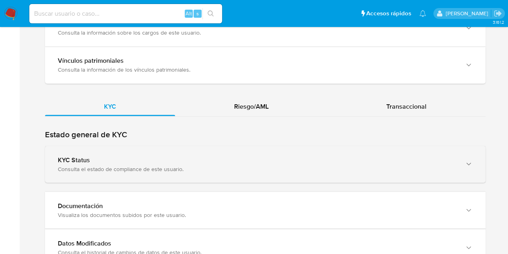
scroll to position [673, 0]
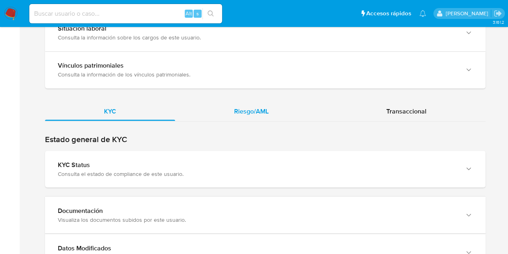
click at [263, 111] on span "Riesgo/AML" at bounding box center [251, 110] width 35 height 9
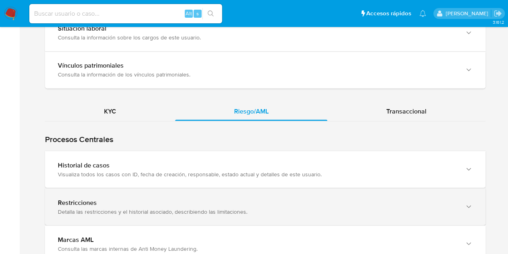
click at [224, 195] on div "Restricciones Detalla las restricciones y el historial asociado, describiendo l…" at bounding box center [265, 206] width 441 height 37
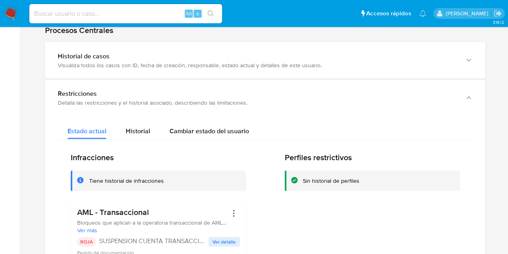
scroll to position [769, 0]
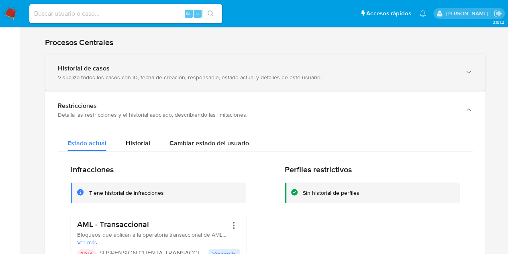
click at [190, 82] on div "Historial de casos Visualiza todos los casos con ID, fecha de creación, respons…" at bounding box center [265, 72] width 441 height 37
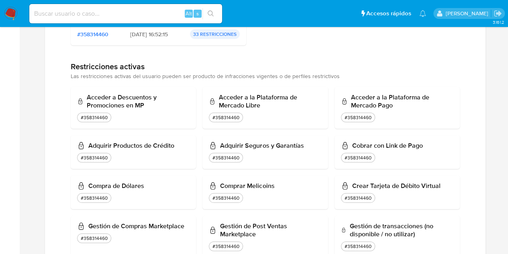
scroll to position [895, 0]
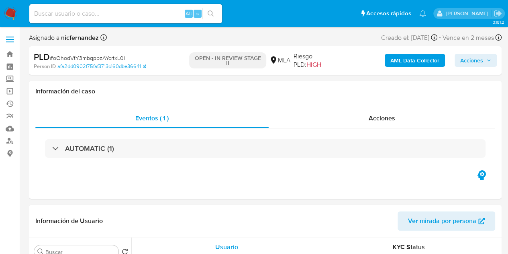
select select "10"
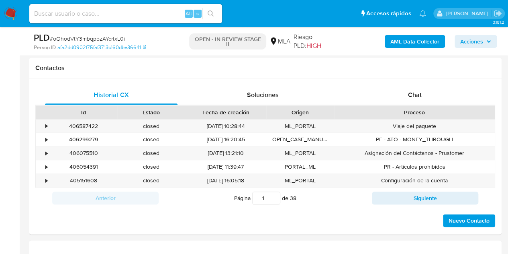
scroll to position [395, 0]
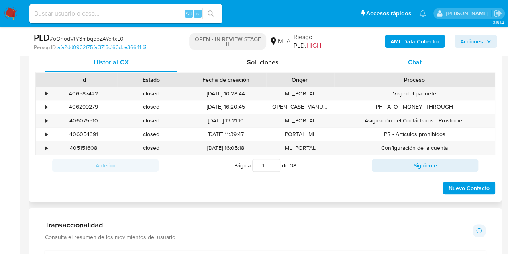
click at [423, 59] on div "Chat" at bounding box center [415, 62] width 133 height 19
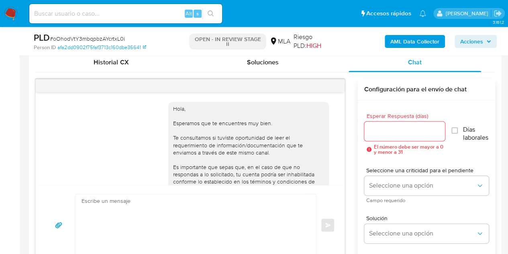
scroll to position [233, 0]
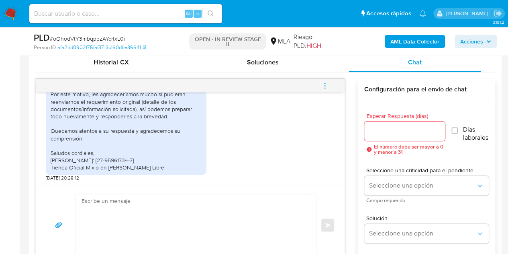
drag, startPoint x: 159, startPoint y: 164, endPoint x: 183, endPoint y: 167, distance: 24.2
click at [159, 164] on div "Hola, buen día. Les escribo para informarles que el canal de conversación anter…" at bounding box center [126, 109] width 151 height 124
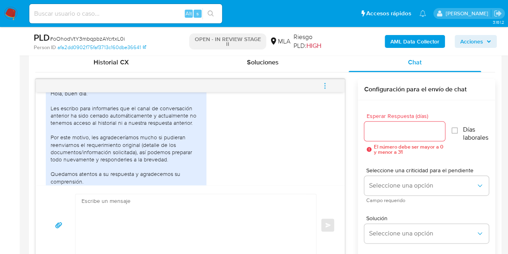
scroll to position [177, 0]
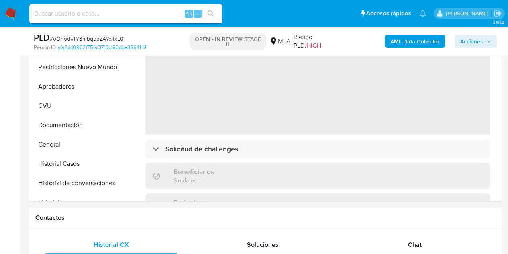
select select "10"
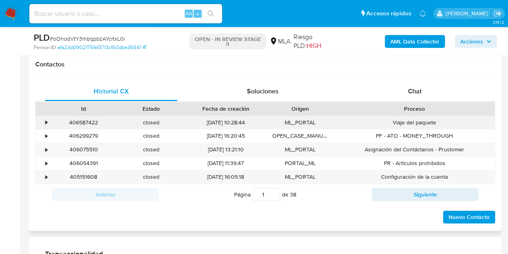
scroll to position [370, 0]
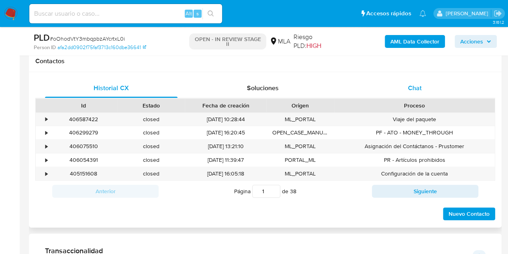
click at [411, 90] on span "Chat" at bounding box center [415, 87] width 14 height 9
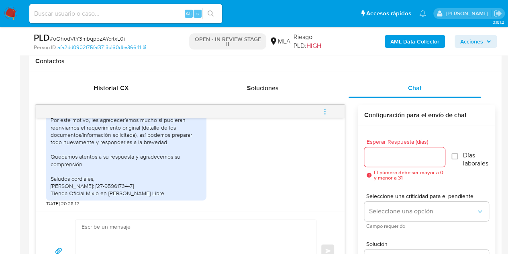
scroll to position [233, 0]
click at [188, 233] on textarea at bounding box center [194, 250] width 225 height 62
paste textarea "Hola Lulu Zheng, Por disposición de la Resolución 200/2024 de la Unidad de Info…"
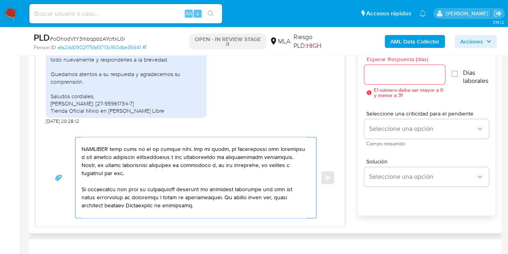
scroll to position [327, 0]
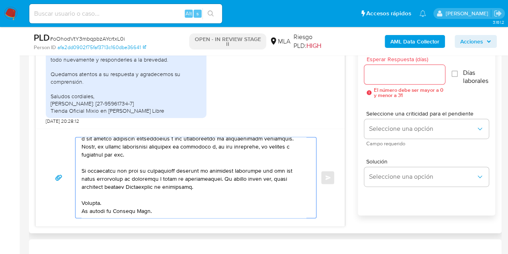
type textarea "Hola Lulu Zheng, Por disposición de la Resolución 200/2024 de la Unidad de Info…"
click at [390, 81] on div at bounding box center [404, 74] width 81 height 19
click at [385, 75] on input "Esperar Respuesta (días)" at bounding box center [404, 74] width 81 height 10
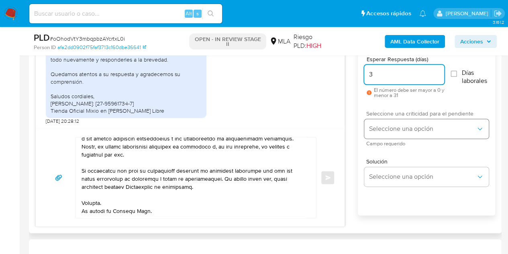
type input "3"
click at [391, 130] on span "Seleccione una opción" at bounding box center [422, 129] width 107 height 8
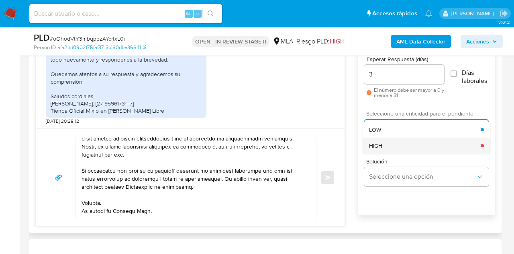
click at [381, 142] on span "HIGH" at bounding box center [375, 145] width 13 height 7
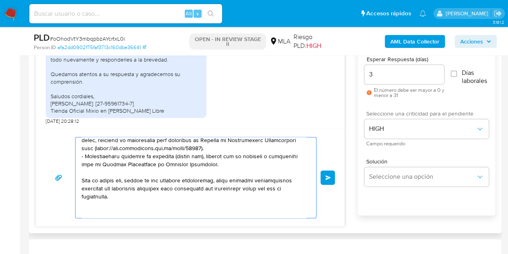
scroll to position [139, 0]
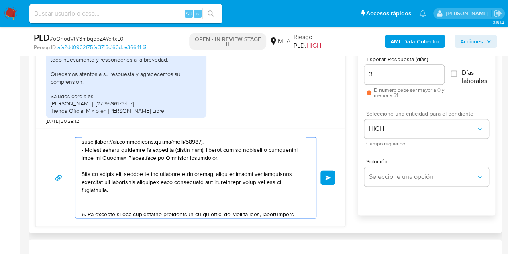
click at [198, 204] on textarea at bounding box center [194, 177] width 225 height 80
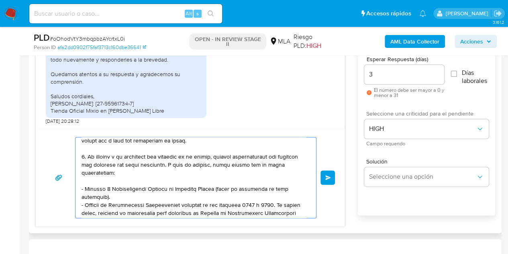
scroll to position [43, 0]
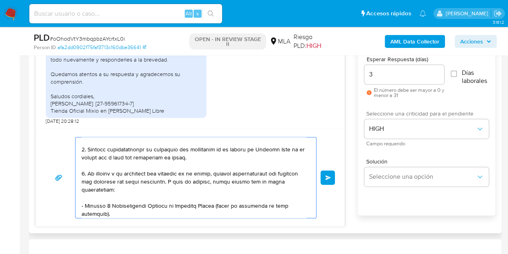
click at [147, 200] on textarea at bounding box center [194, 177] width 225 height 80
click at [140, 194] on textarea at bounding box center [194, 177] width 225 height 80
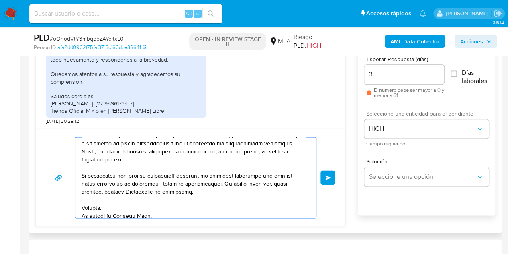
scroll to position [327, 0]
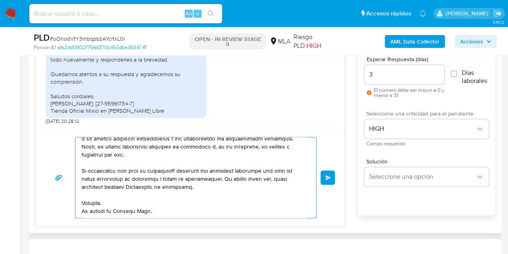
click at [272, 210] on textarea at bounding box center [194, 177] width 225 height 80
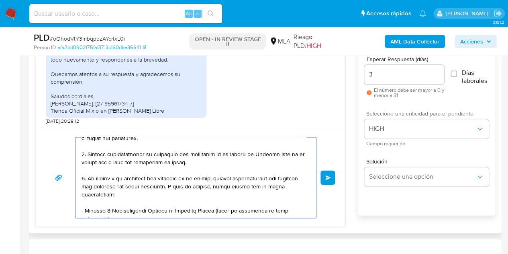
scroll to position [0, 0]
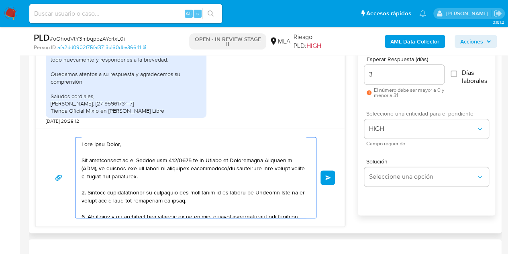
click at [333, 179] on button "Enviar" at bounding box center [328, 177] width 14 height 14
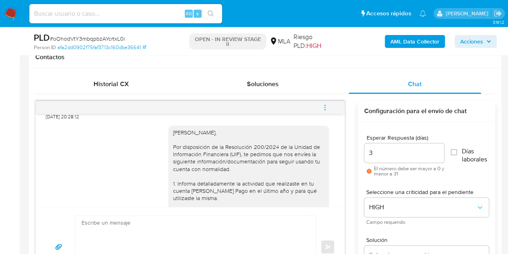
scroll to position [299, 0]
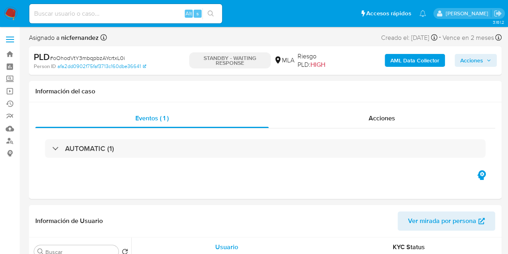
select select "10"
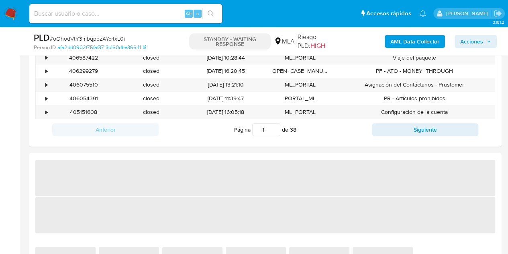
select select "10"
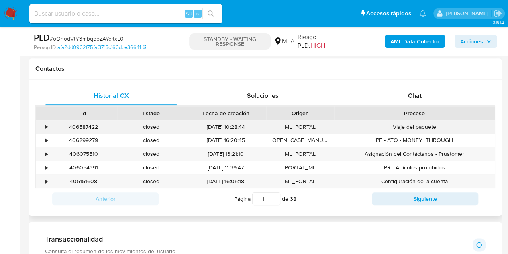
scroll to position [359, 0]
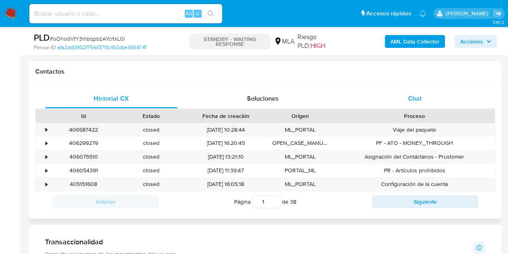
click at [423, 100] on div "Chat" at bounding box center [415, 98] width 133 height 19
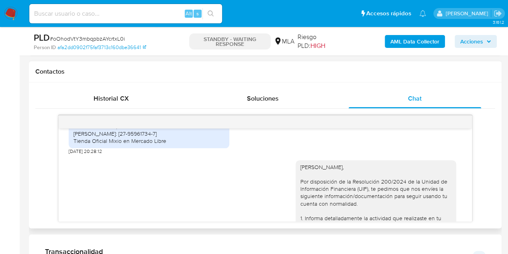
scroll to position [278, 0]
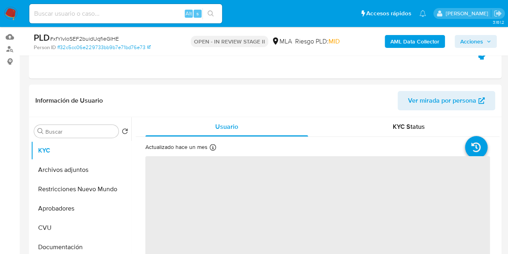
scroll to position [166, 0]
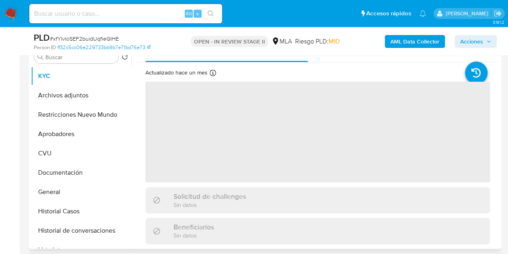
select select "10"
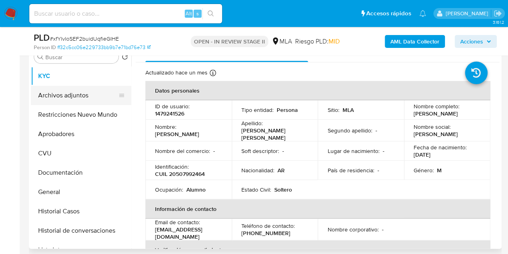
click at [57, 98] on button "Archivos adjuntos" at bounding box center [78, 95] width 94 height 19
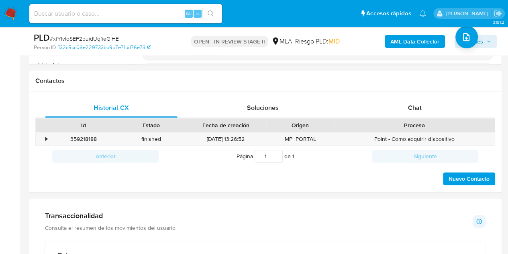
scroll to position [328, 0]
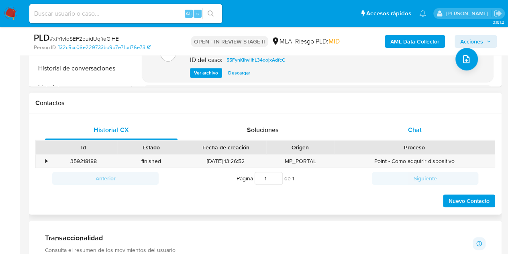
click at [415, 131] on span "Chat" at bounding box center [415, 129] width 14 height 9
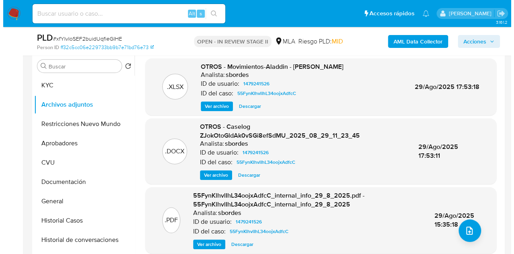
scroll to position [152, 0]
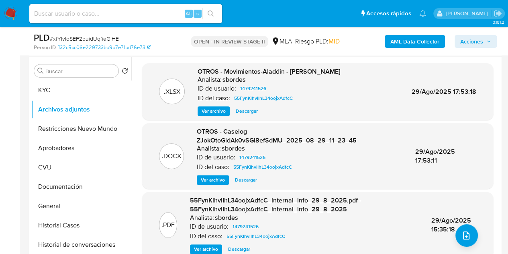
click at [208, 179] on span "Ver archivo" at bounding box center [213, 180] width 24 height 8
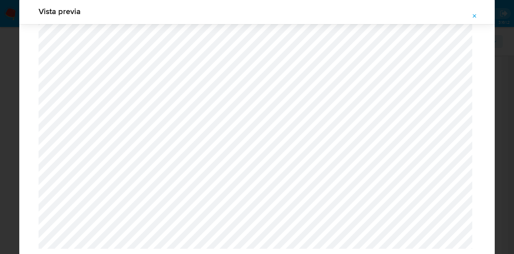
scroll to position [870, 0]
click at [472, 18] on icon "Attachment preview" at bounding box center [475, 16] width 6 height 6
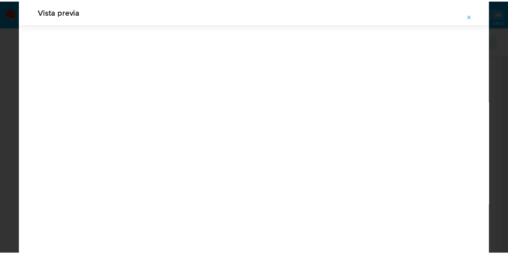
scroll to position [26, 0]
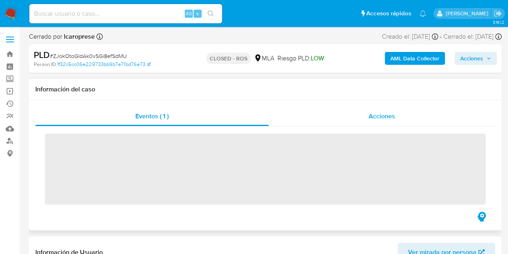
click at [389, 117] on span "Acciones" at bounding box center [382, 115] width 27 height 9
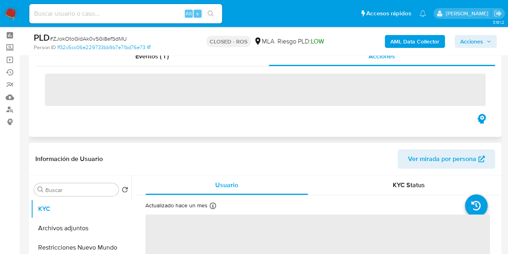
select select "10"
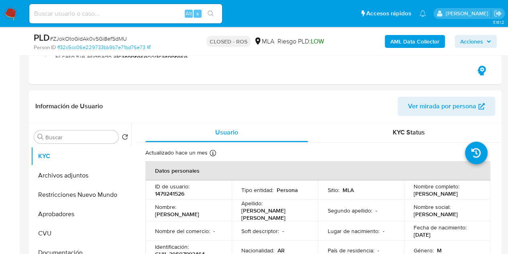
scroll to position [205, 0]
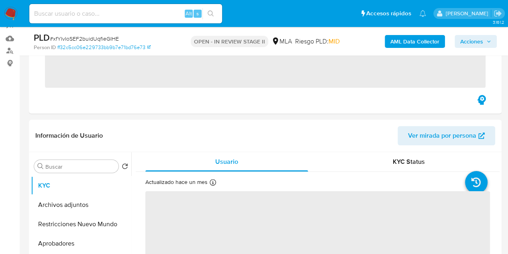
scroll to position [229, 0]
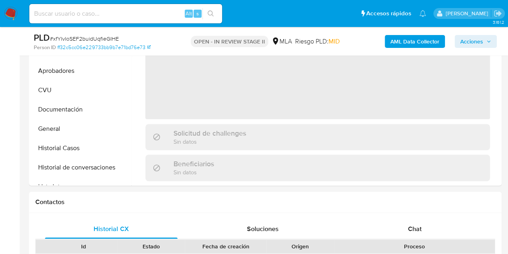
select select "10"
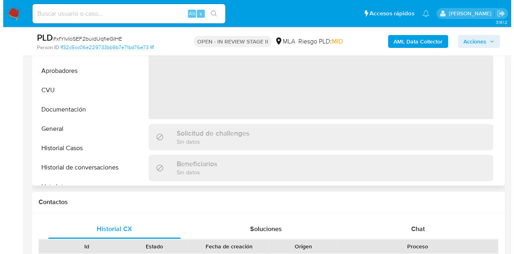
scroll to position [152, 0]
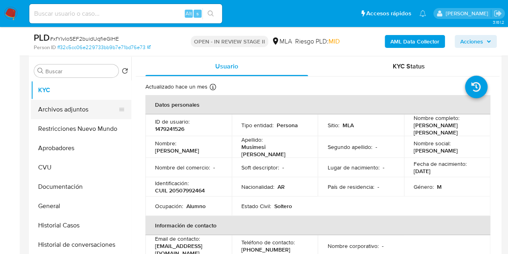
click at [70, 104] on button "Archivos adjuntos" at bounding box center [78, 109] width 94 height 19
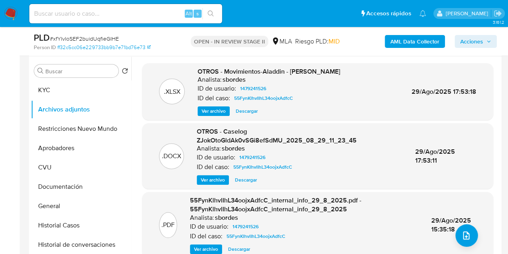
click at [397, 44] on b "AML Data Collector" at bounding box center [415, 41] width 49 height 13
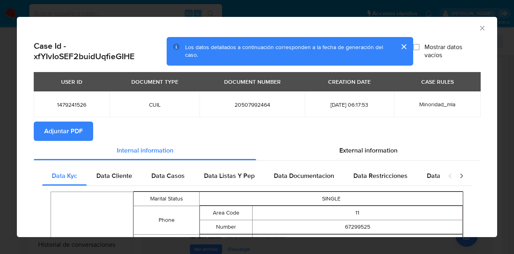
click at [71, 134] on span "Adjuntar PDF" at bounding box center [63, 131] width 39 height 18
click at [395, 47] on button "cerrar" at bounding box center [403, 46] width 19 height 19
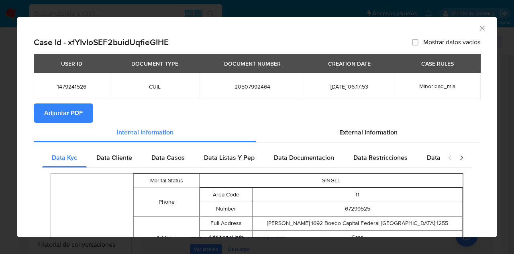
click at [479, 29] on icon "Cerrar ventana" at bounding box center [483, 28] width 8 height 8
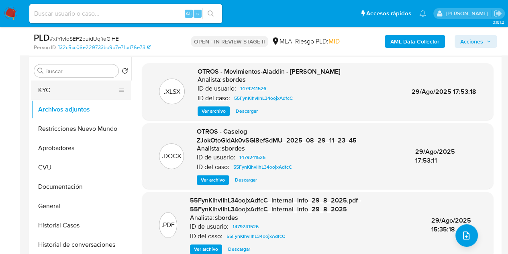
click at [71, 96] on button "KYC" at bounding box center [78, 89] width 94 height 19
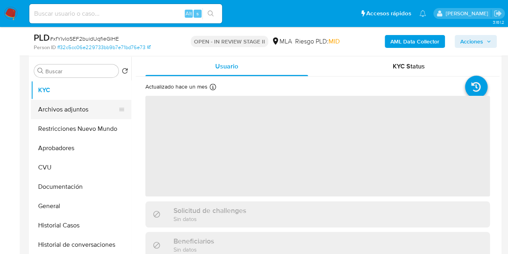
click at [76, 114] on button "Archivos adjuntos" at bounding box center [78, 109] width 94 height 19
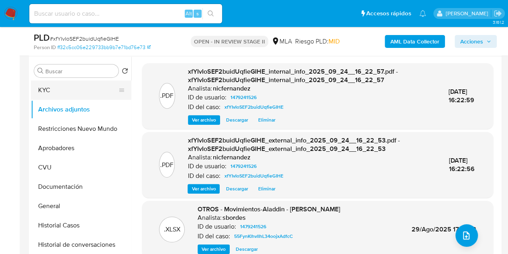
click at [67, 94] on button "KYC" at bounding box center [78, 89] width 94 height 19
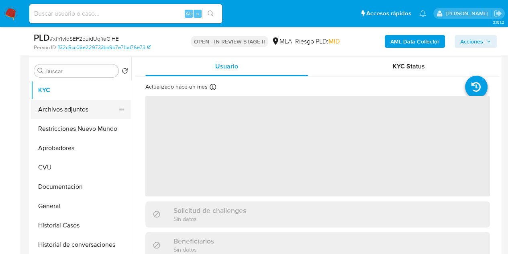
click at [68, 106] on button "Archivos adjuntos" at bounding box center [78, 109] width 94 height 19
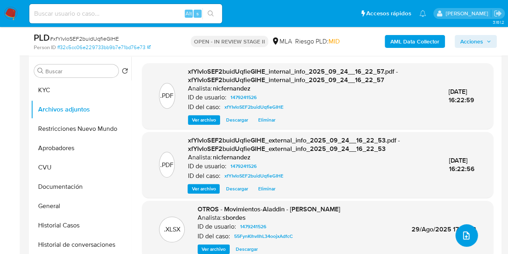
click at [469, 234] on button "upload-file" at bounding box center [467, 235] width 22 height 22
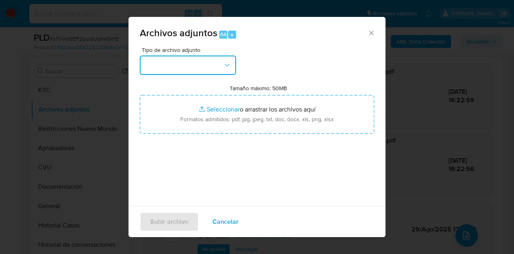
drag, startPoint x: 224, startPoint y: 61, endPoint x: 230, endPoint y: 72, distance: 12.9
click at [224, 61] on button "button" at bounding box center [188, 64] width 96 height 19
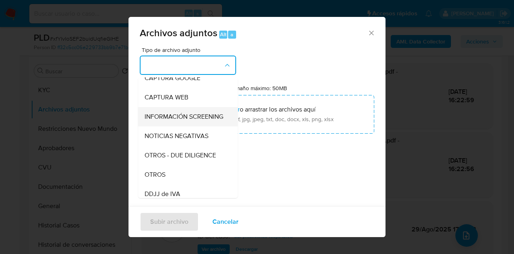
scroll to position [79, 0]
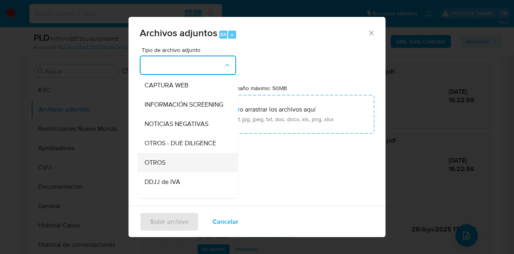
drag, startPoint x: 171, startPoint y: 165, endPoint x: 176, endPoint y: 160, distance: 6.8
click at [173, 163] on div "OTROS" at bounding box center [186, 162] width 82 height 19
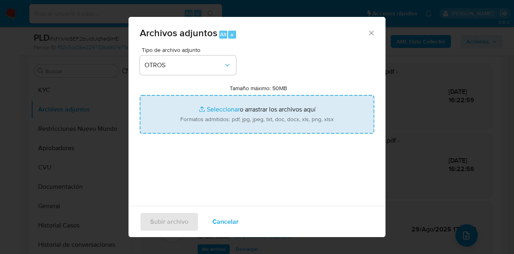
click at [217, 108] on input "Tamaño máximo: 50MB Seleccionar archivos" at bounding box center [257, 114] width 235 height 39
type input "C:\fakepath\Caselog xfYIvIoSEF2buidUqfieGIHE COMPLEMENTARIO.docx"
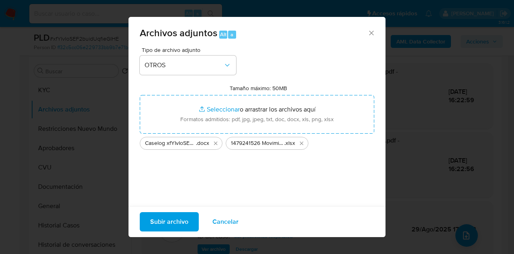
click at [166, 220] on span "Subir archivo" at bounding box center [169, 222] width 38 height 18
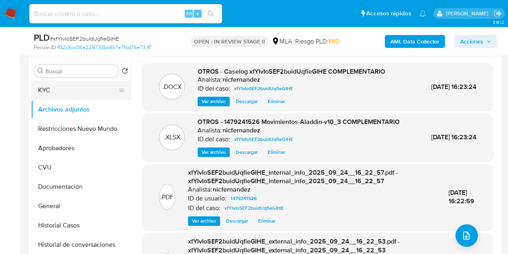
click at [67, 87] on button "KYC" at bounding box center [78, 89] width 94 height 19
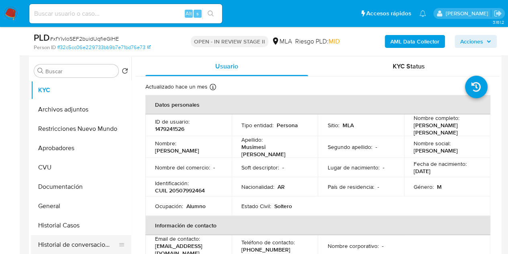
click at [74, 239] on button "Historial de conversaciones" at bounding box center [78, 244] width 94 height 19
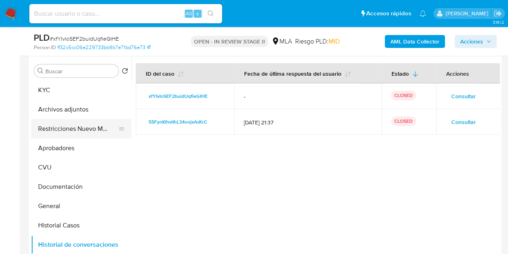
click at [43, 127] on button "Restricciones Nuevo Mundo" at bounding box center [78, 128] width 94 height 19
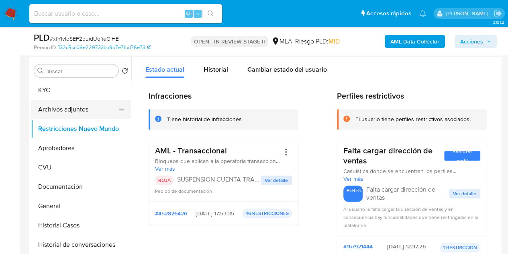
click at [57, 110] on button "Archivos adjuntos" at bounding box center [78, 109] width 94 height 19
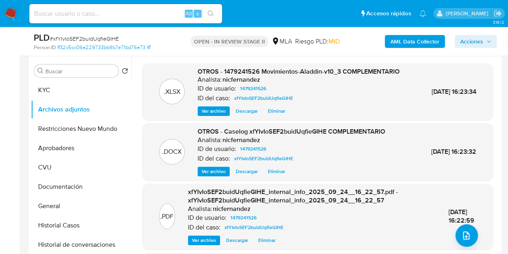
click at [217, 175] on span "Ver archivo" at bounding box center [214, 171] width 24 height 8
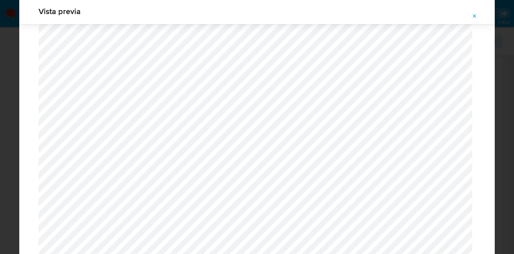
scroll to position [650, 0]
click at [472, 15] on icon "Attachment preview" at bounding box center [475, 16] width 6 height 6
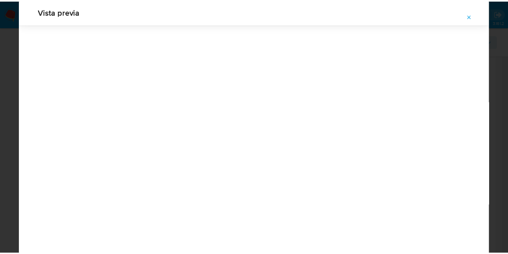
scroll to position [26, 0]
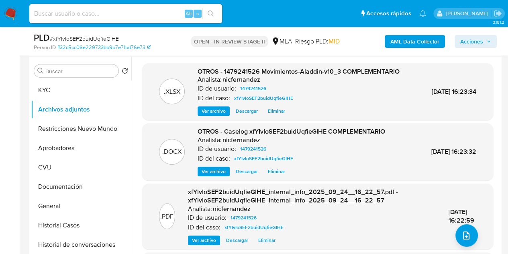
click at [462, 44] on span "Acciones" at bounding box center [471, 41] width 23 height 13
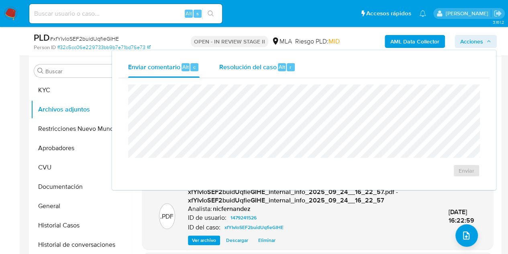
click at [268, 70] on span "Resolución del caso" at bounding box center [247, 66] width 57 height 9
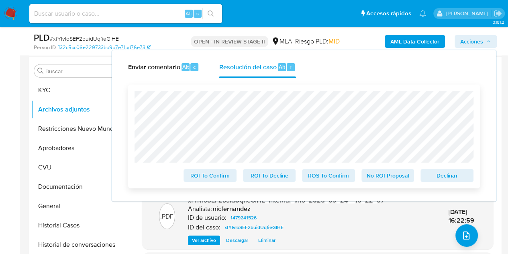
click at [451, 177] on span "Declinar" at bounding box center [447, 175] width 42 height 11
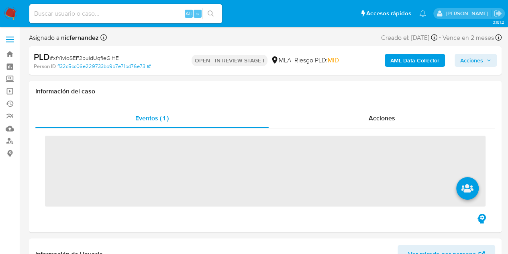
drag, startPoint x: 475, startPoint y: 58, endPoint x: 464, endPoint y: 63, distance: 12.4
click at [475, 57] on span "Acciones" at bounding box center [471, 60] width 23 height 13
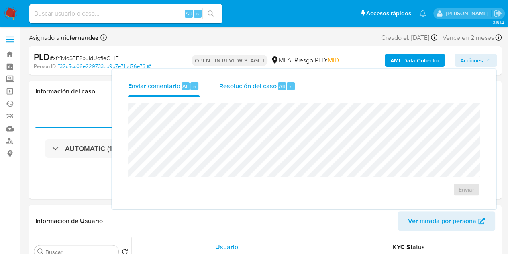
click at [255, 88] on span "Resolución del caso" at bounding box center [247, 85] width 57 height 9
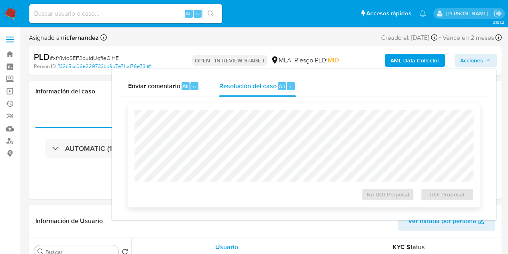
select select "10"
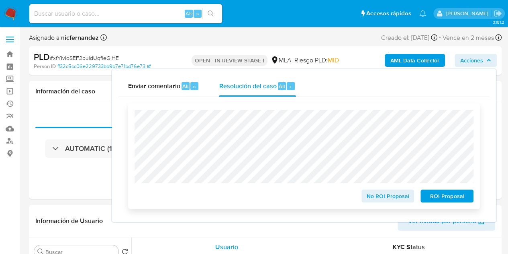
click at [444, 199] on span "ROI Proposal" at bounding box center [447, 195] width 42 height 11
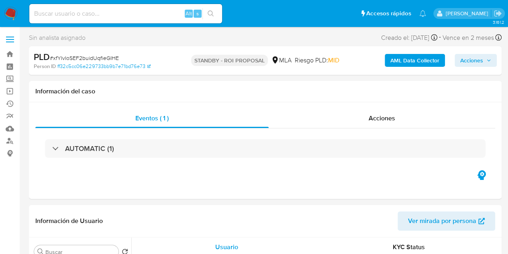
select select "10"
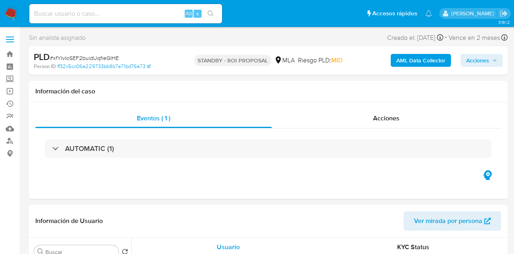
select select "10"
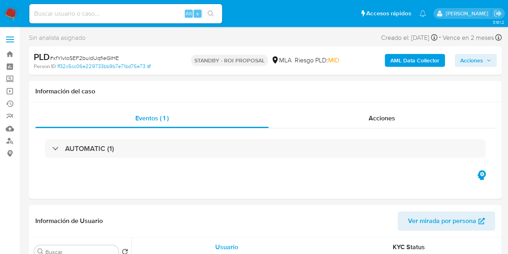
select select "10"
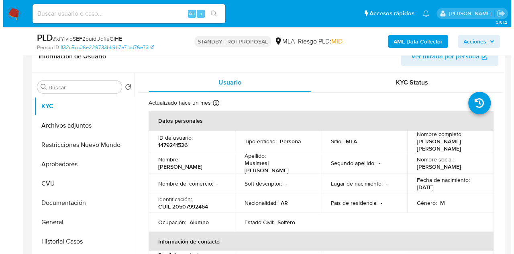
scroll to position [140, 0]
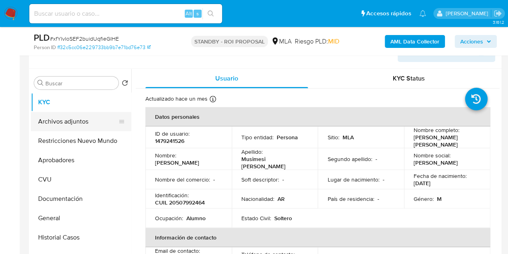
click at [76, 124] on button "Archivos adjuntos" at bounding box center [78, 121] width 94 height 19
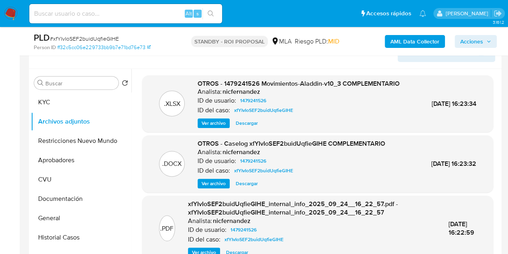
click at [207, 187] on span "Ver archivo" at bounding box center [214, 183] width 24 height 8
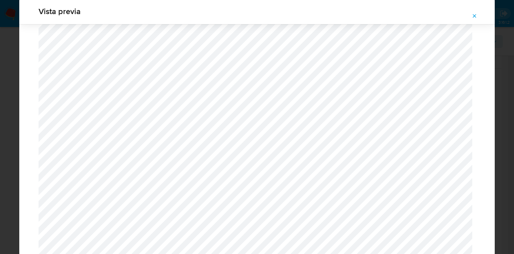
scroll to position [822, 0]
click at [476, 13] on icon "Attachment preview" at bounding box center [475, 16] width 6 height 6
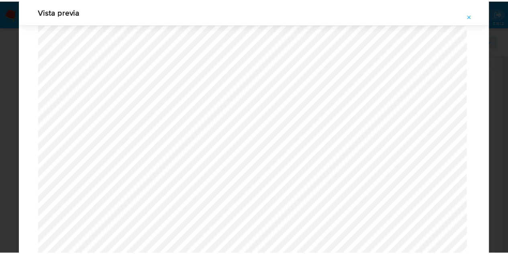
scroll to position [26, 0]
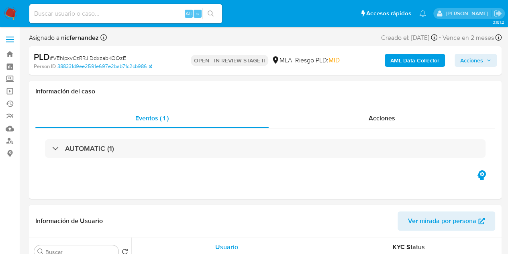
select select "10"
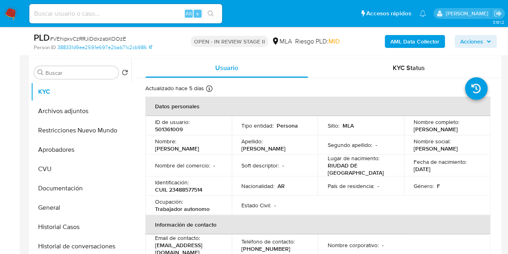
scroll to position [152, 0]
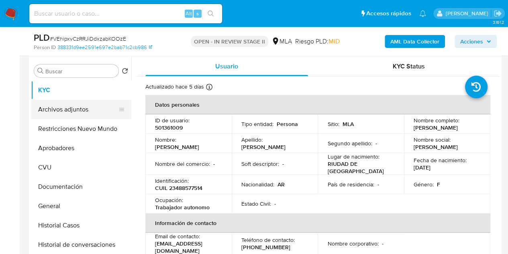
click at [61, 110] on button "Archivos adjuntos" at bounding box center [78, 109] width 94 height 19
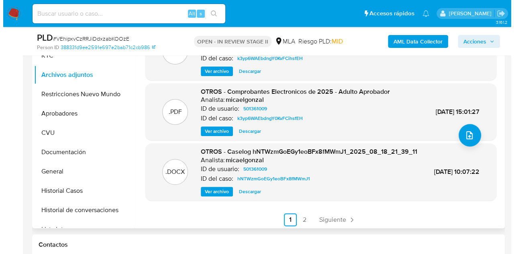
scroll to position [76, 0]
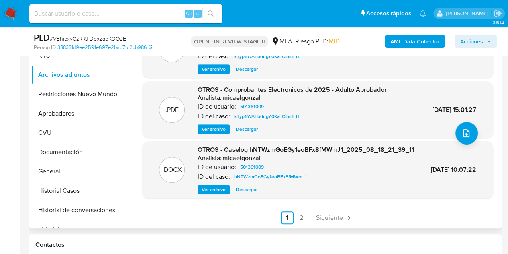
click at [214, 187] on span "Ver archivo" at bounding box center [214, 189] width 24 height 8
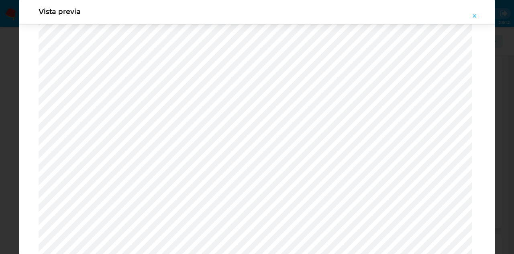
scroll to position [806, 0]
click at [472, 14] on icon "Attachment preview" at bounding box center [475, 16] width 6 height 6
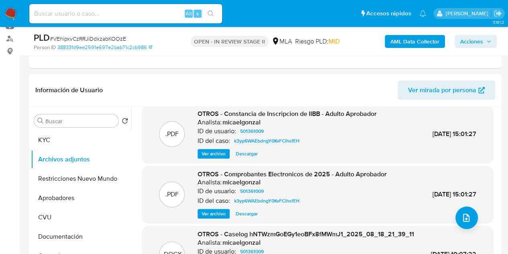
scroll to position [123, 0]
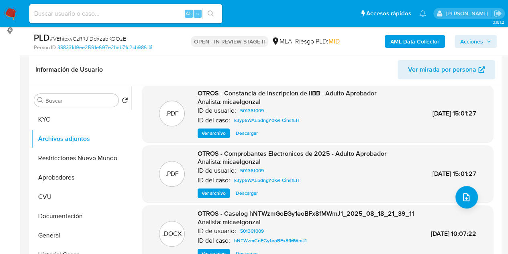
drag, startPoint x: 499, startPoint y: 148, endPoint x: 497, endPoint y: 166, distance: 17.4
click at [501, 164] on div "Buscar Volver al orden por defecto KYC Archivos adjuntos Restricciones Nuevo Mu…" at bounding box center [265, 189] width 473 height 206
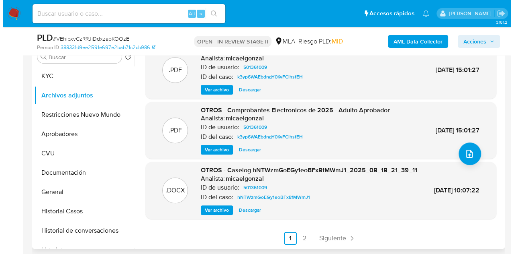
scroll to position [168, 0]
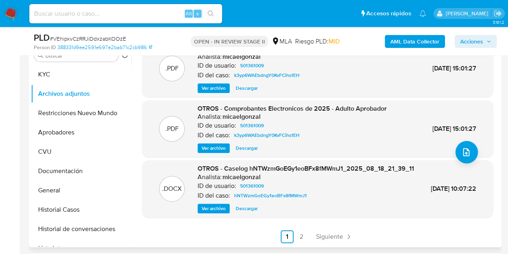
click at [210, 204] on span "Ver archivo" at bounding box center [214, 208] width 24 height 8
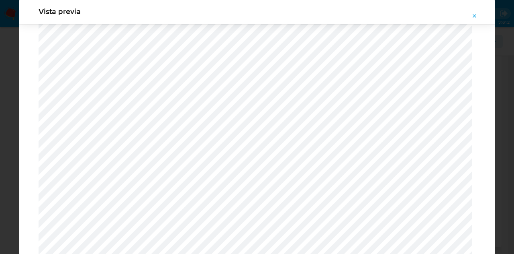
scroll to position [950, 0]
click at [474, 18] on icon "Attachment preview" at bounding box center [475, 16] width 6 height 6
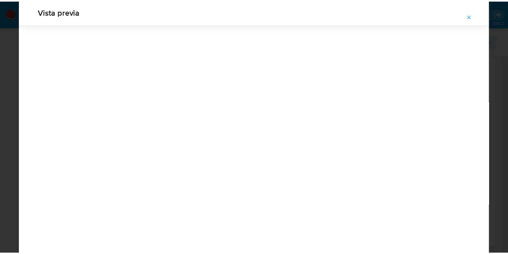
scroll to position [26, 0]
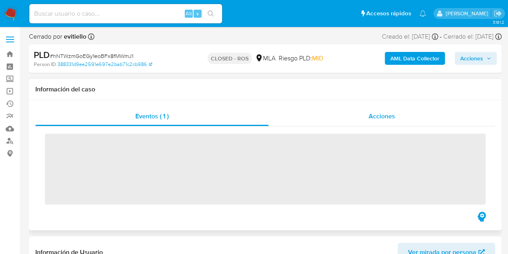
drag, startPoint x: 389, startPoint y: 117, endPoint x: 514, endPoint y: 59, distance: 137.5
click at [390, 117] on span "Acciones" at bounding box center [382, 115] width 27 height 9
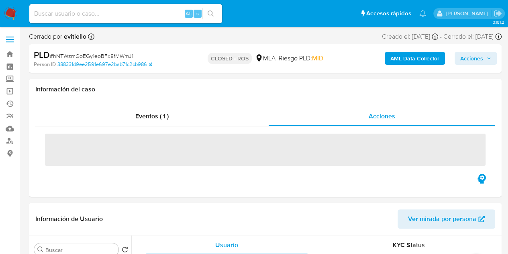
scroll to position [25, 0]
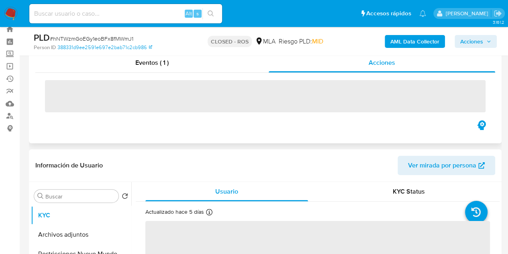
select select "10"
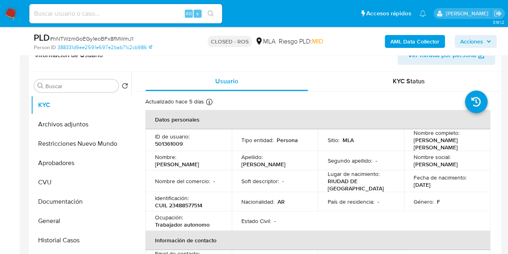
scroll to position [188, 0]
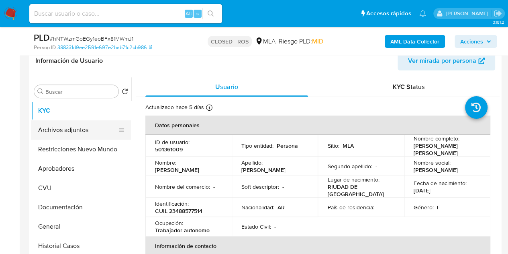
click at [51, 131] on button "Archivos adjuntos" at bounding box center [78, 129] width 94 height 19
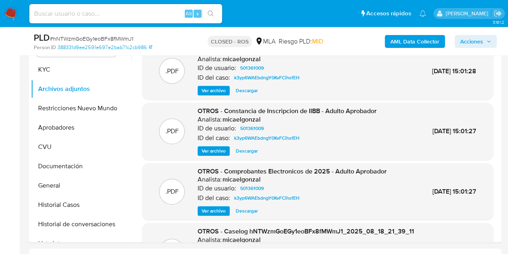
scroll to position [207, 0]
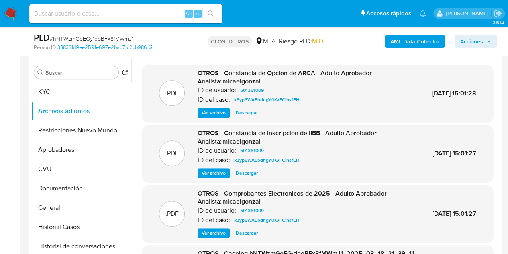
click at [206, 233] on span "Ver archivo" at bounding box center [214, 233] width 24 height 8
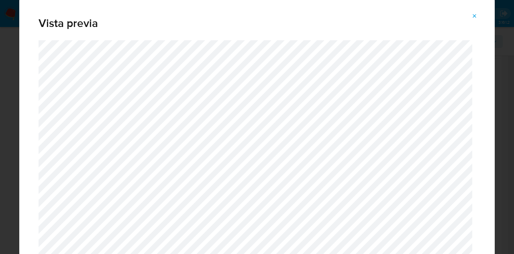
click at [478, 14] on button "Attachment preview" at bounding box center [475, 16] width 18 height 13
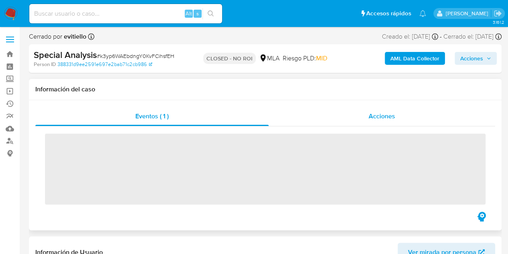
click at [409, 115] on div "Acciones" at bounding box center [382, 115] width 227 height 19
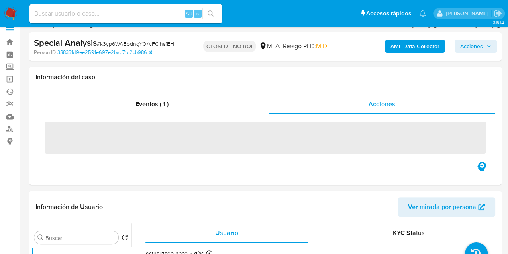
scroll to position [13, 0]
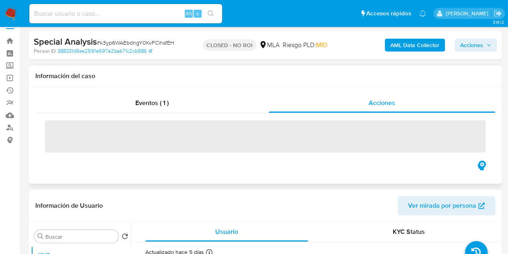
select select "10"
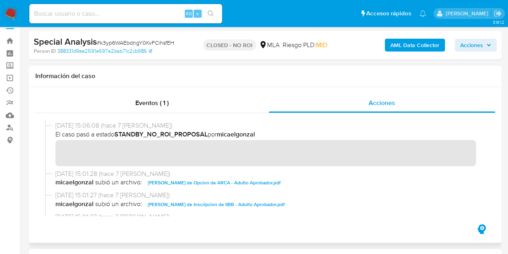
scroll to position [103, 0]
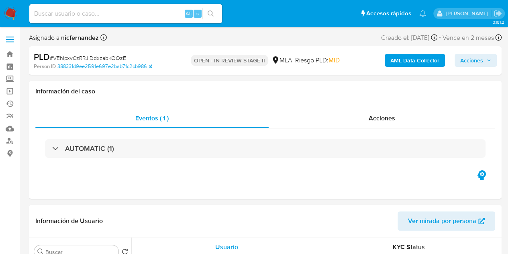
select select "10"
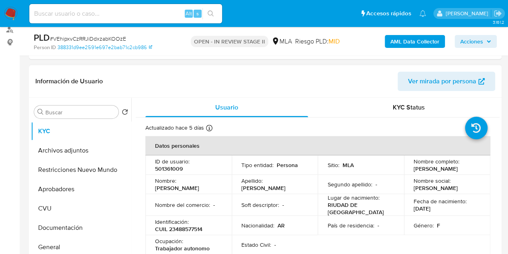
scroll to position [145, 0]
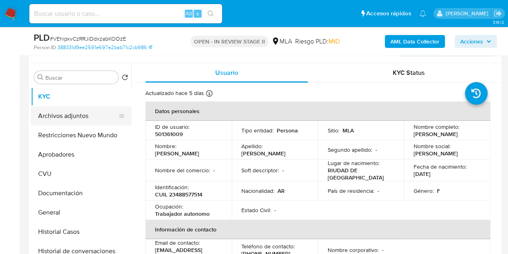
click at [74, 115] on button "Archivos adjuntos" at bounding box center [78, 115] width 94 height 19
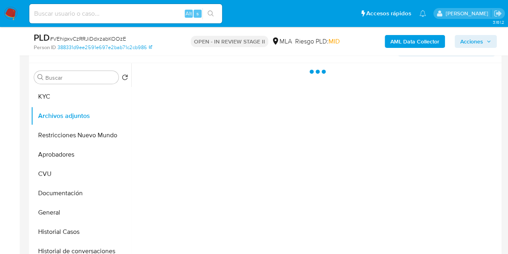
scroll to position [123, 0]
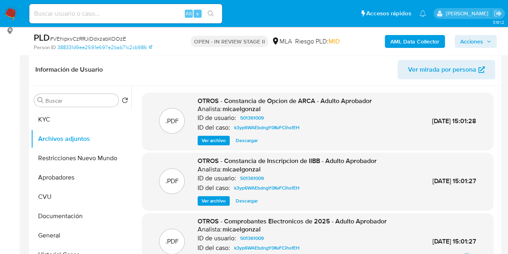
click at [398, 42] on b "AML Data Collector" at bounding box center [415, 41] width 49 height 13
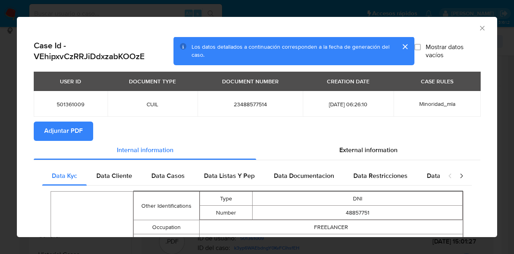
click at [76, 137] on span "Adjuntar PDF" at bounding box center [63, 131] width 39 height 18
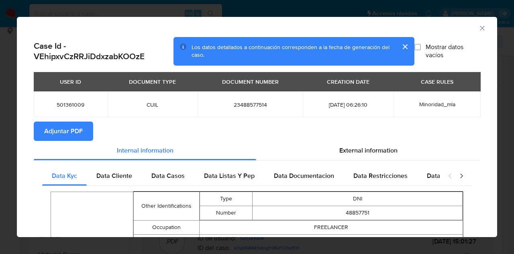
drag, startPoint x: 197, startPoint y: 133, endPoint x: 243, endPoint y: 120, distance: 48.6
click at [197, 133] on section "Adjuntar PDF" at bounding box center [257, 130] width 447 height 19
click at [479, 26] on icon "Cerrar ventana" at bounding box center [483, 28] width 8 height 8
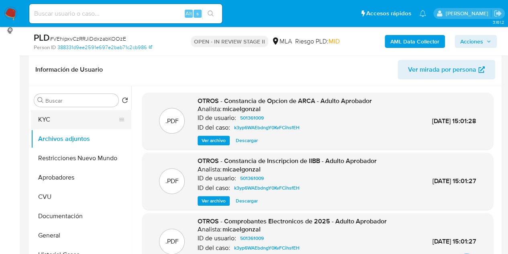
click at [51, 119] on button "KYC" at bounding box center [78, 119] width 94 height 19
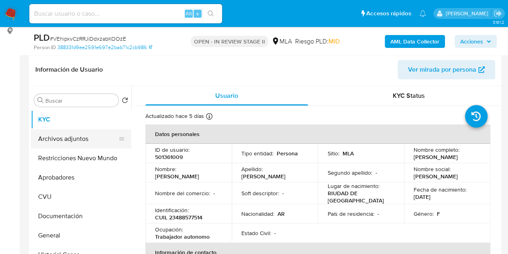
click at [72, 137] on button "Archivos adjuntos" at bounding box center [78, 138] width 94 height 19
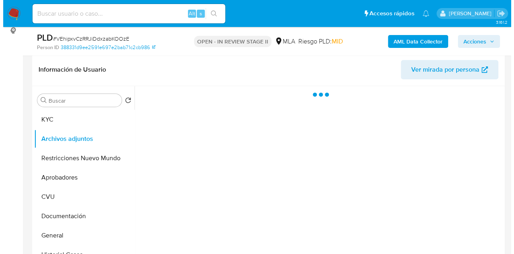
scroll to position [166, 0]
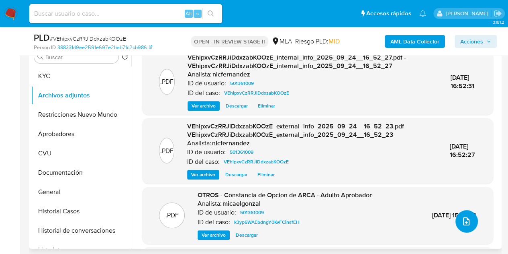
click at [462, 217] on icon "upload-file" at bounding box center [467, 221] width 10 height 10
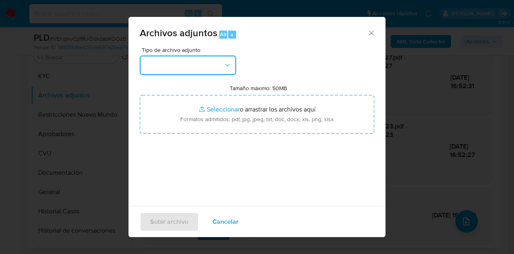
click at [219, 69] on button "button" at bounding box center [188, 64] width 96 height 19
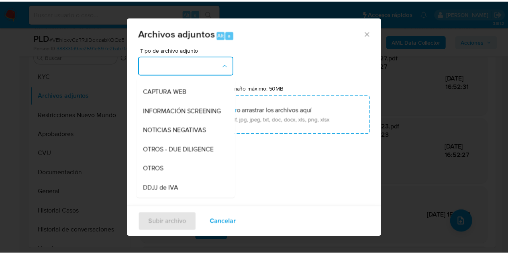
scroll to position [76, 0]
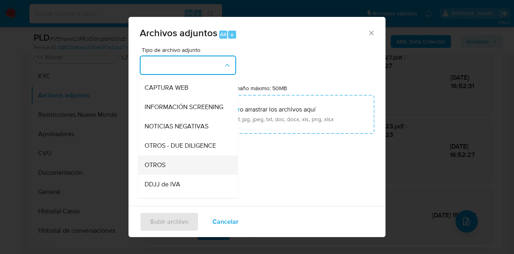
click at [179, 172] on div "OTROS" at bounding box center [186, 164] width 82 height 19
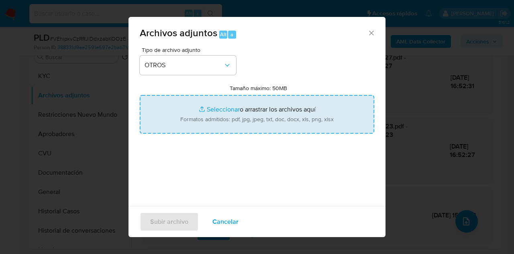
click at [209, 112] on input "Tamaño máximo: 50MB Seleccionar archivos" at bounding box center [257, 114] width 235 height 39
type input "C:\fakepath\Caselog VEhipxvCzRRJiDdxzabKOOzE COMPLEMENTARIO.docx"
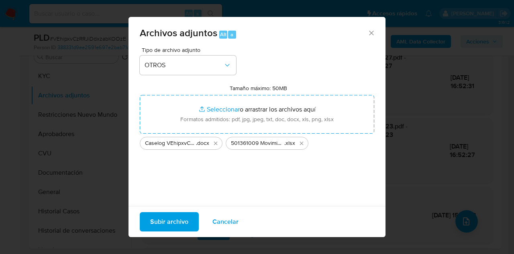
click at [171, 224] on span "Subir archivo" at bounding box center [169, 222] width 38 height 18
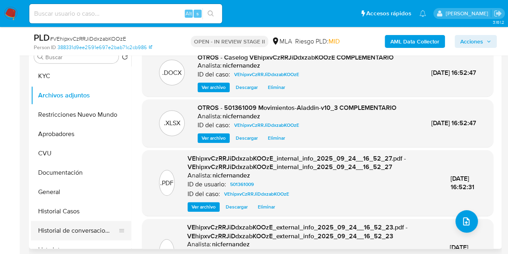
click at [68, 226] on button "Historial de conversaciones" at bounding box center [78, 230] width 94 height 19
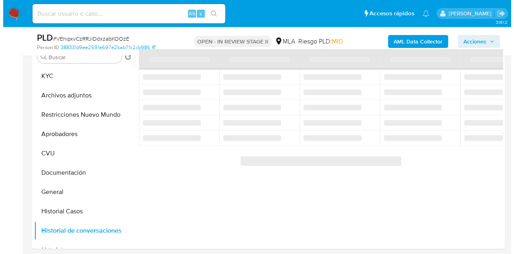
scroll to position [138, 0]
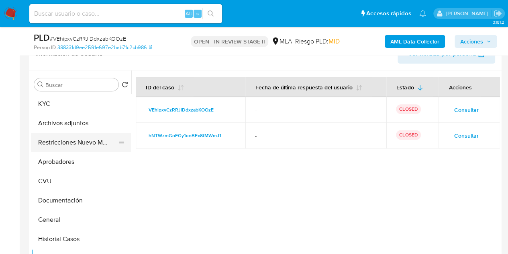
click at [61, 141] on button "Restricciones Nuevo Mundo" at bounding box center [78, 142] width 94 height 19
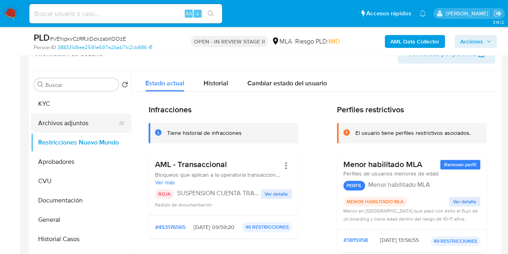
click at [60, 117] on button "Archivos adjuntos" at bounding box center [78, 122] width 94 height 19
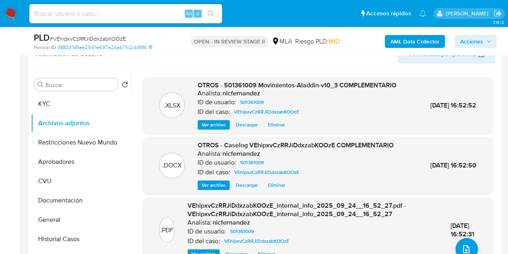
click at [209, 189] on span "Ver archivo" at bounding box center [214, 185] width 24 height 8
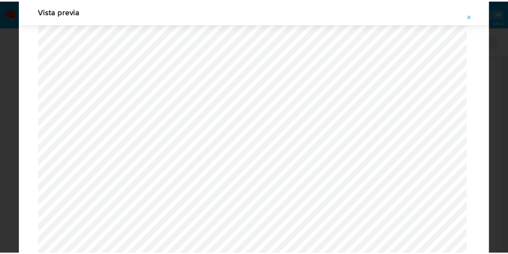
scroll to position [13, 0]
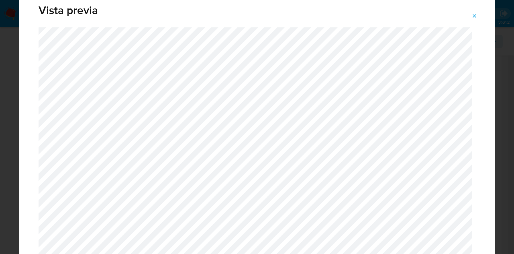
click at [476, 15] on icon "Attachment preview" at bounding box center [475, 16] width 6 height 6
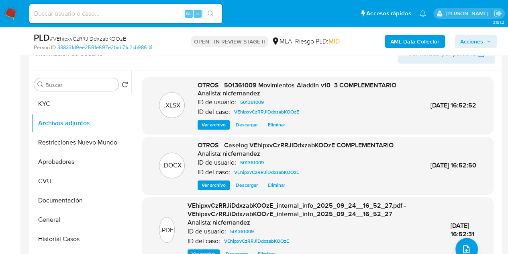
click at [475, 43] on span "Acciones" at bounding box center [471, 41] width 23 height 13
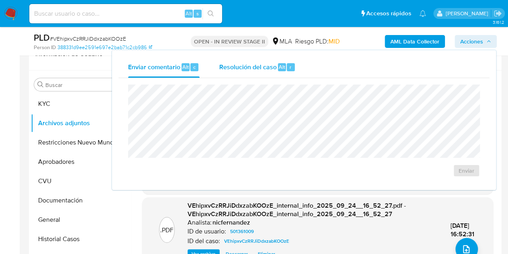
click at [268, 65] on span "Resolución del caso" at bounding box center [247, 66] width 57 height 9
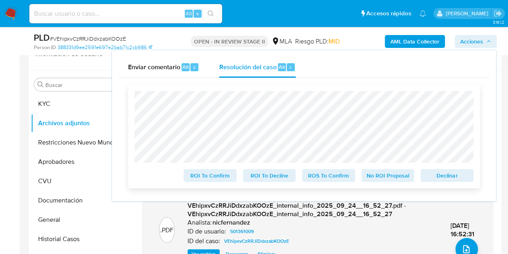
click at [444, 177] on span "Declinar" at bounding box center [447, 175] width 42 height 11
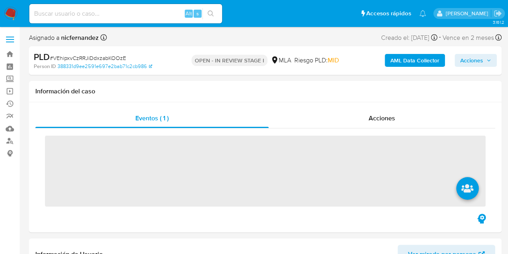
click at [477, 58] on span "Acciones" at bounding box center [471, 60] width 23 height 13
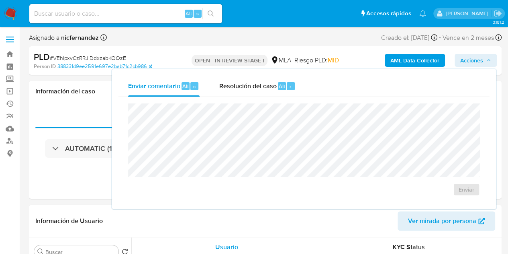
click at [253, 94] on div "Resolución del caso Alt r" at bounding box center [257, 86] width 77 height 21
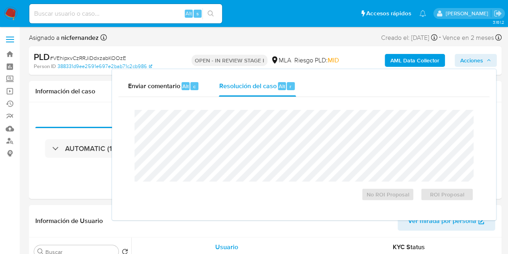
select select "10"
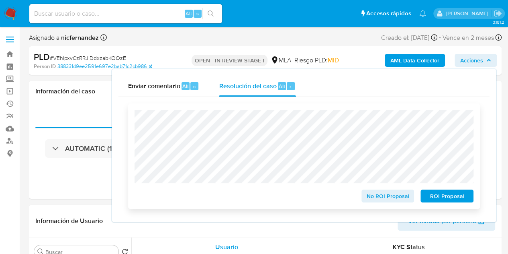
click at [440, 199] on span "ROI Proposal" at bounding box center [447, 195] width 42 height 11
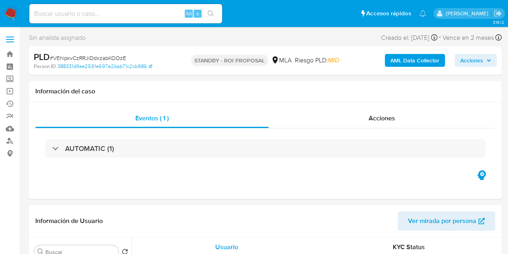
select select "10"
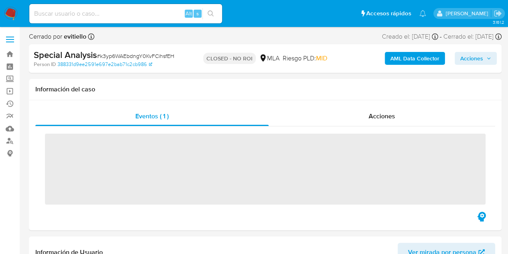
click at [396, 110] on div "Acciones" at bounding box center [382, 115] width 227 height 19
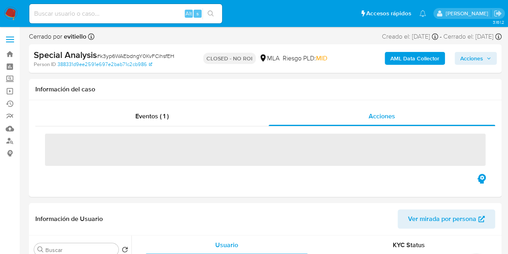
scroll to position [6, 0]
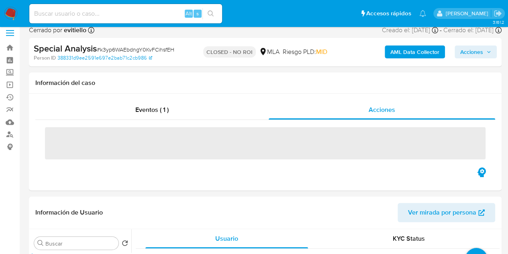
select select "10"
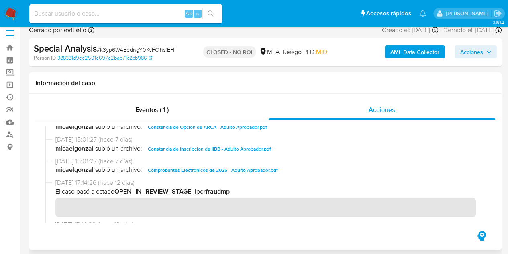
scroll to position [184, 0]
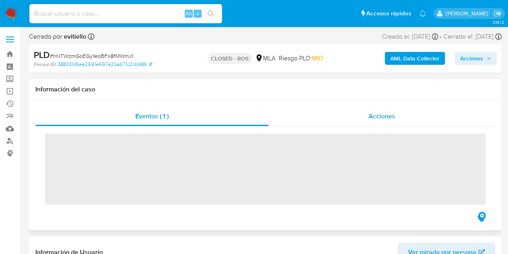
click at [395, 117] on span "Acciones" at bounding box center [382, 115] width 27 height 9
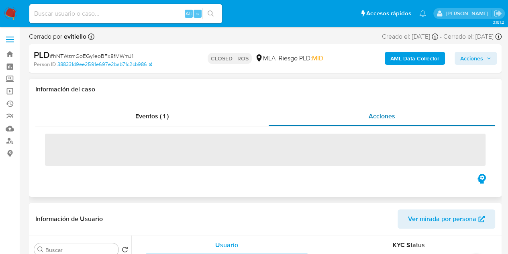
select select "10"
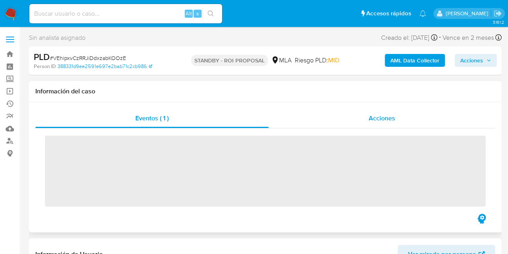
click at [380, 121] on span "Acciones" at bounding box center [382, 117] width 27 height 9
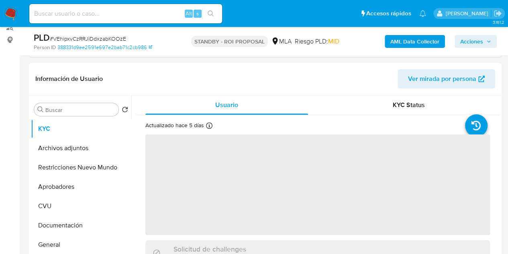
scroll to position [143, 0]
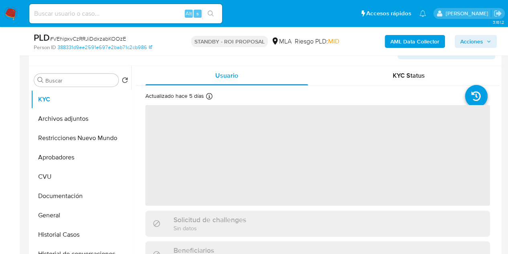
select select "10"
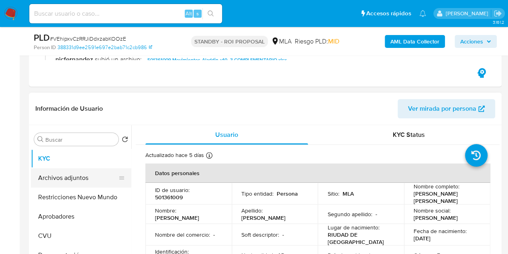
click at [68, 174] on button "Archivos adjuntos" at bounding box center [78, 177] width 94 height 19
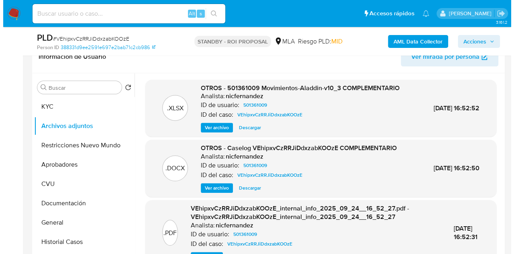
scroll to position [192, 0]
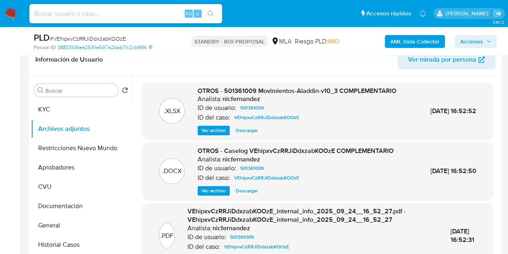
click at [217, 194] on span "Ver archivo" at bounding box center [214, 190] width 24 height 8
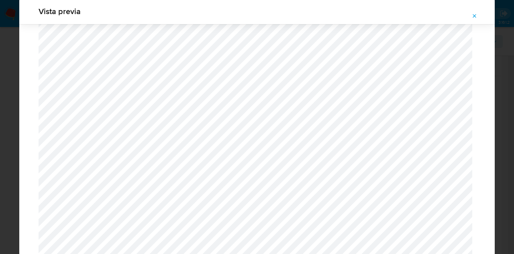
scroll to position [951, 0]
click at [478, 16] on icon "Attachment preview" at bounding box center [475, 16] width 6 height 6
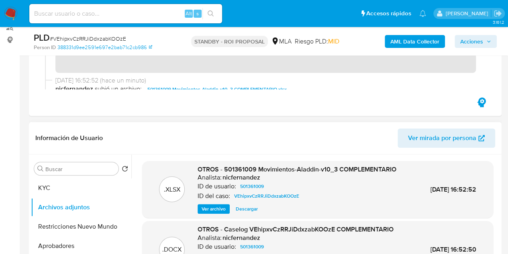
scroll to position [0, 0]
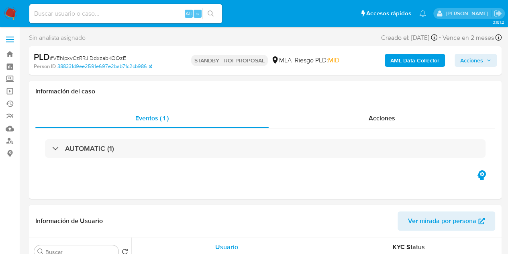
select select "10"
click at [382, 127] on div "Acciones" at bounding box center [382, 117] width 227 height 19
